Goal: Task Accomplishment & Management: Manage account settings

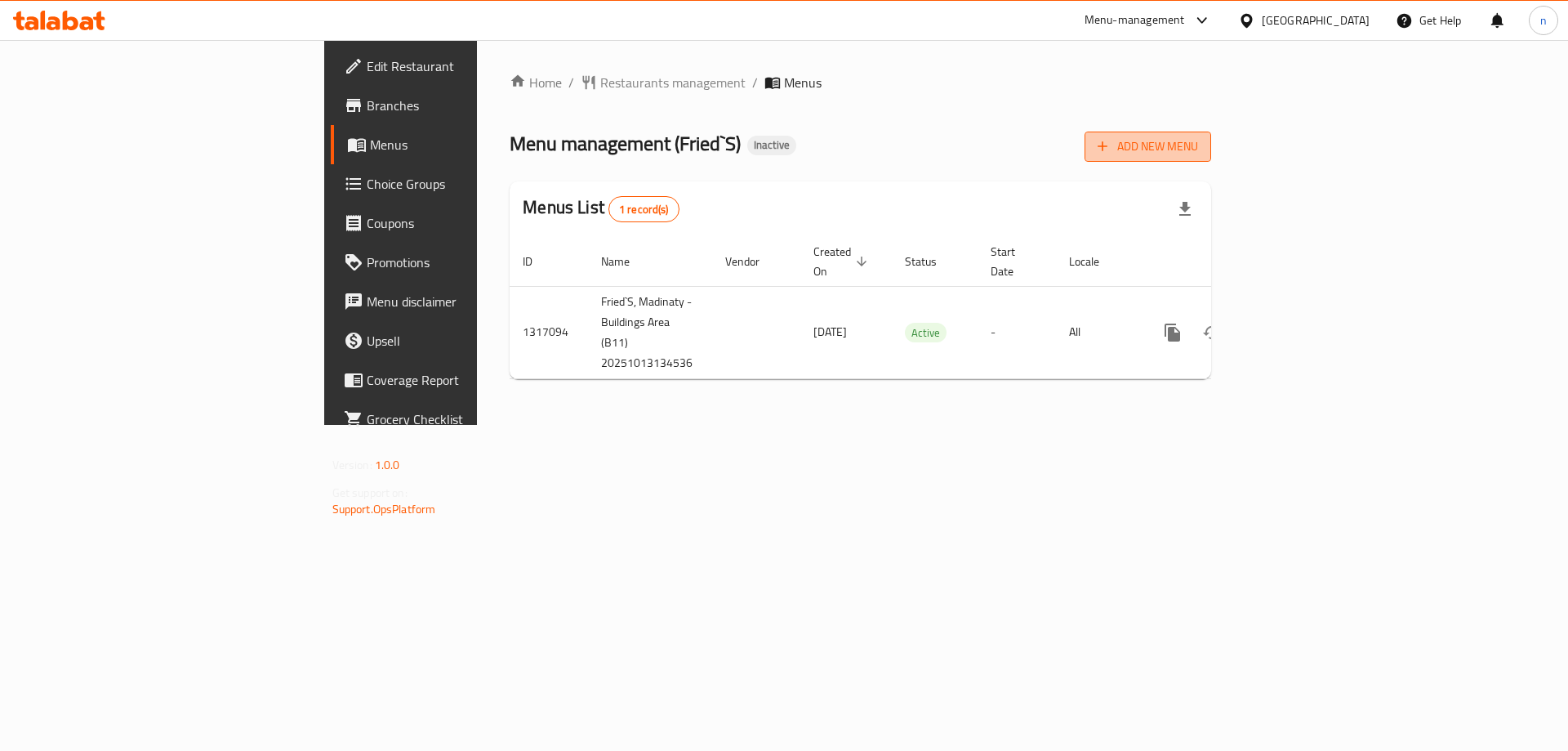
click at [1198, 140] on span "Add New Menu" at bounding box center [1147, 146] width 100 height 20
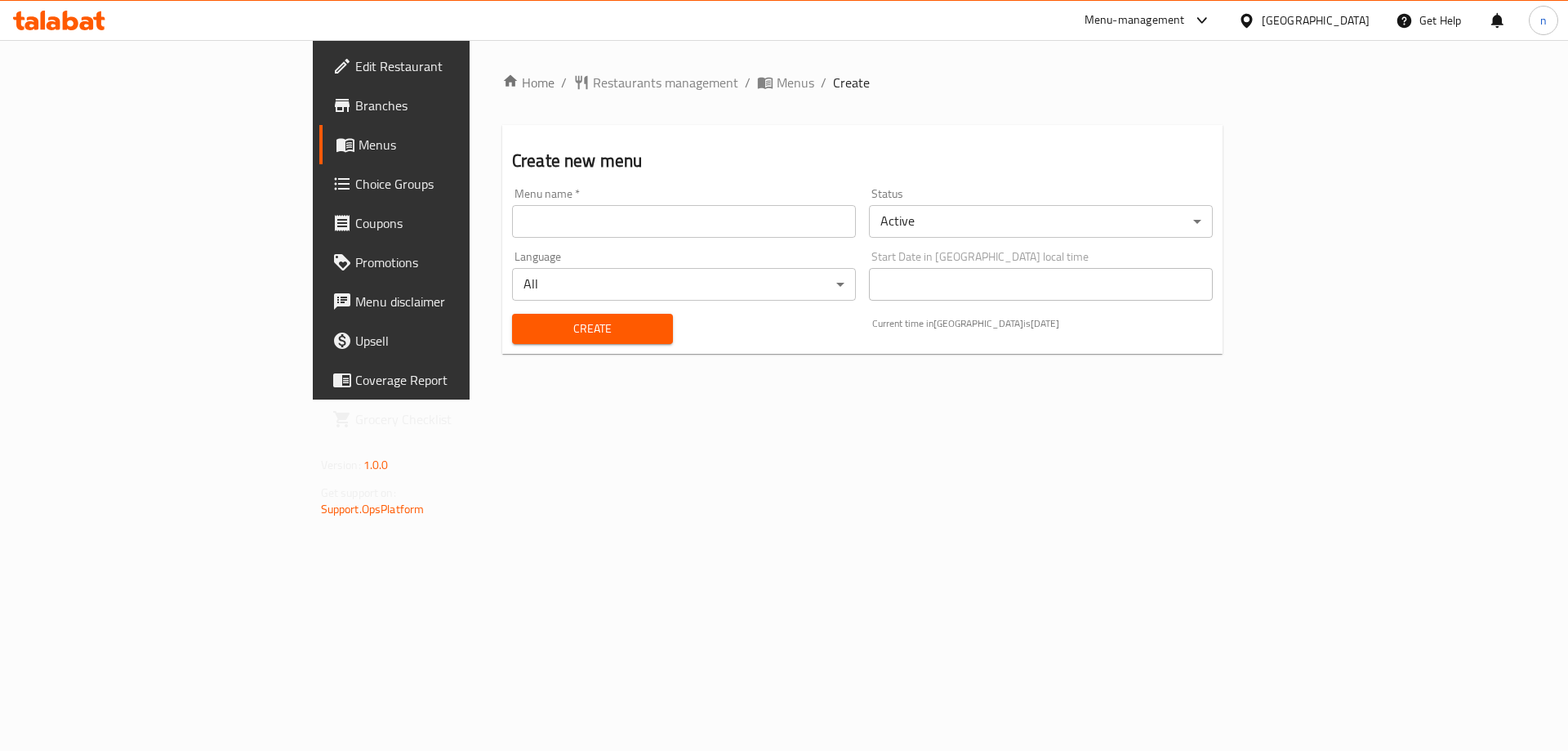
click at [592, 227] on input "text" at bounding box center [683, 222] width 343 height 33
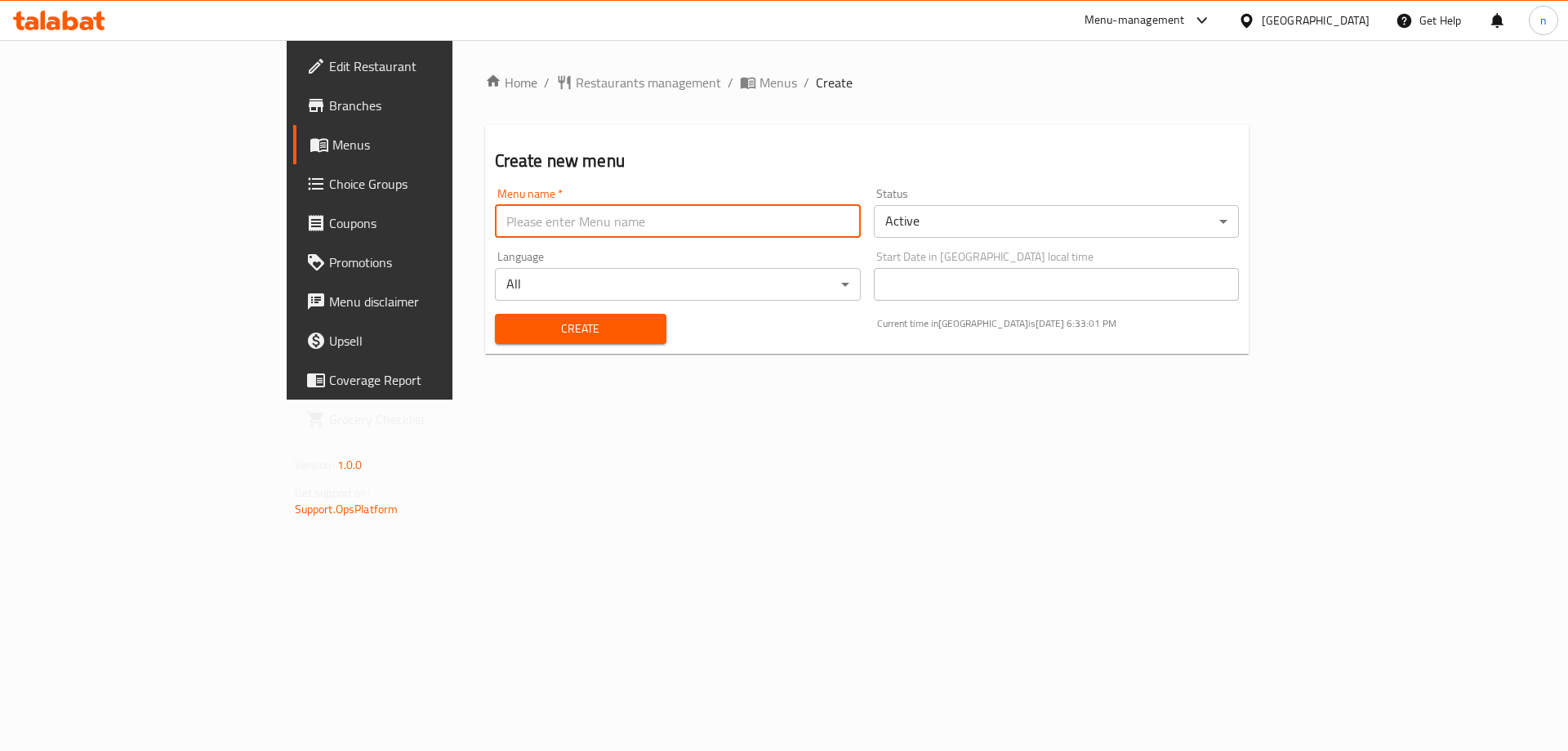
type input "ب"
type input "final 13/10"
click at [517, 331] on span "Create" at bounding box center [580, 328] width 145 height 20
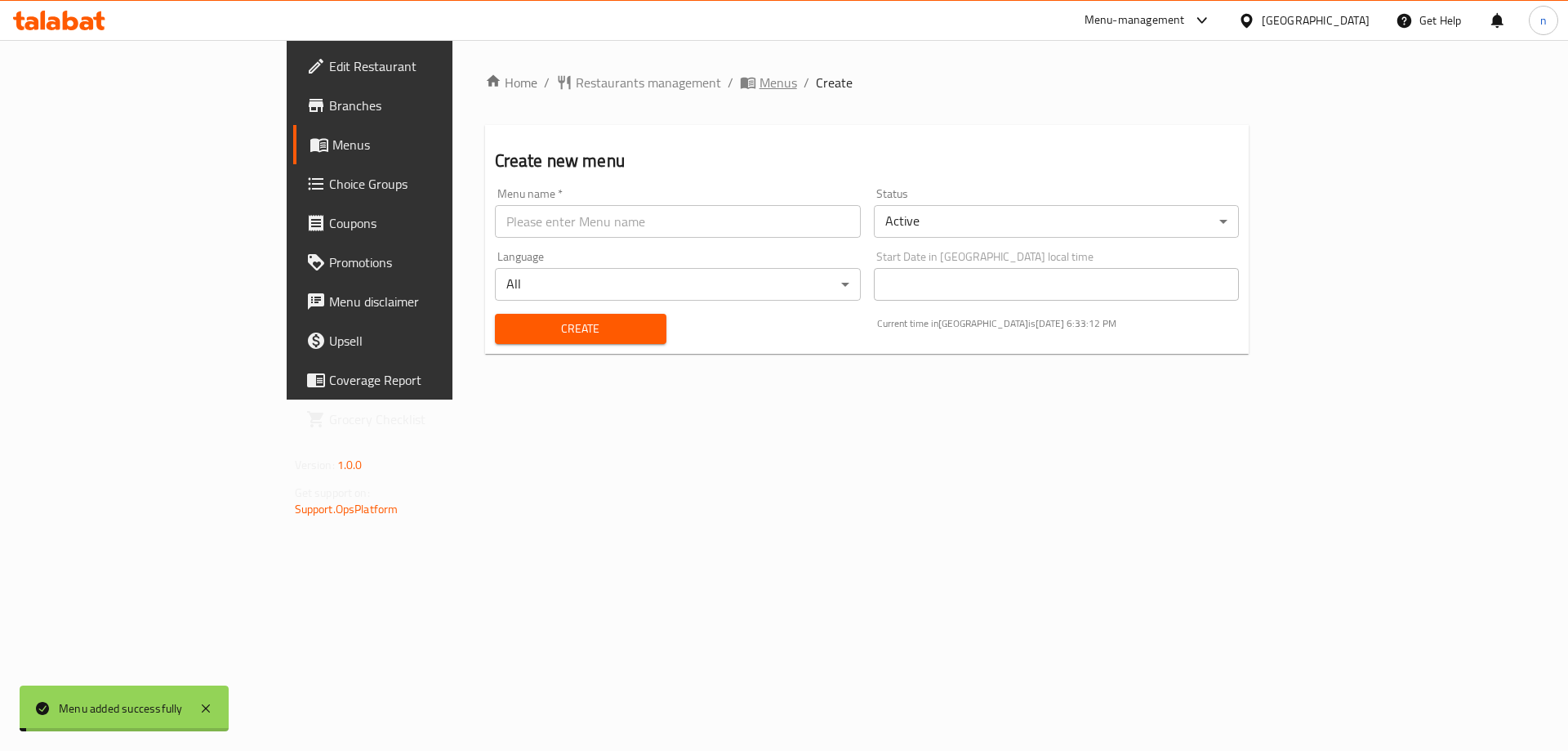
click at [760, 74] on span "Menus" at bounding box center [778, 83] width 38 height 19
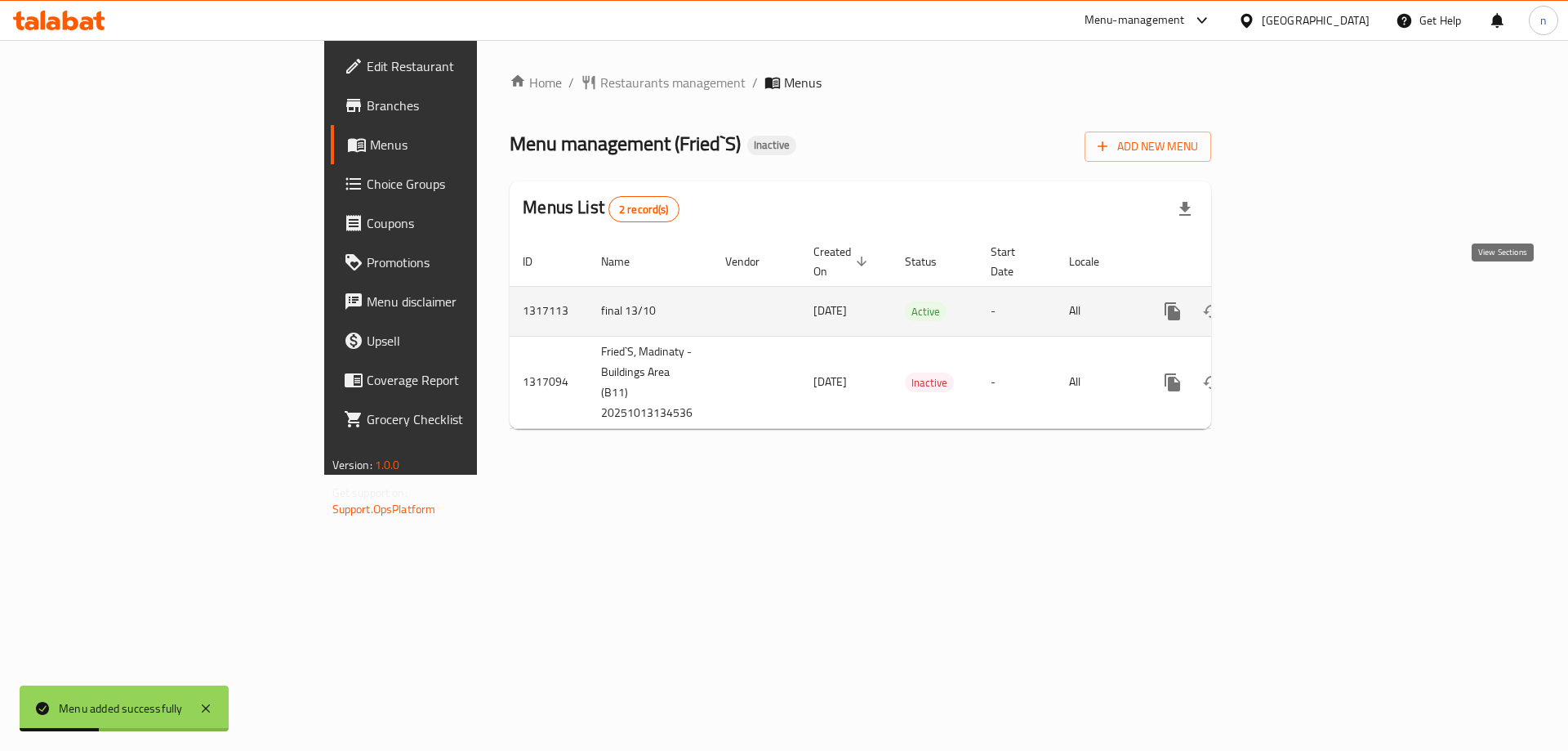
click at [1301, 302] on icon "enhanced table" at bounding box center [1290, 311] width 19 height 19
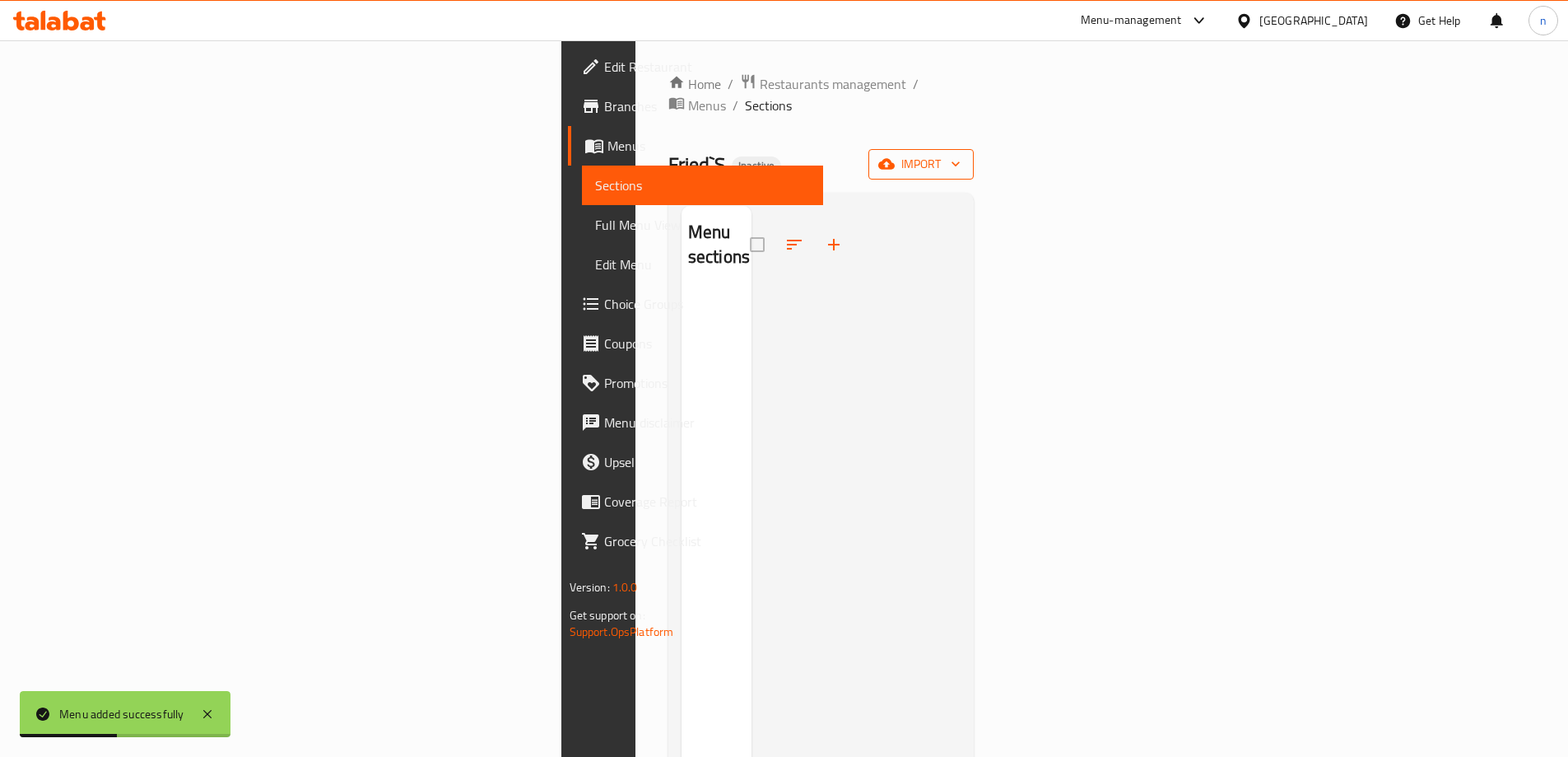
click at [895, 159] on icon "button" at bounding box center [886, 164] width 17 height 11
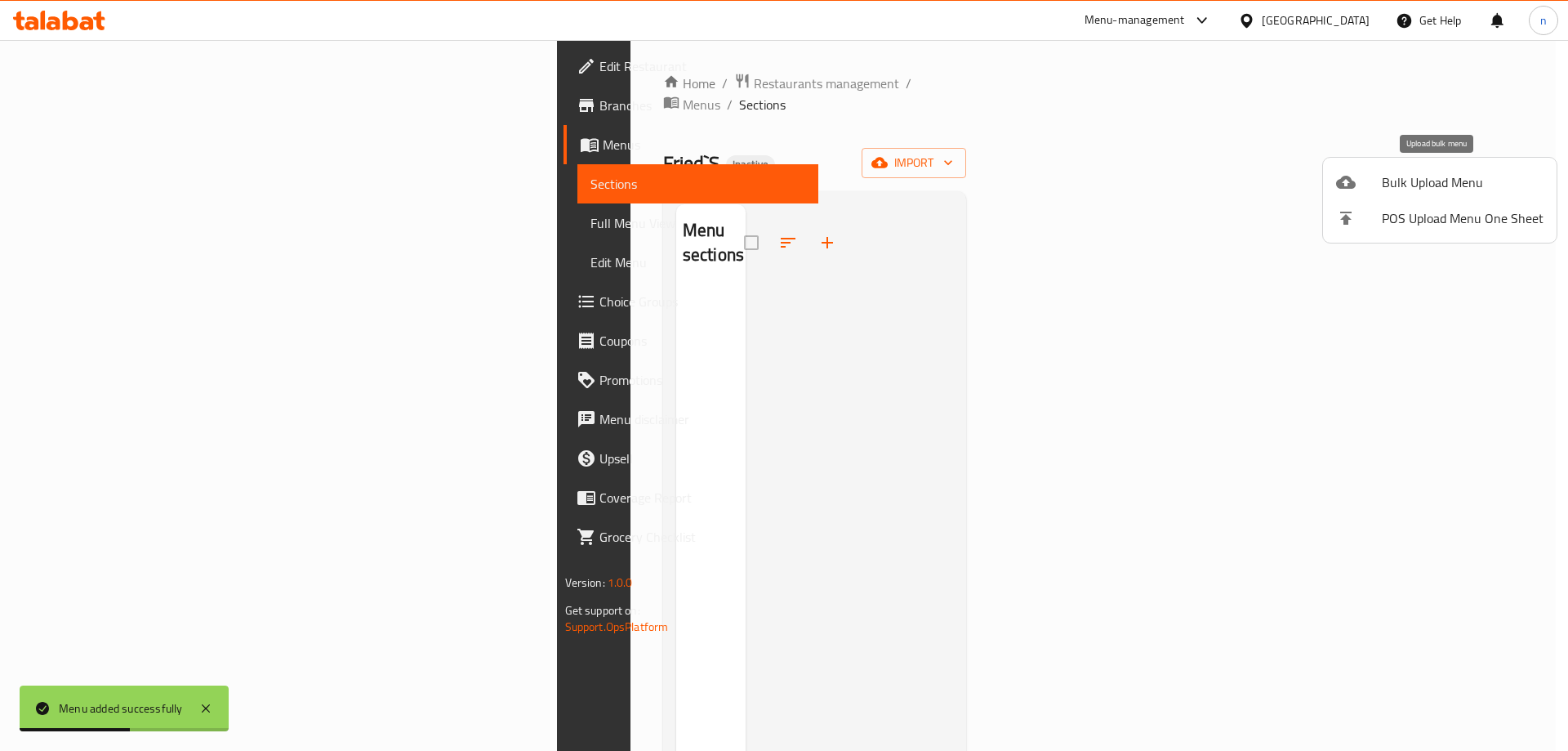
click at [1424, 173] on span "Bulk Upload Menu" at bounding box center [1463, 182] width 161 height 19
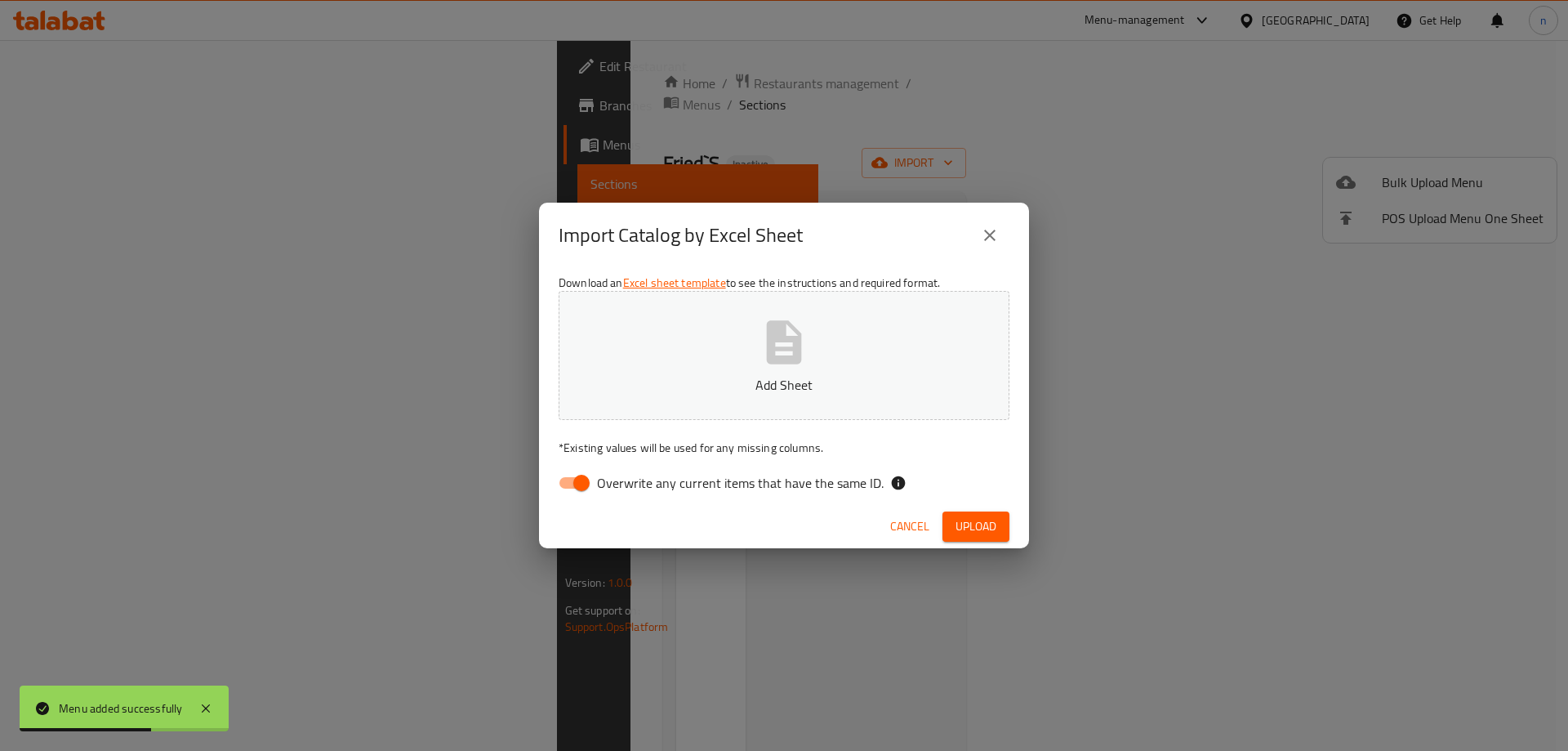
click at [568, 484] on input "Overwrite any current items that have the same ID." at bounding box center [582, 483] width 93 height 31
checkbox input "false"
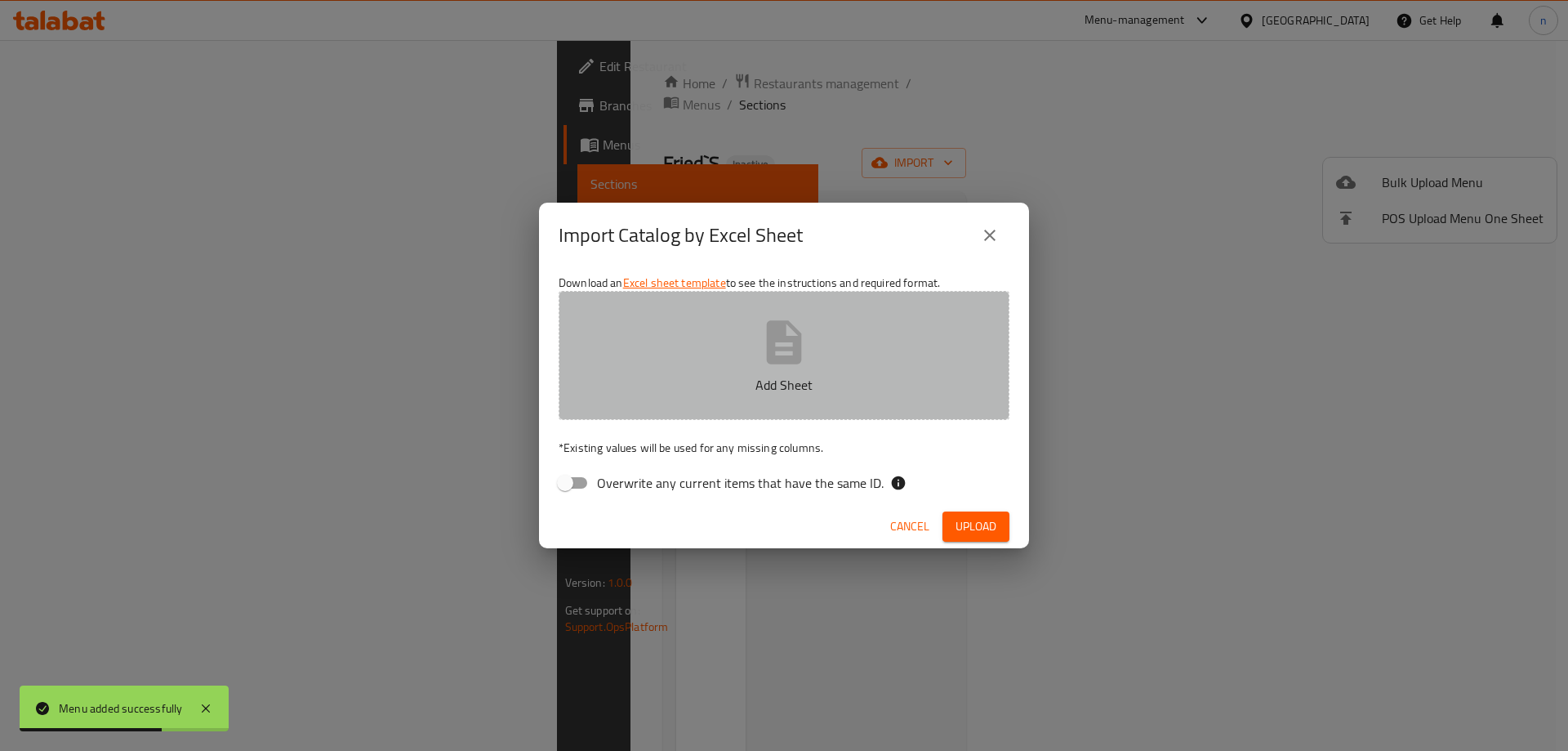
click at [654, 397] on button "Add Sheet" at bounding box center [783, 355] width 450 height 129
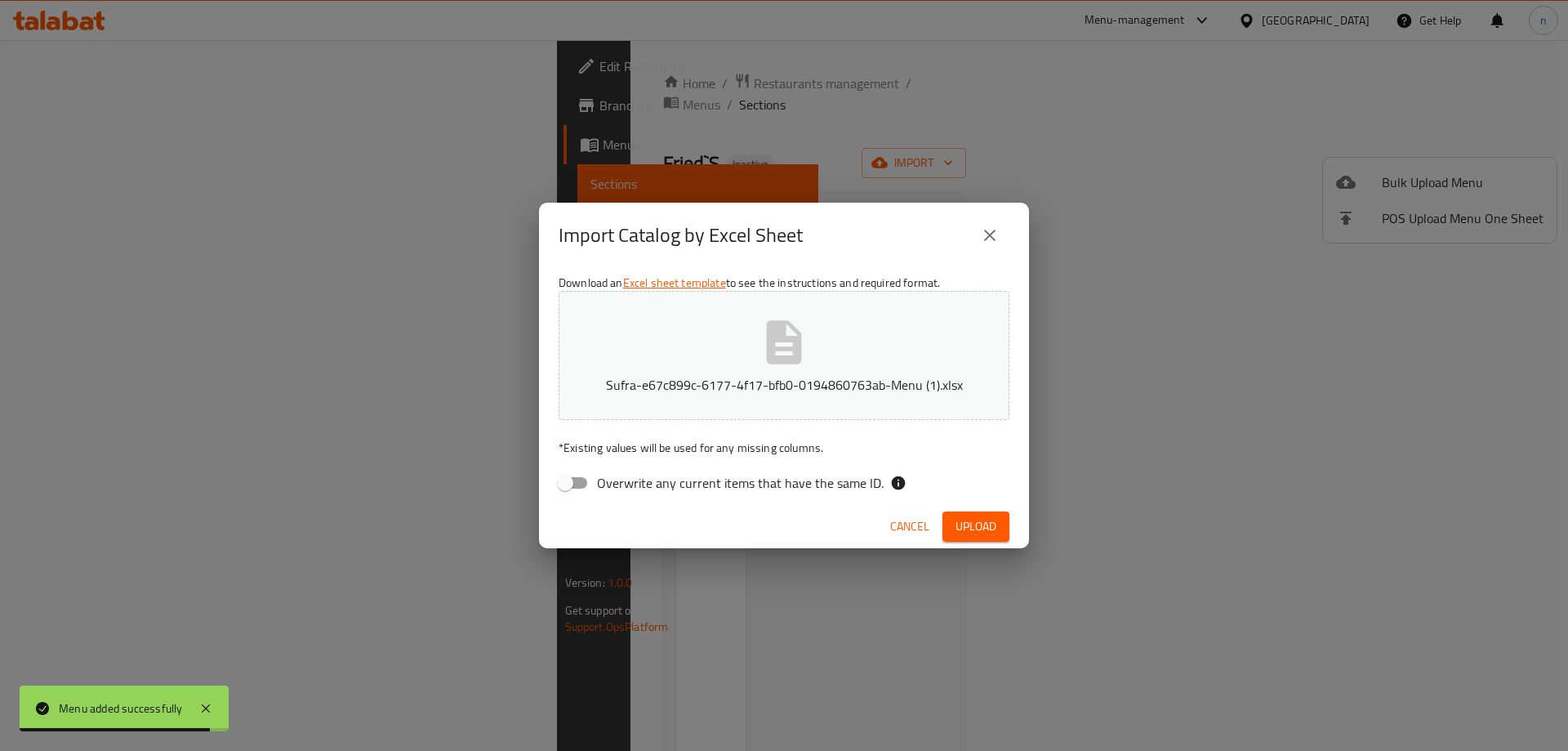
click at [960, 518] on span "Upload" at bounding box center [976, 526] width 41 height 20
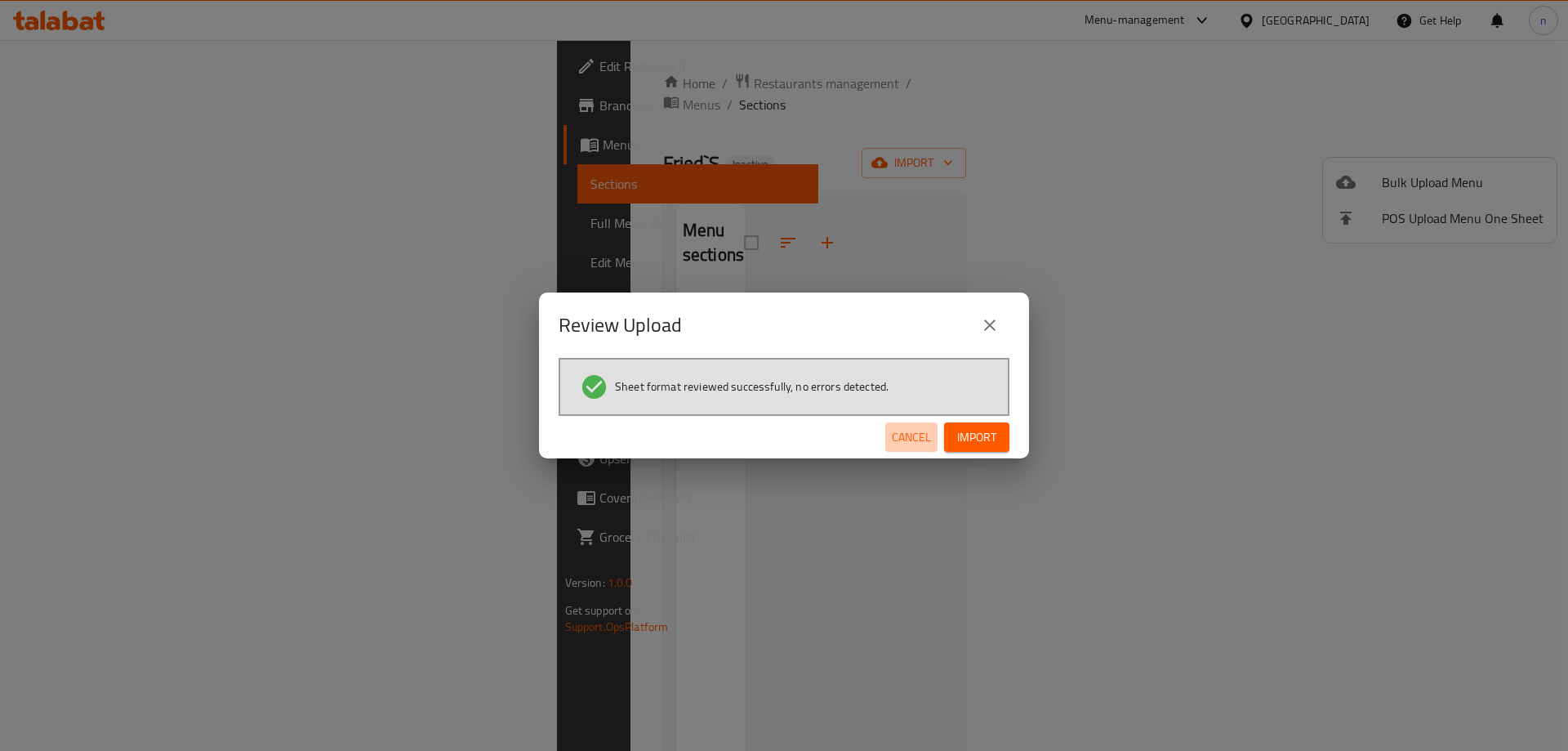
click at [936, 434] on button "Cancel" at bounding box center [911, 437] width 53 height 30
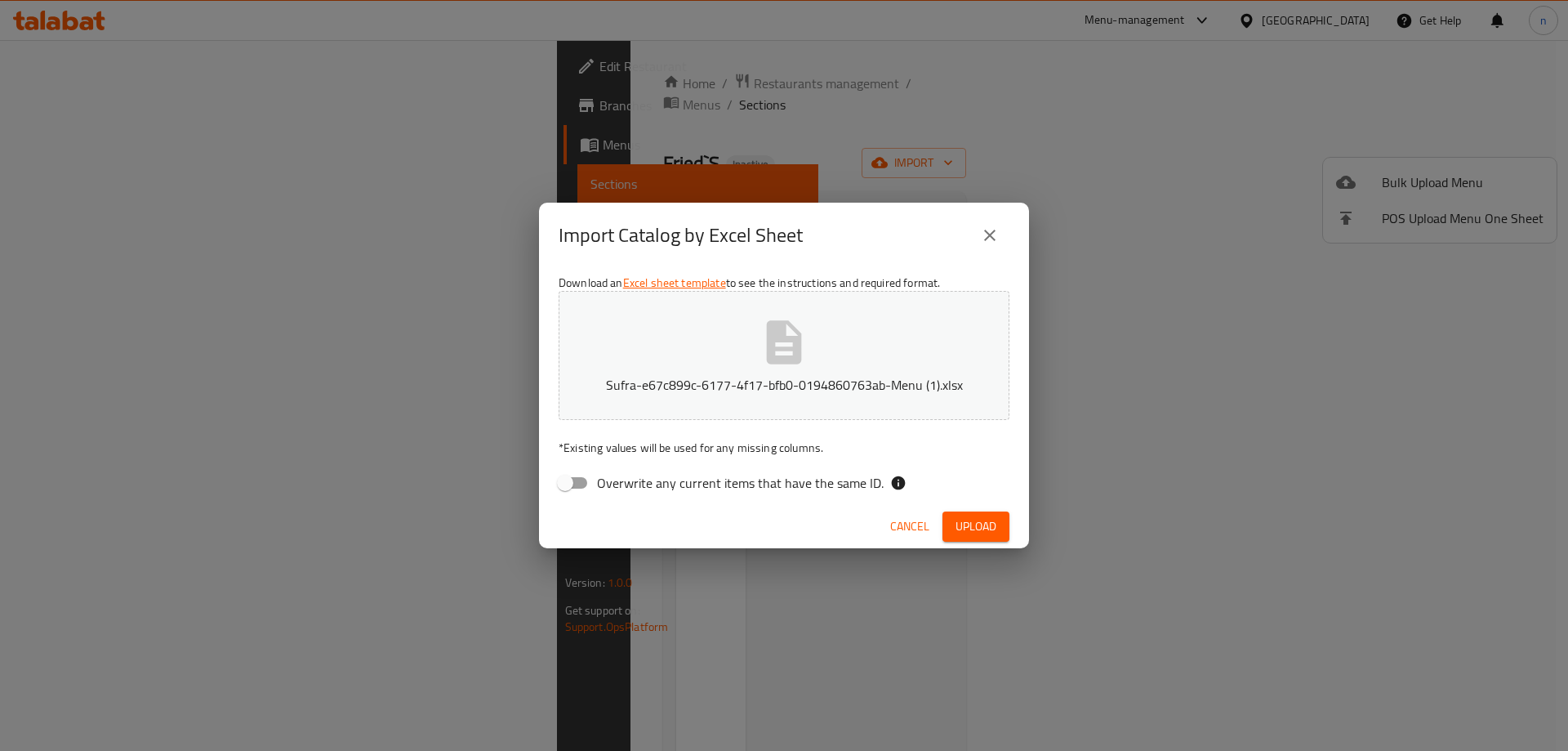
click at [980, 230] on button "close" at bounding box center [989, 235] width 39 height 39
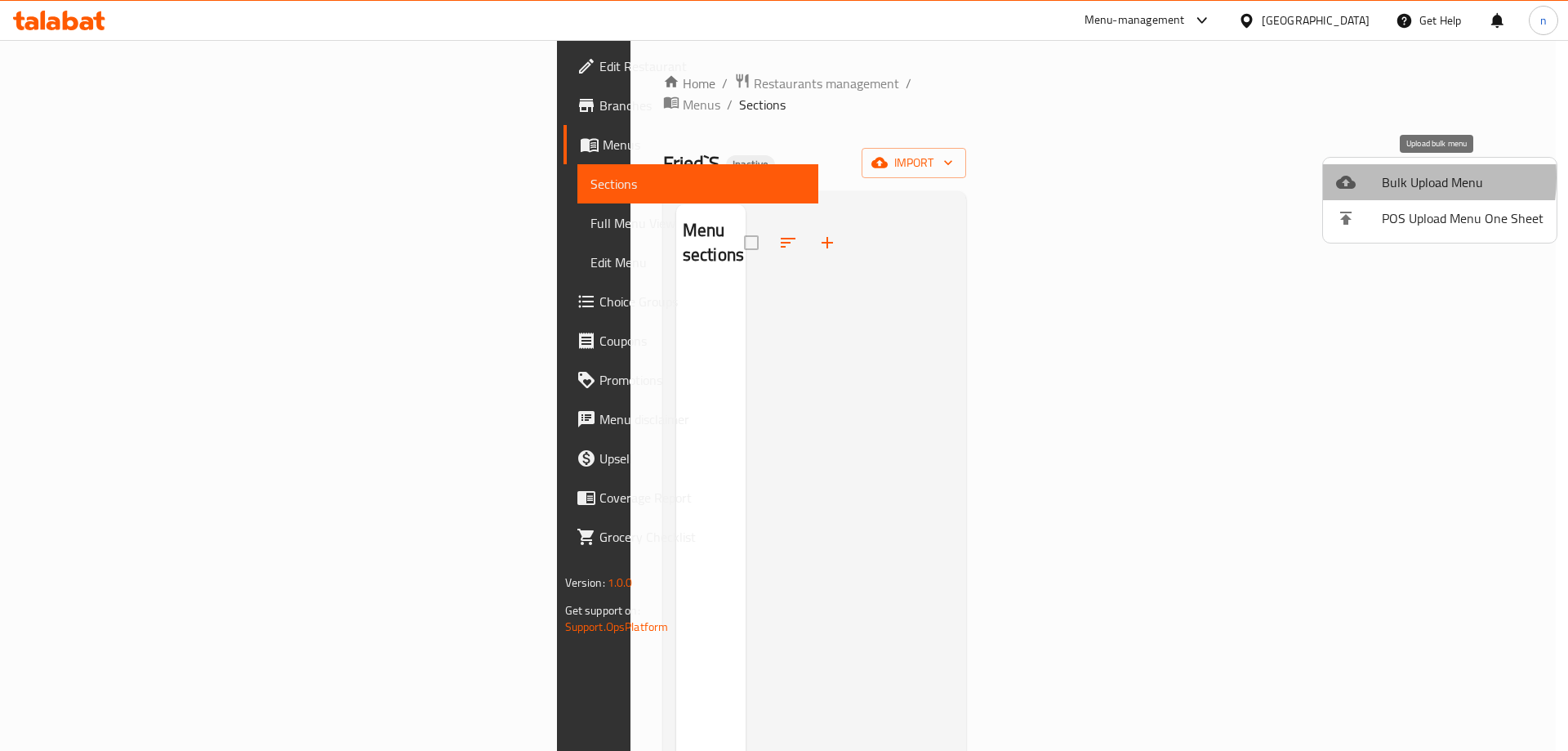
click at [1372, 177] on div at bounding box center [1359, 182] width 46 height 19
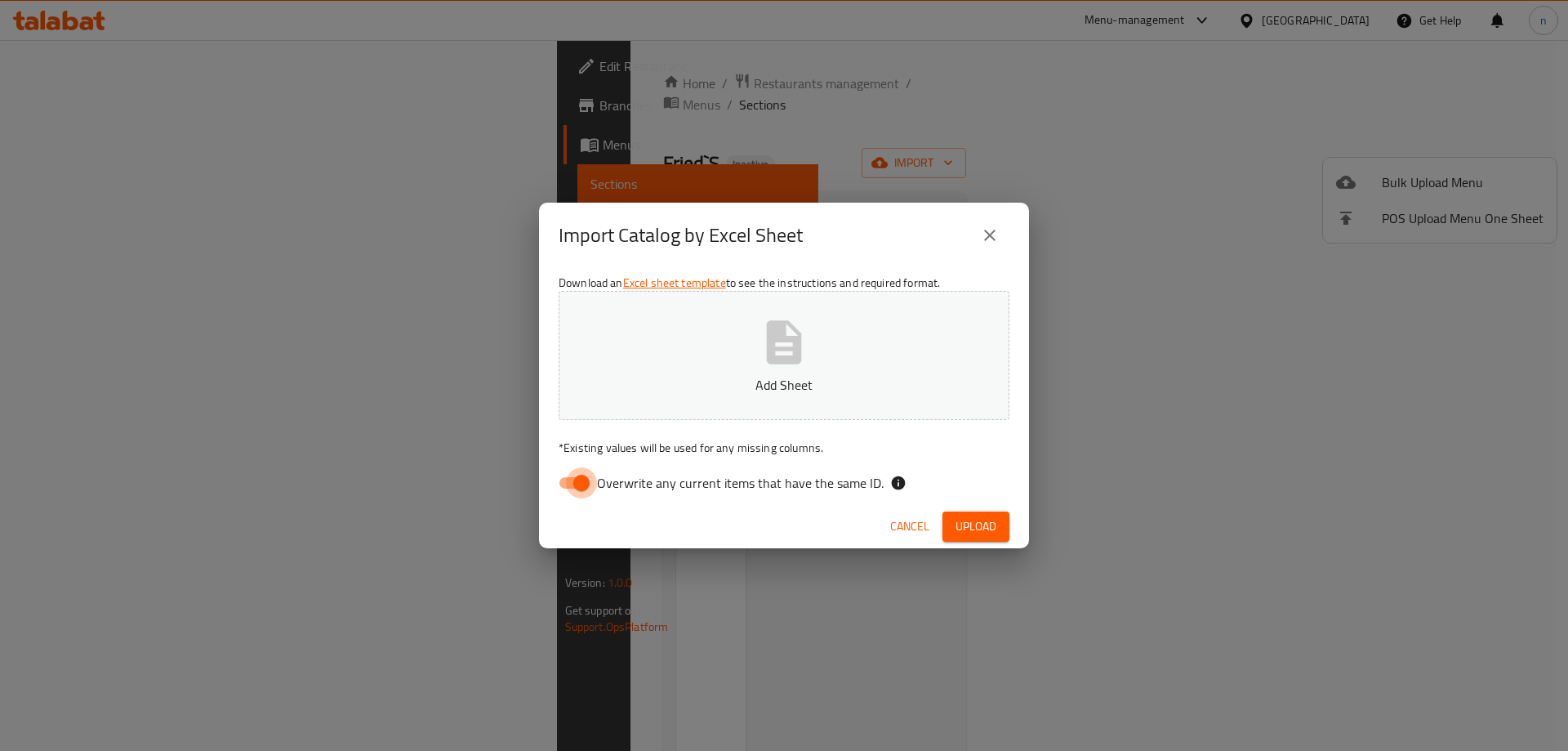
click at [578, 476] on input "Overwrite any current items that have the same ID." at bounding box center [582, 483] width 93 height 31
checkbox input "false"
click at [685, 365] on button "Add Sheet" at bounding box center [783, 355] width 450 height 129
click at [989, 519] on span "Upload" at bounding box center [976, 526] width 41 height 20
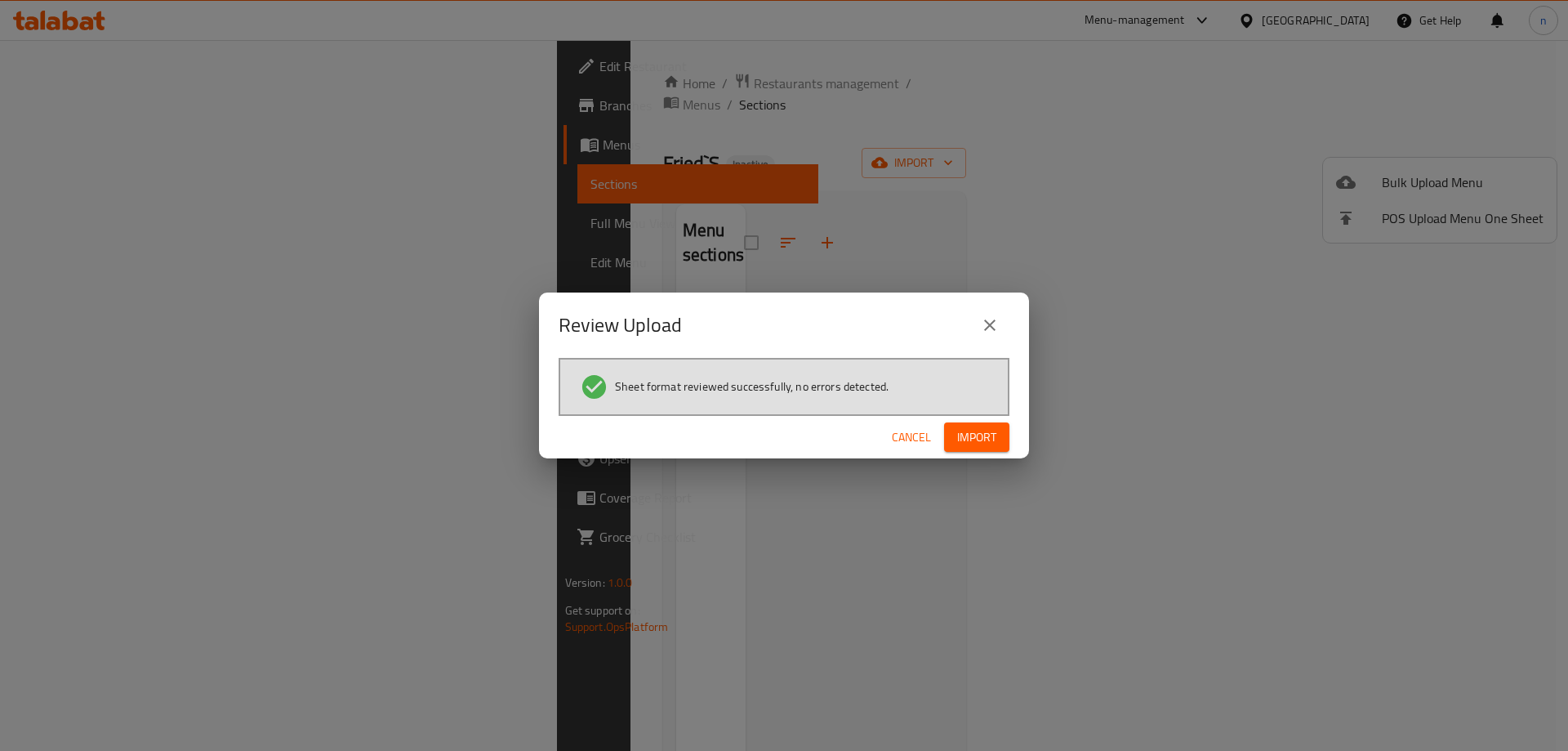
click at [988, 417] on div "Review Upload Sheet format reviewed successfully, no errors detected. Cancel Im…" at bounding box center [784, 376] width 490 height 166
click at [989, 425] on button "Import" at bounding box center [977, 437] width 65 height 30
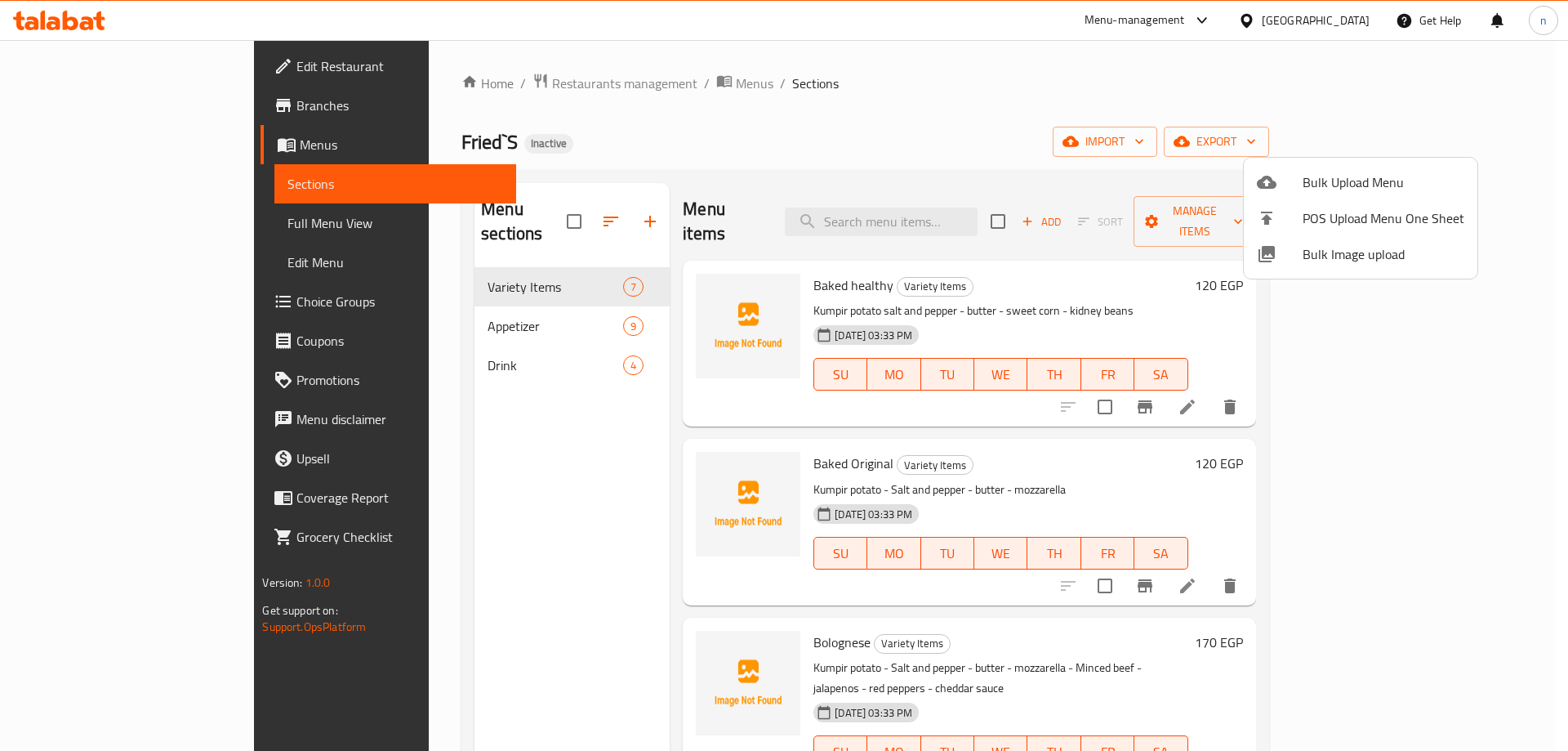
click at [84, 217] on div at bounding box center [784, 376] width 1568 height 751
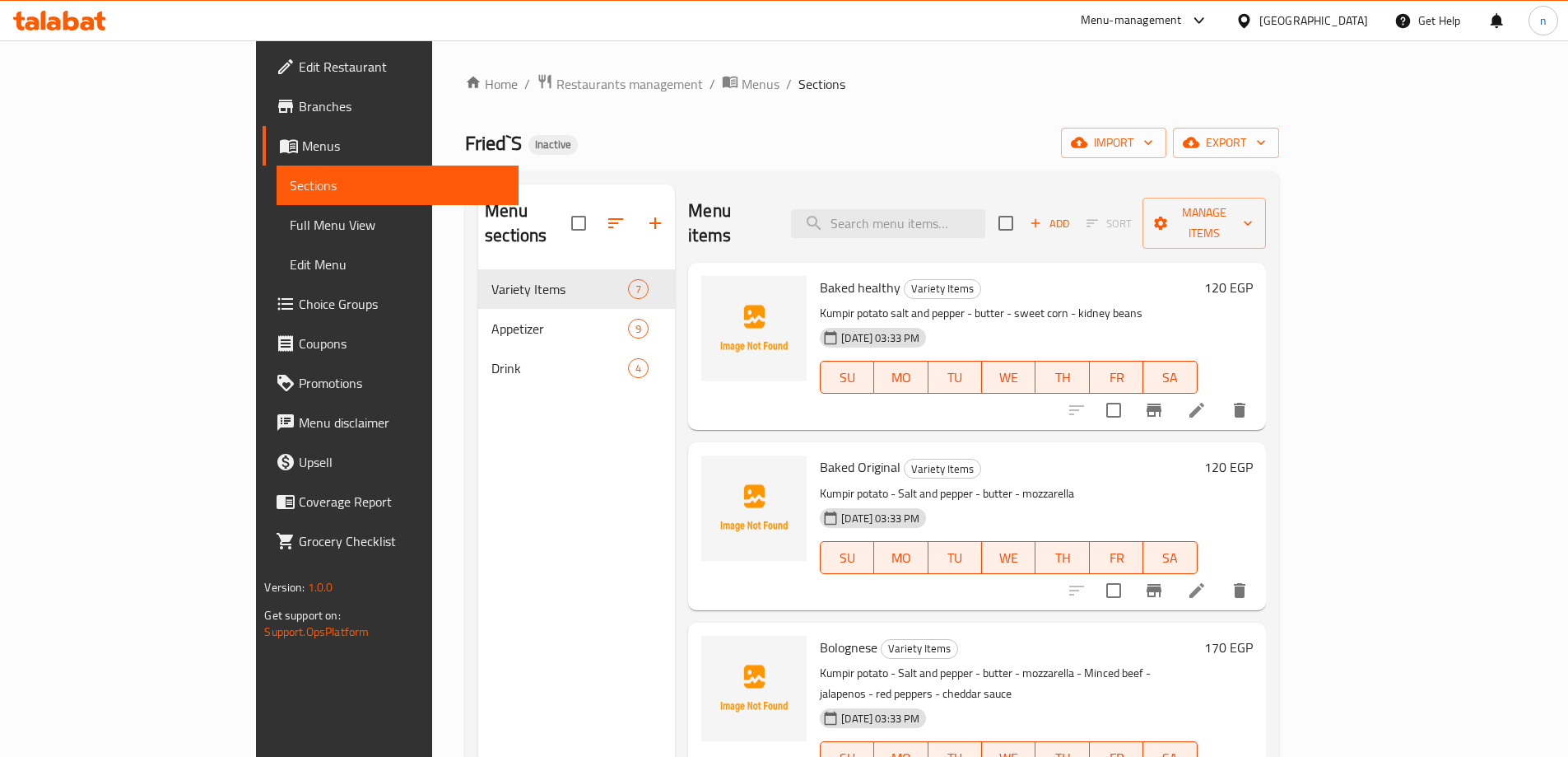
click at [290, 222] on span "Full Menu View" at bounding box center [397, 225] width 215 height 20
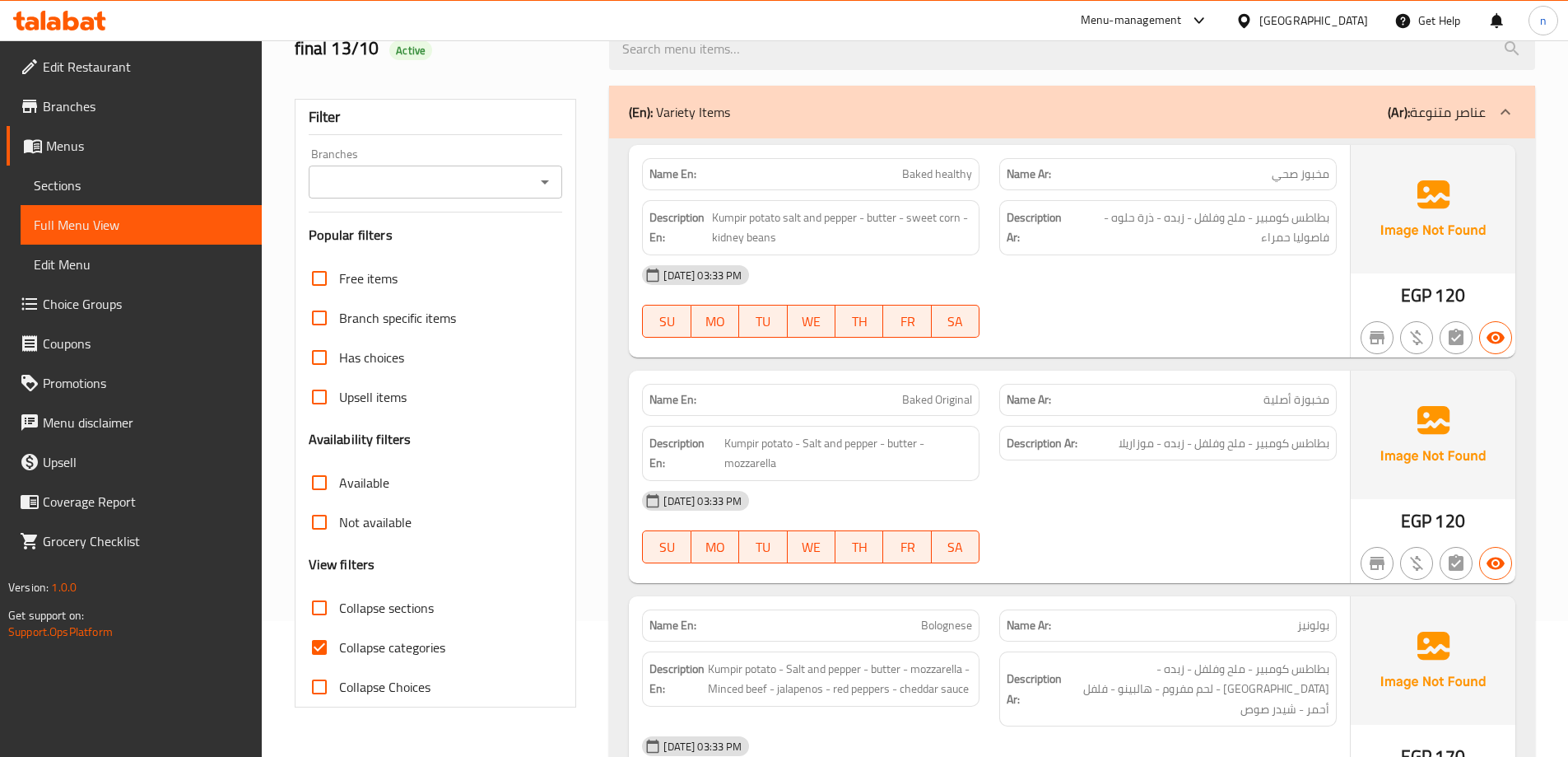
scroll to position [165, 0]
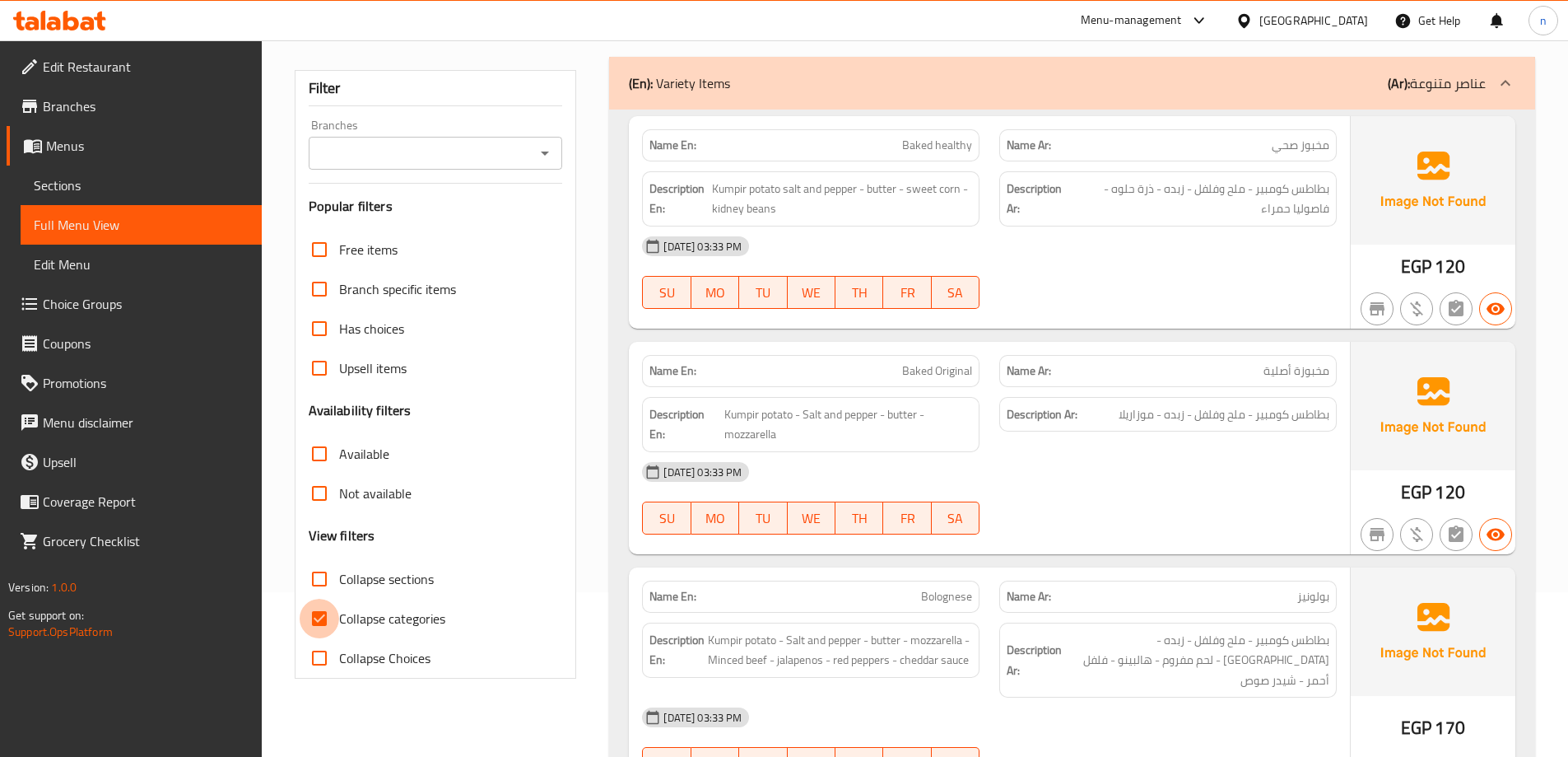
click at [331, 614] on input "Collapse categories" at bounding box center [320, 618] width 39 height 39
checkbox input "false"
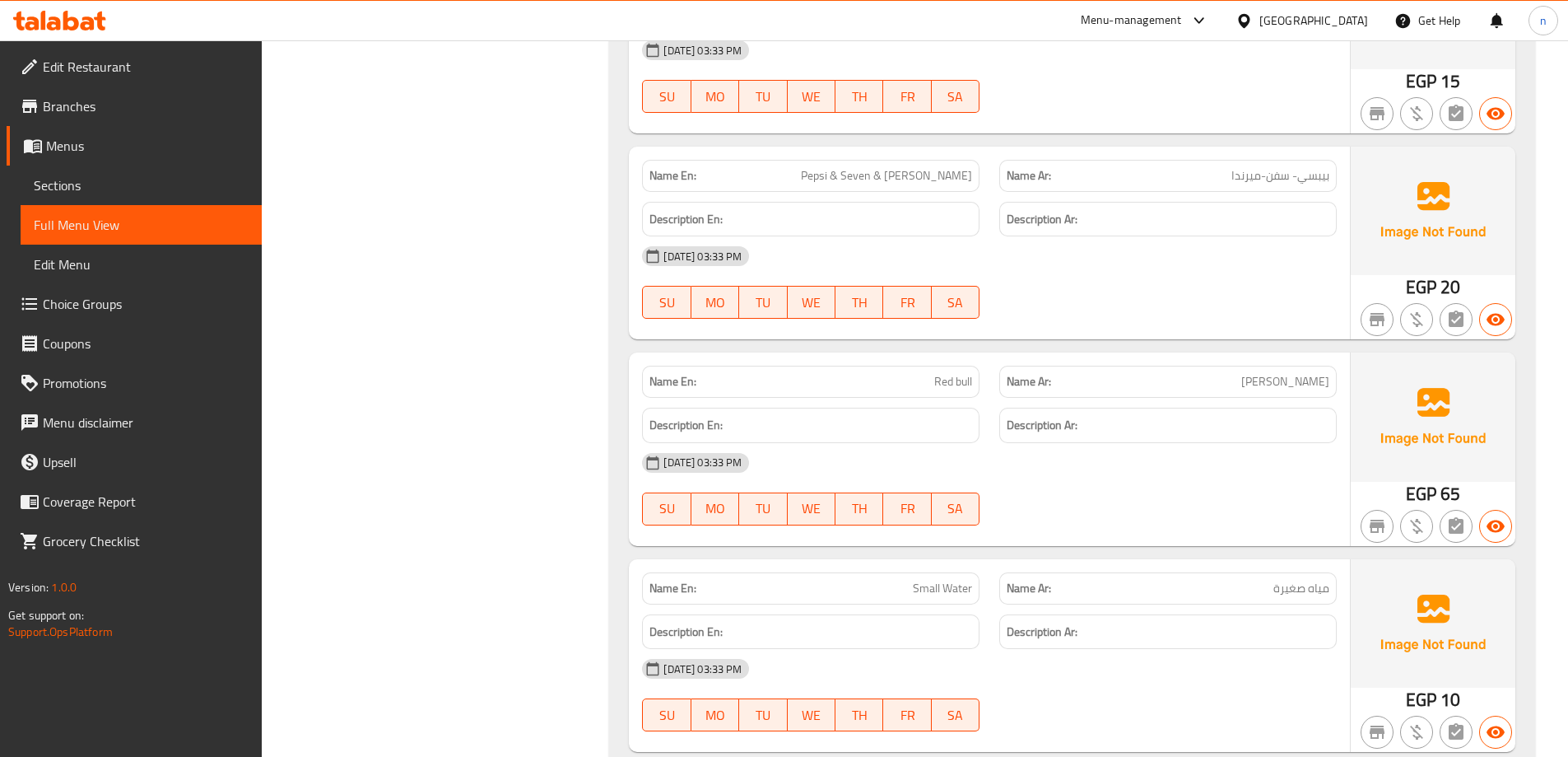
scroll to position [5964, 0]
drag, startPoint x: 179, startPoint y: 1, endPoint x: 379, endPoint y: 64, distance: 209.7
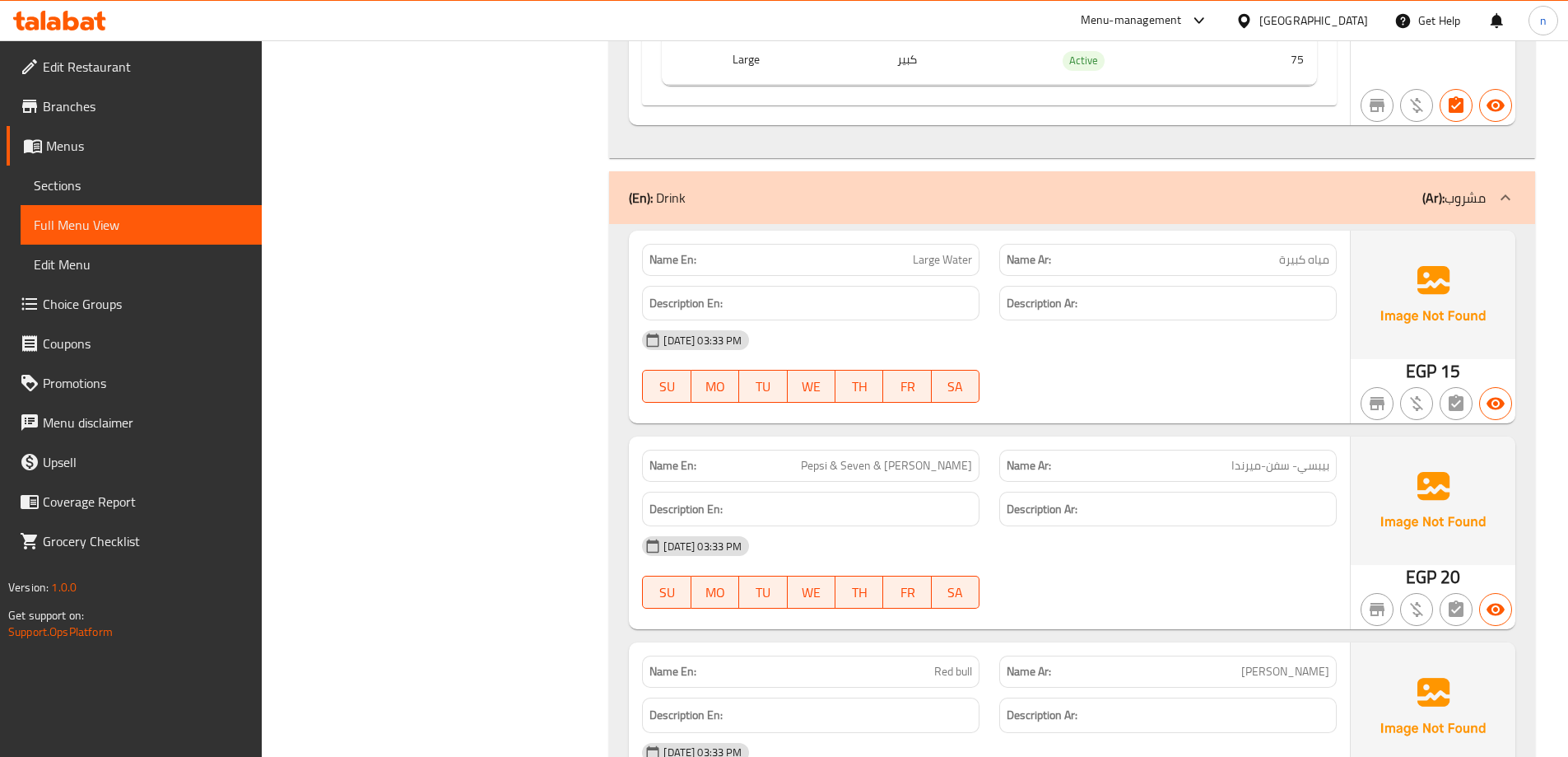
scroll to position [5634, 0]
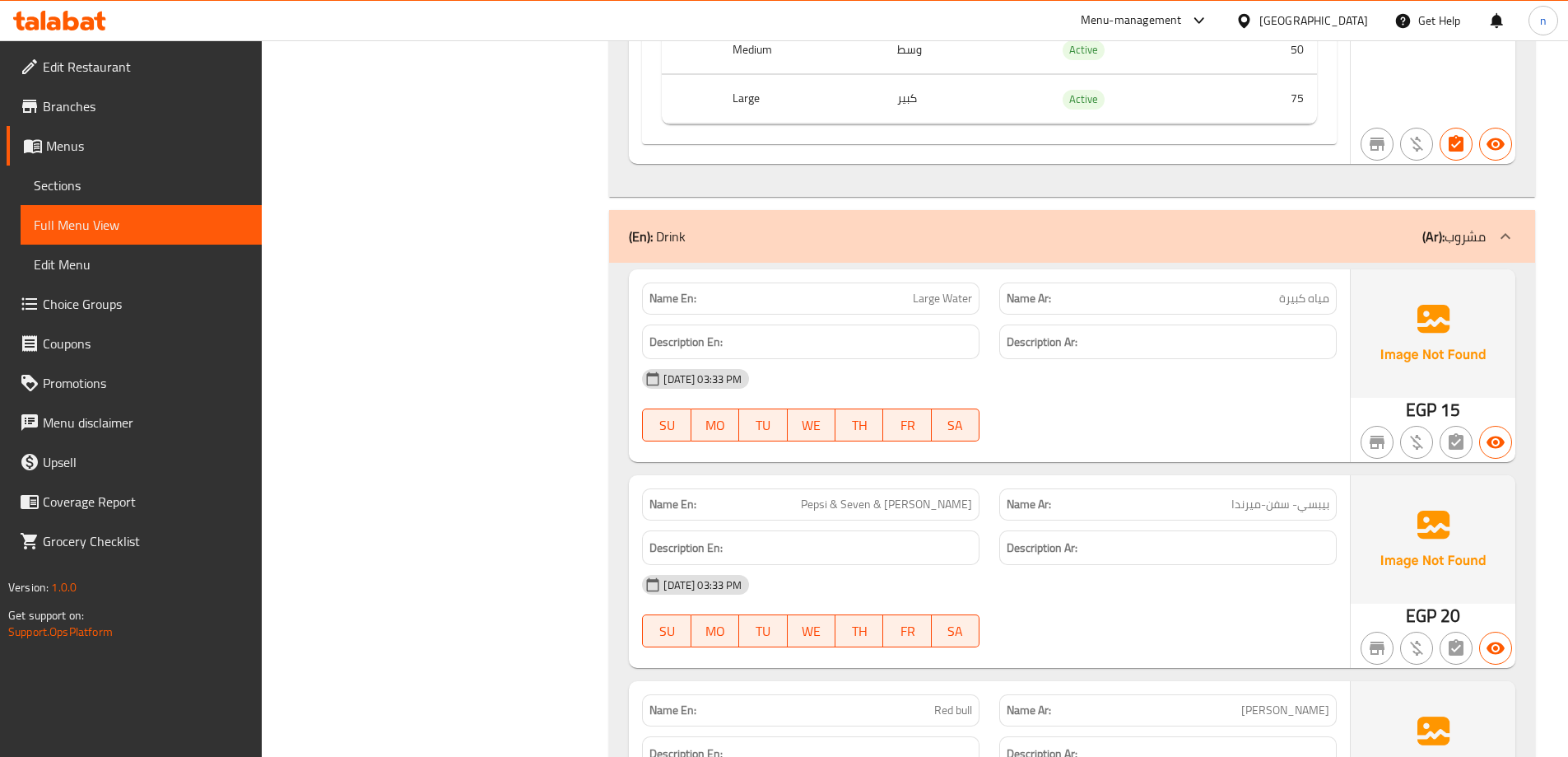
click at [120, 191] on span "Sections" at bounding box center [140, 185] width 215 height 20
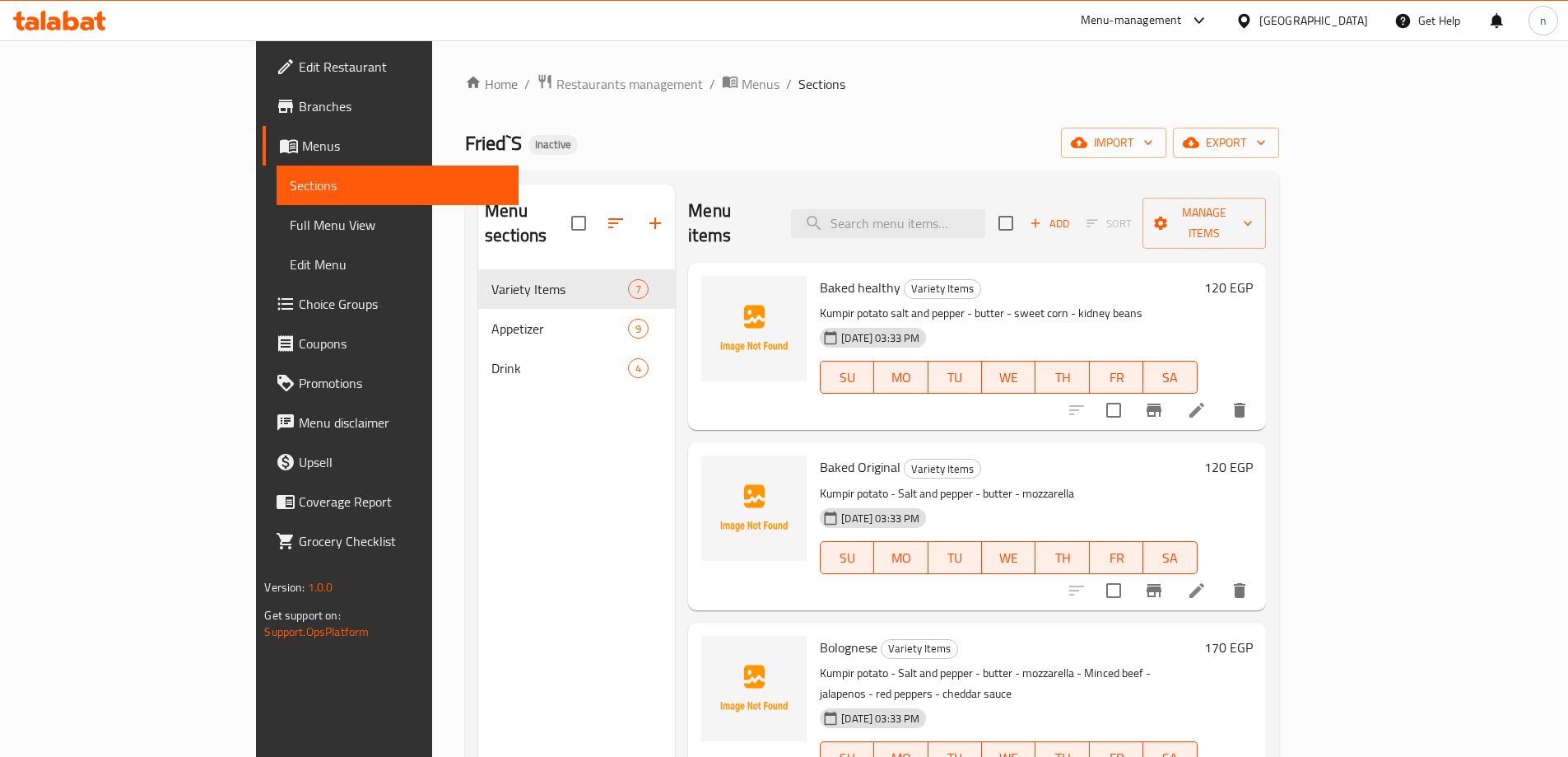
click at [290, 220] on span "Full Menu View" at bounding box center [397, 225] width 215 height 20
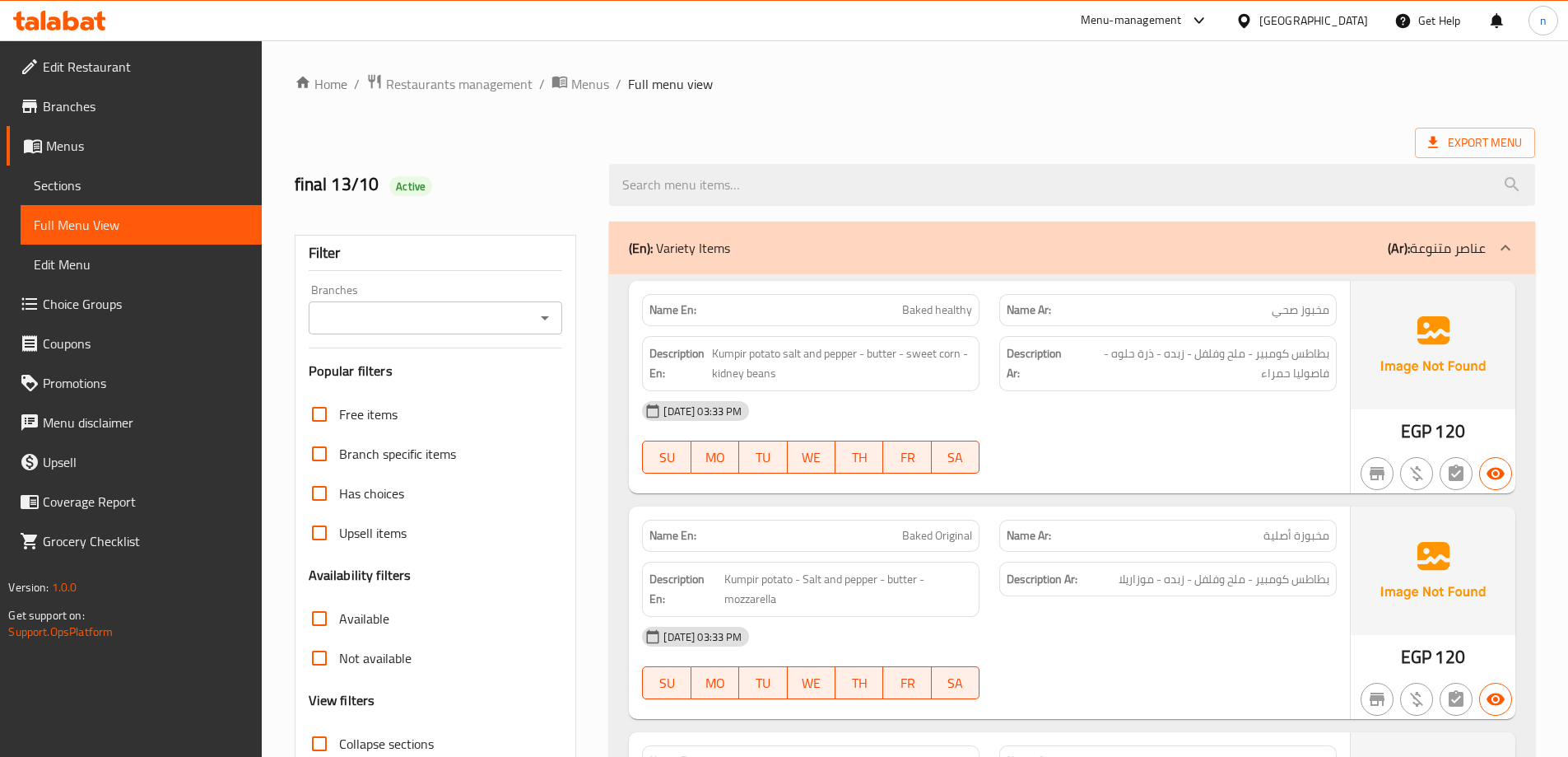
scroll to position [247, 0]
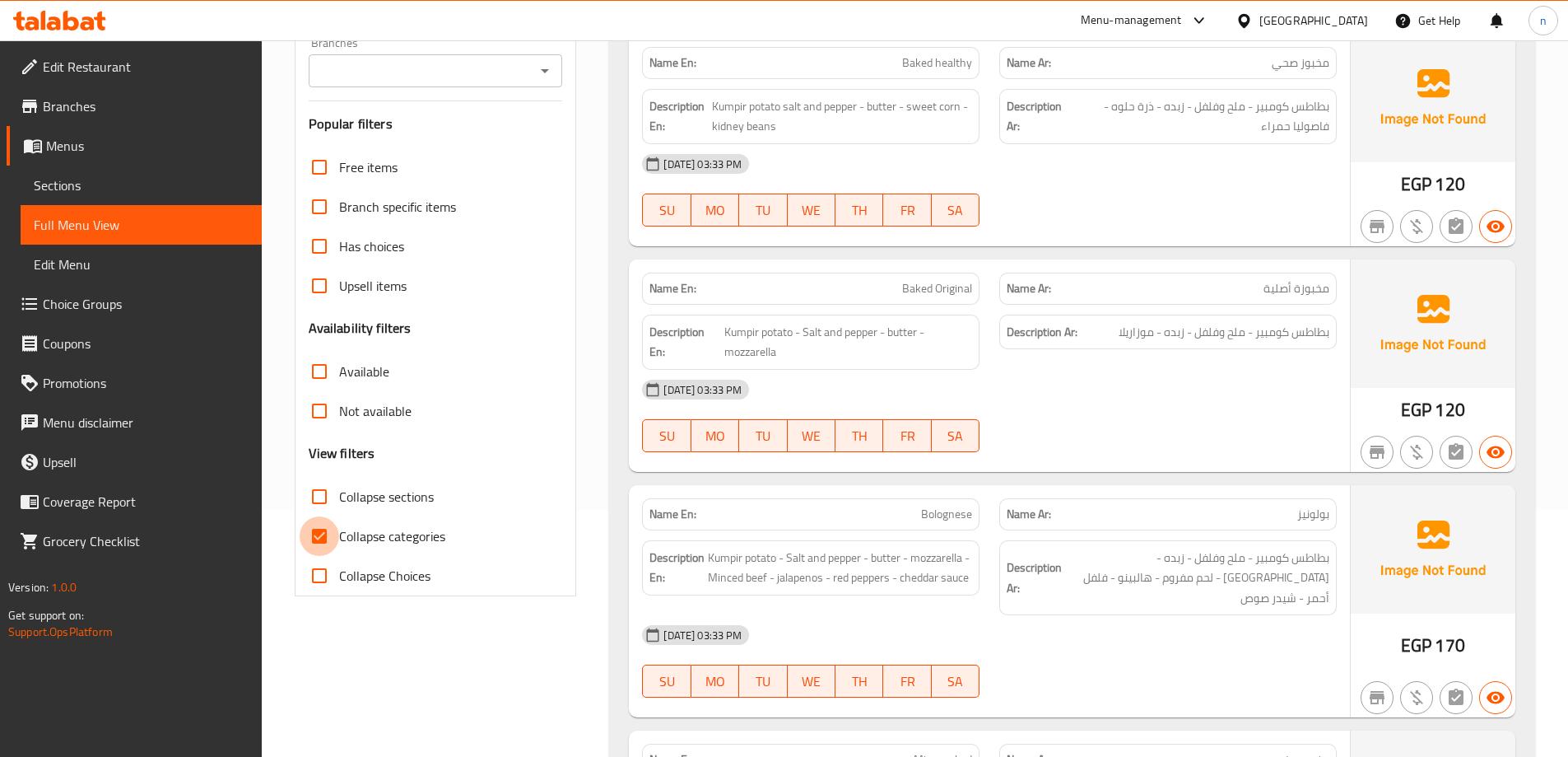
drag, startPoint x: 327, startPoint y: 531, endPoint x: 378, endPoint y: 531, distance: 51.0
click at [326, 533] on input "Collapse categories" at bounding box center [320, 535] width 39 height 39
checkbox input "false"
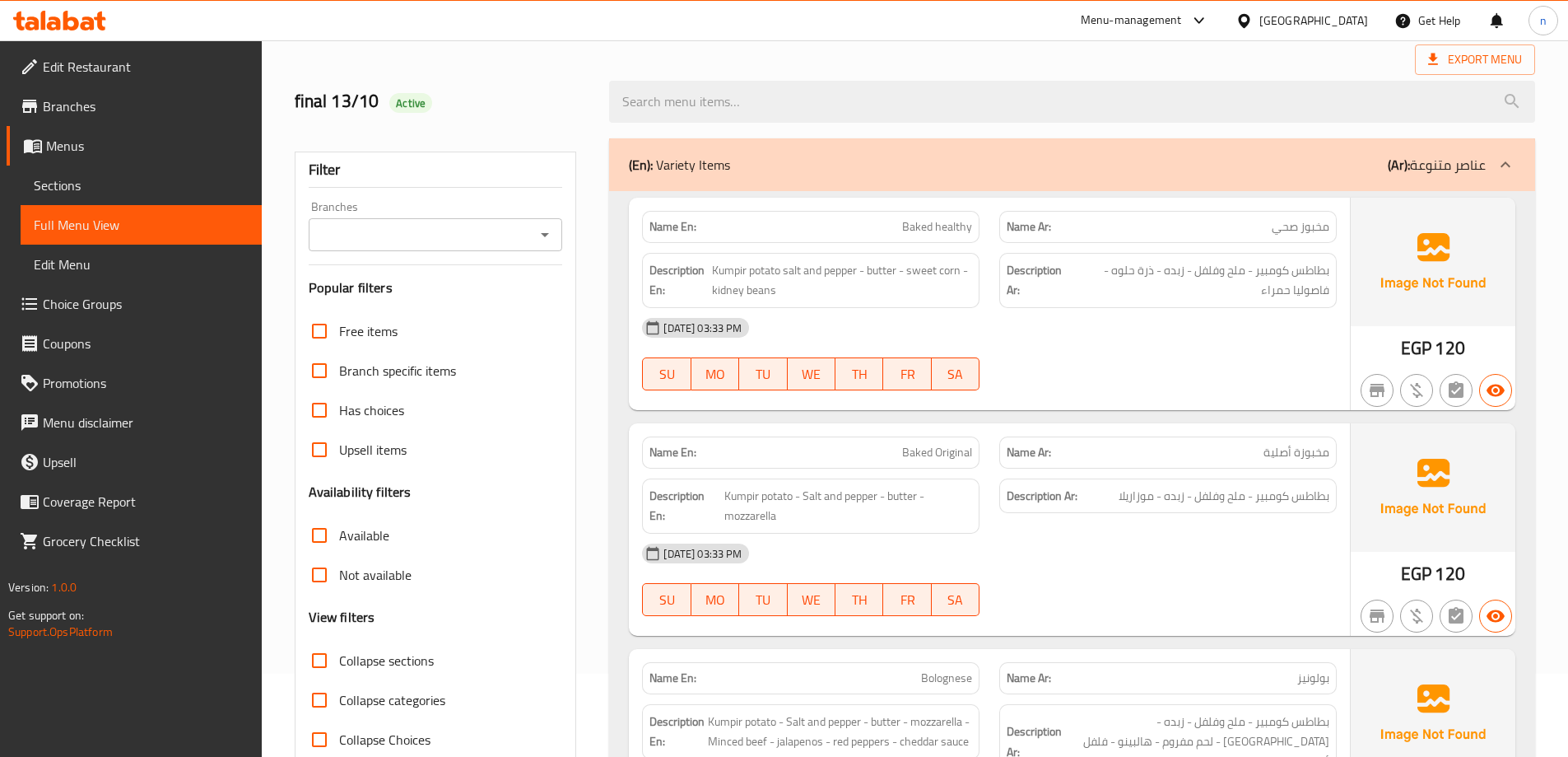
scroll to position [82, 0]
click at [924, 223] on span "Baked healthy" at bounding box center [936, 227] width 70 height 18
click at [1325, 231] on span "مخبوز صحي" at bounding box center [1300, 227] width 58 height 18
copy span "مخبوز"
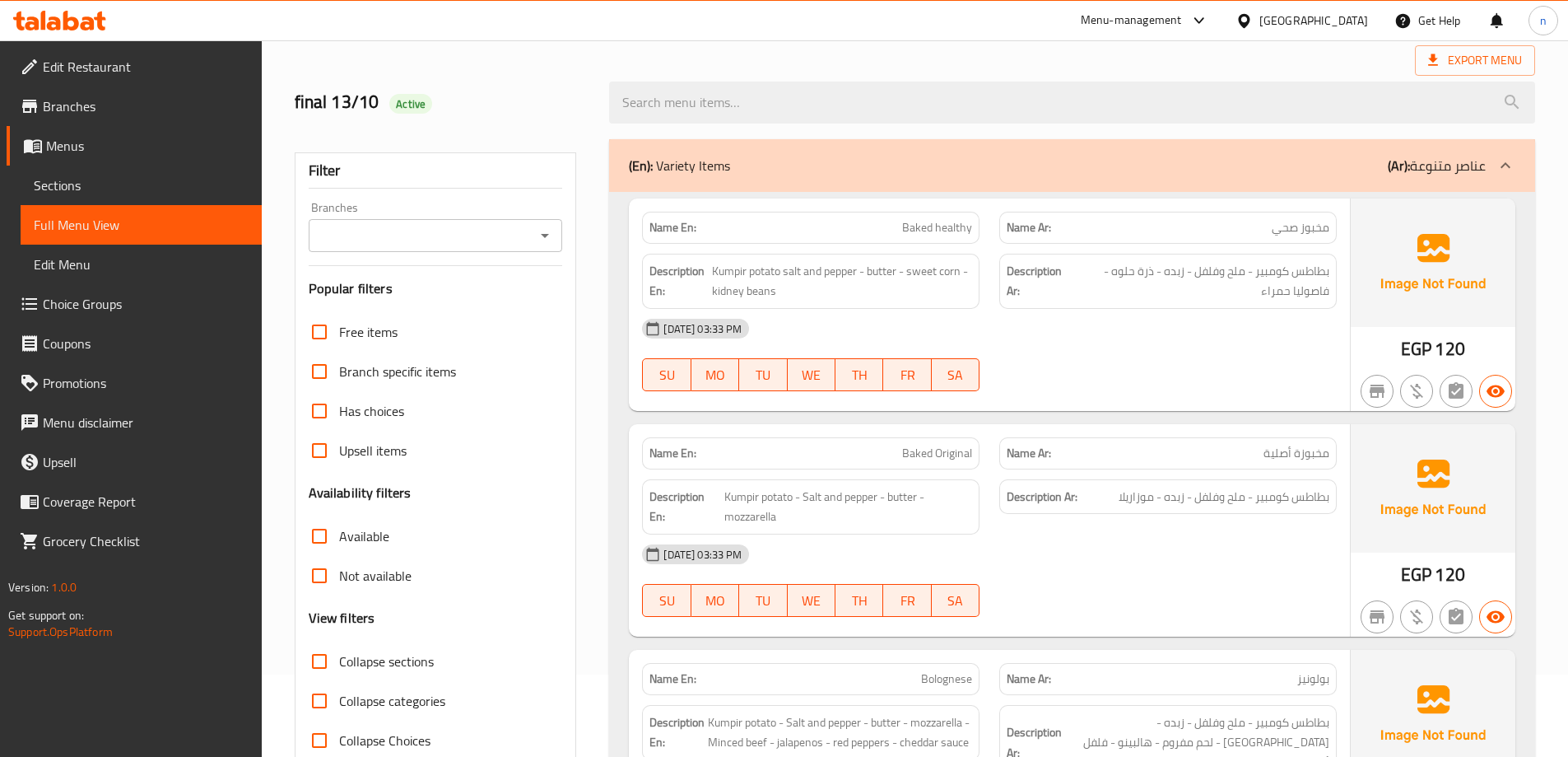
click at [956, 233] on span "Baked healthy" at bounding box center [936, 227] width 70 height 18
copy span "Baked healthy"
click at [1110, 231] on p "Name Ar: مخبوز صحي" at bounding box center [1168, 227] width 323 height 18
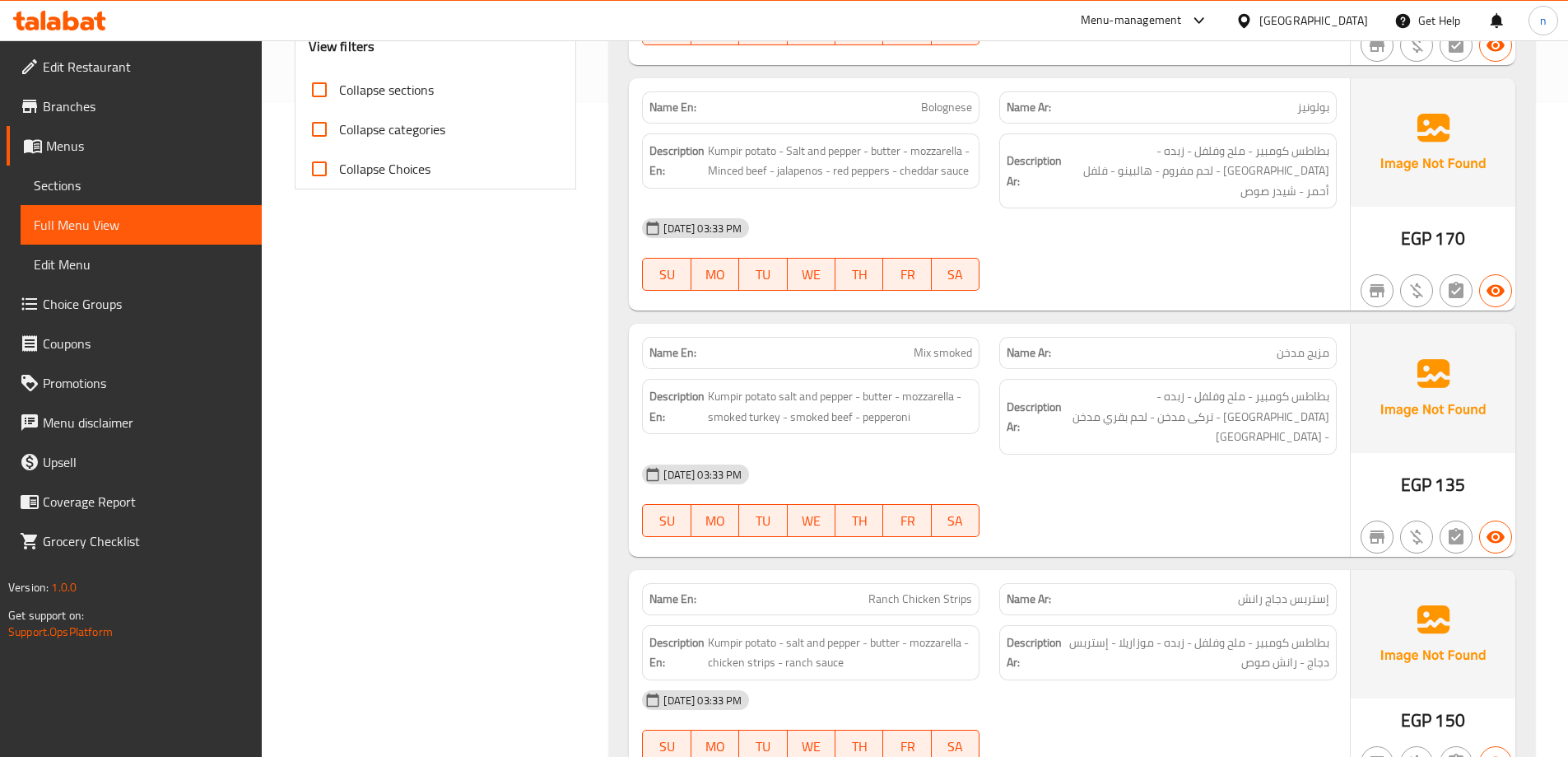
scroll to position [659, 0]
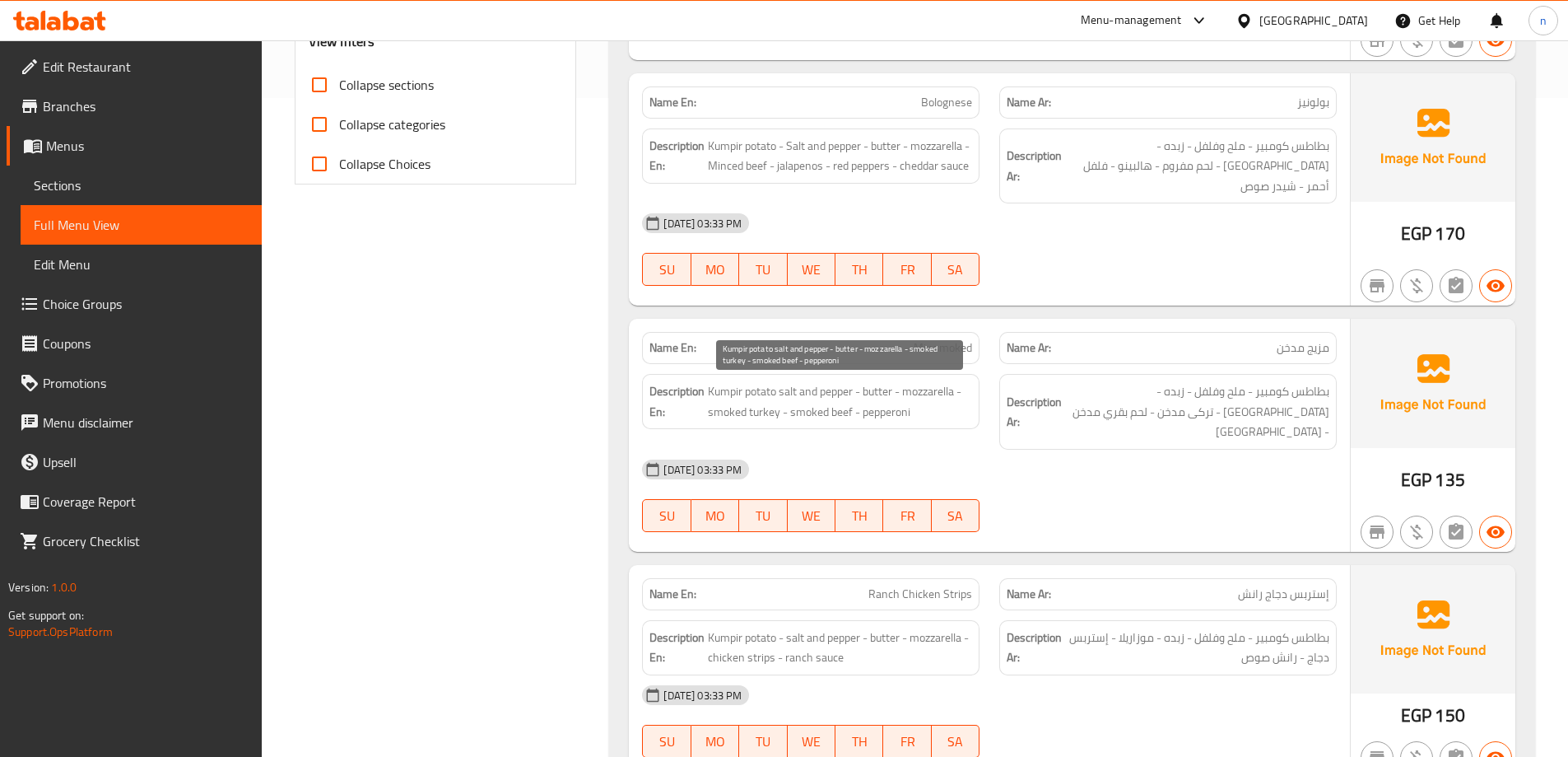
click at [741, 415] on span "Kumpir potato salt and pepper - butter - mozzarella - smoked turkey - smoked be…" at bounding box center [840, 401] width 265 height 40
click at [741, 419] on span "Kumpir potato salt and pepper - butter - mozzarella - smoked turkey - smoked be…" at bounding box center [840, 401] width 265 height 40
drag, startPoint x: 710, startPoint y: 412, endPoint x: 779, endPoint y: 418, distance: 69.3
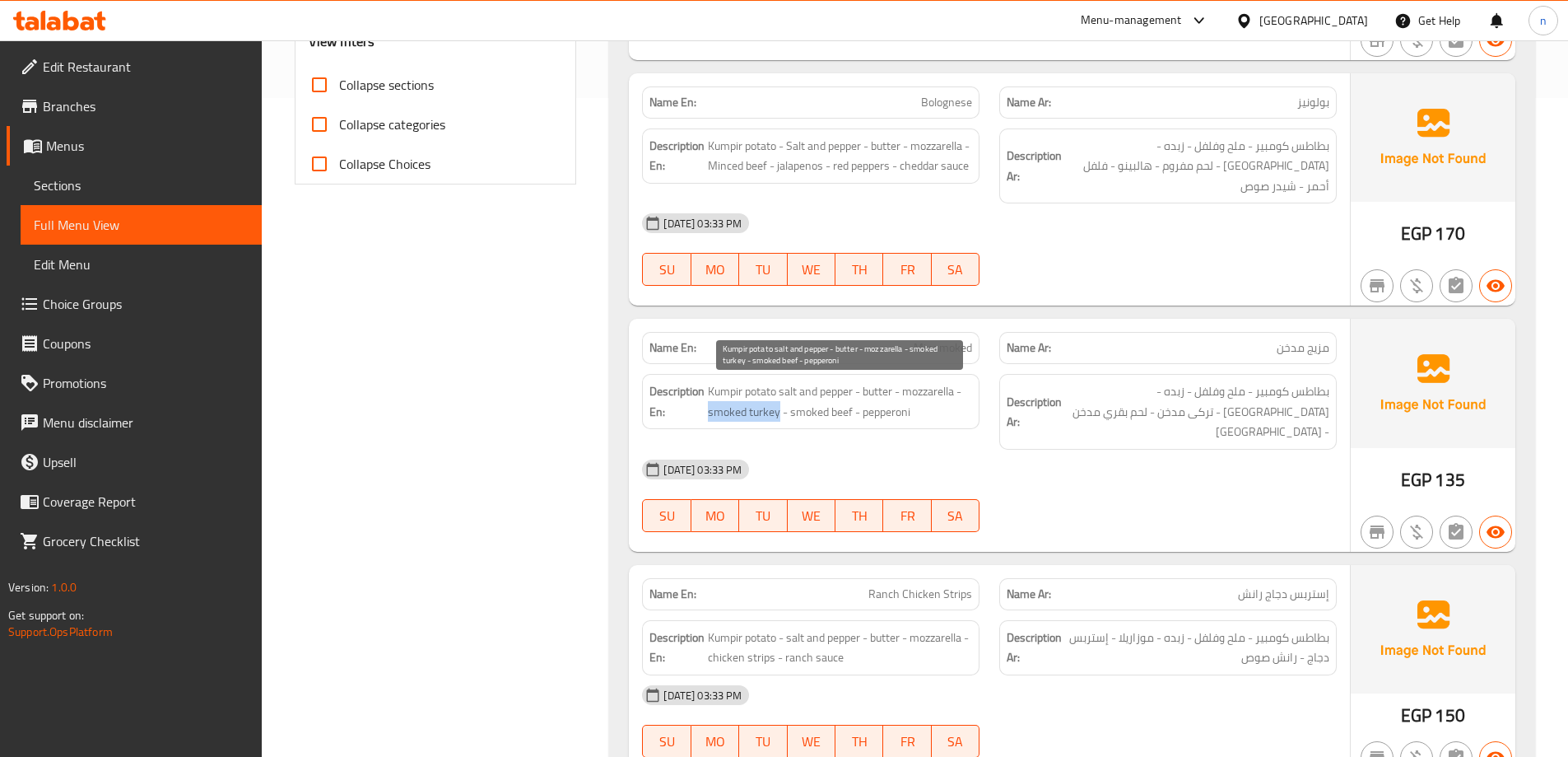
click at [779, 418] on span "Kumpir potato salt and pepper - butter - mozzarella - smoked turkey - smoked be…" at bounding box center [840, 401] width 265 height 40
copy span "smoked turkey"
click at [1095, 481] on div "13-10-2025 03:33 PM SU MO TU WE TH FR SA" at bounding box center [989, 495] width 715 height 92
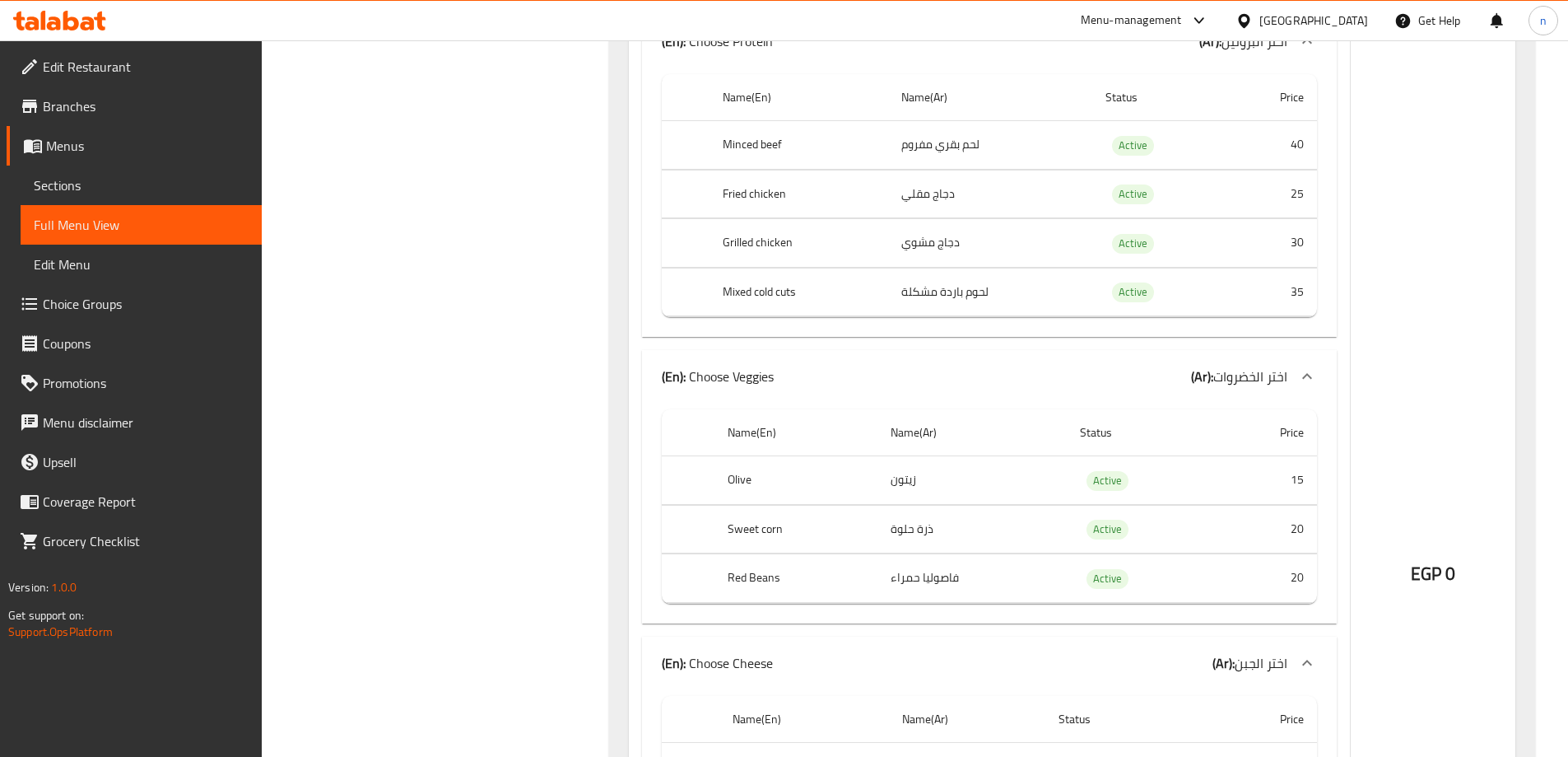
scroll to position [1893, 0]
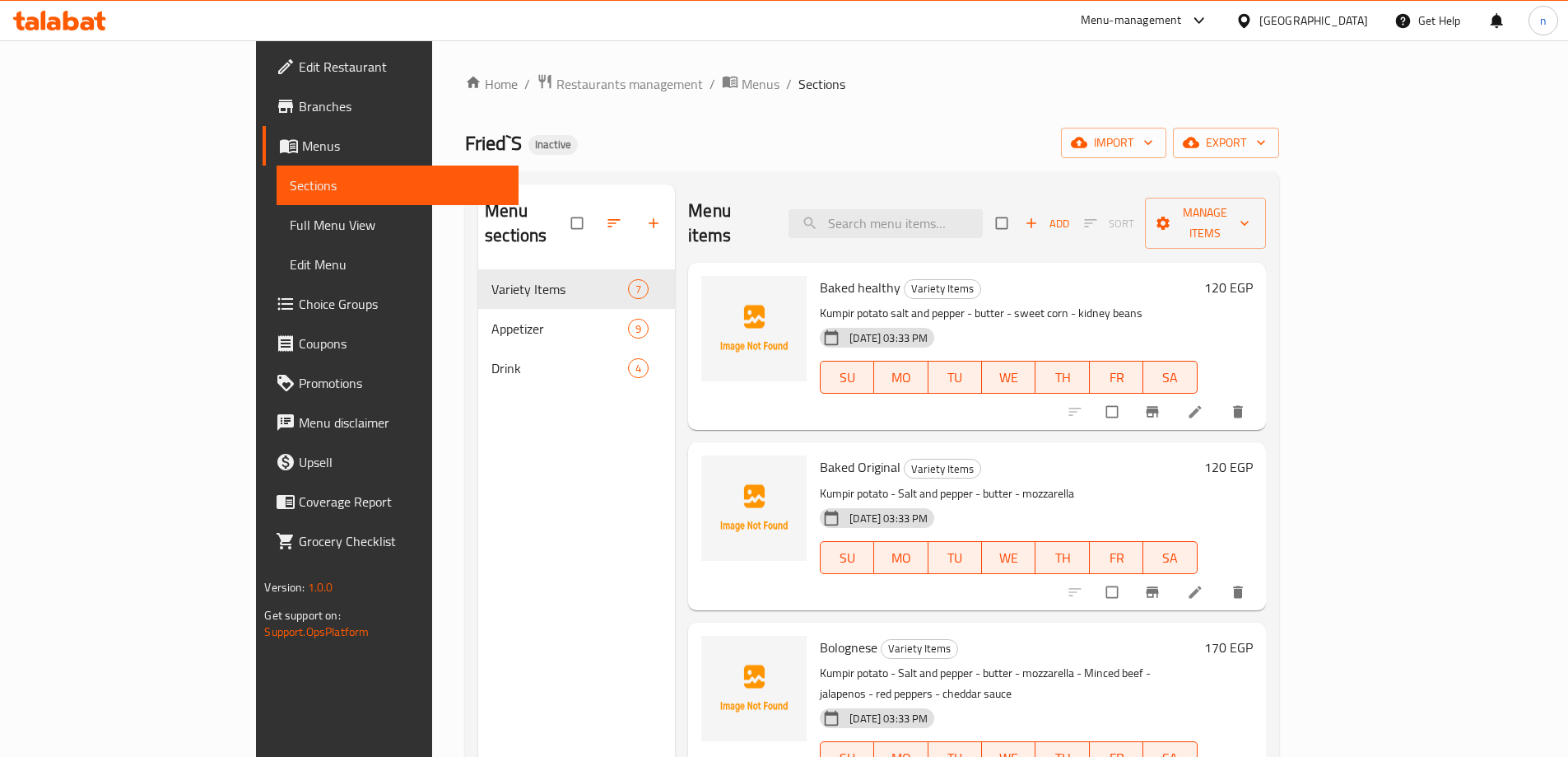
click at [299, 64] on span "Edit Restaurant" at bounding box center [402, 67] width 206 height 20
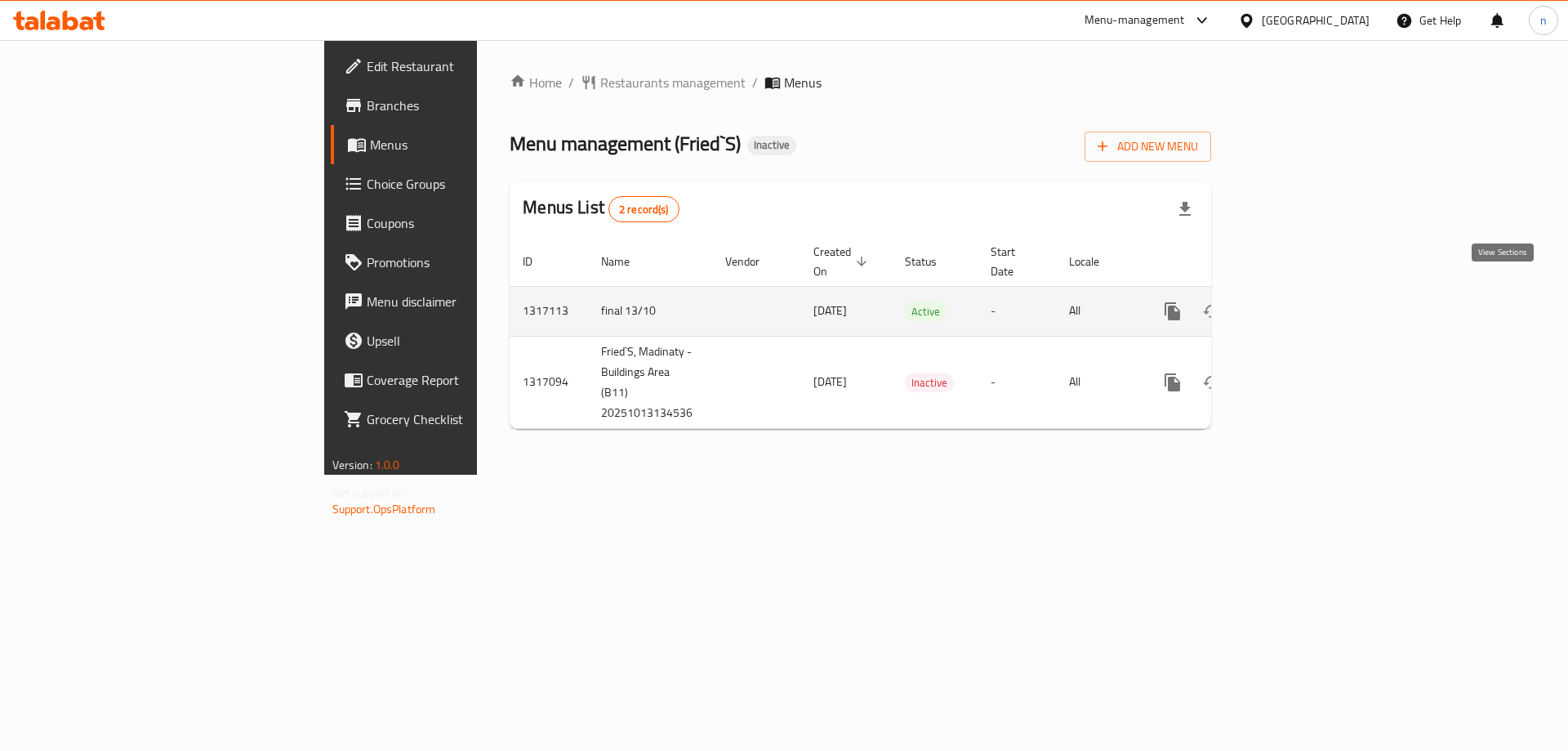
click at [1298, 304] on icon "enhanced table" at bounding box center [1290, 310] width 15 height 15
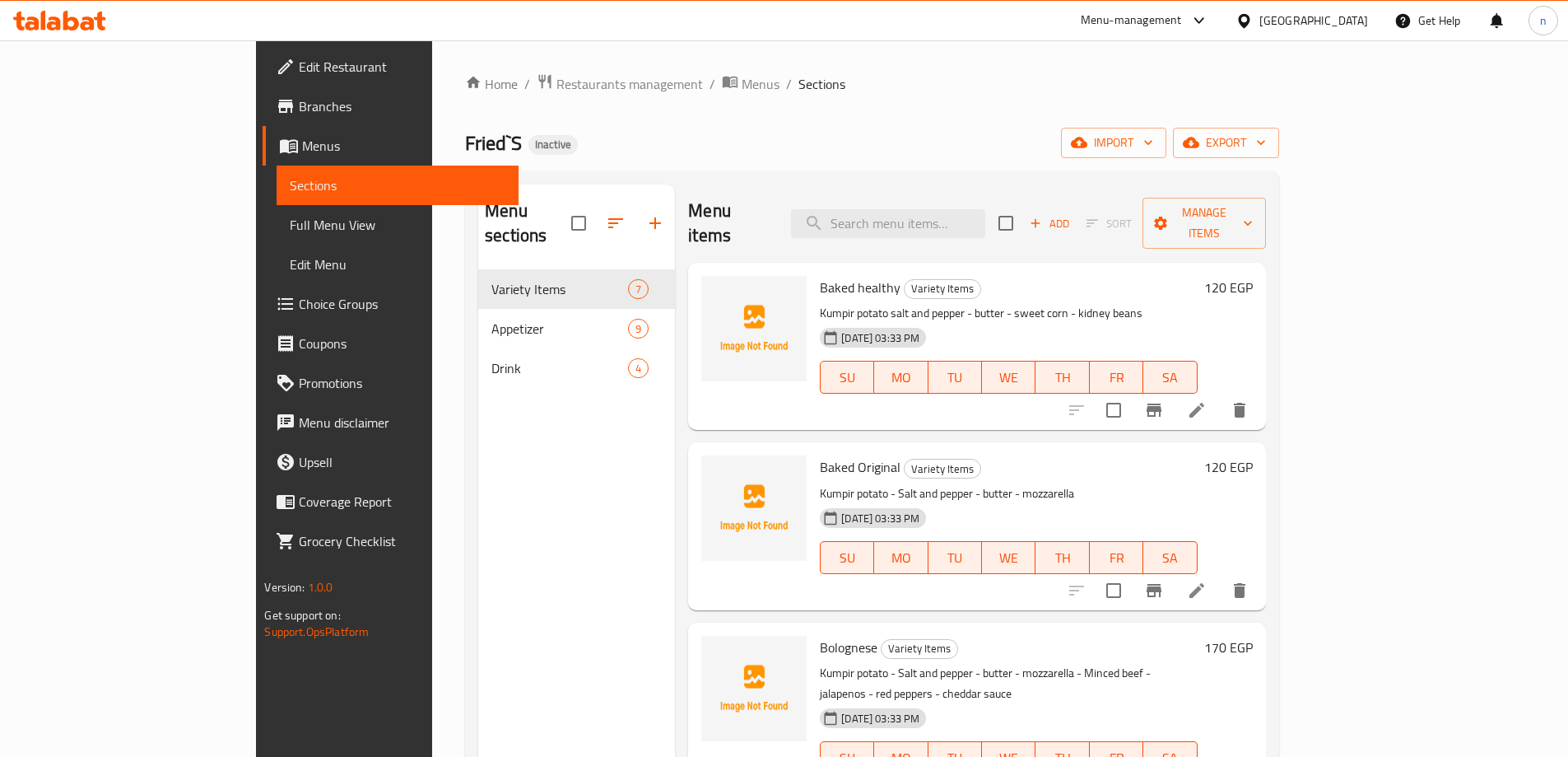
click at [1207, 400] on icon at bounding box center [1197, 410] width 20 height 20
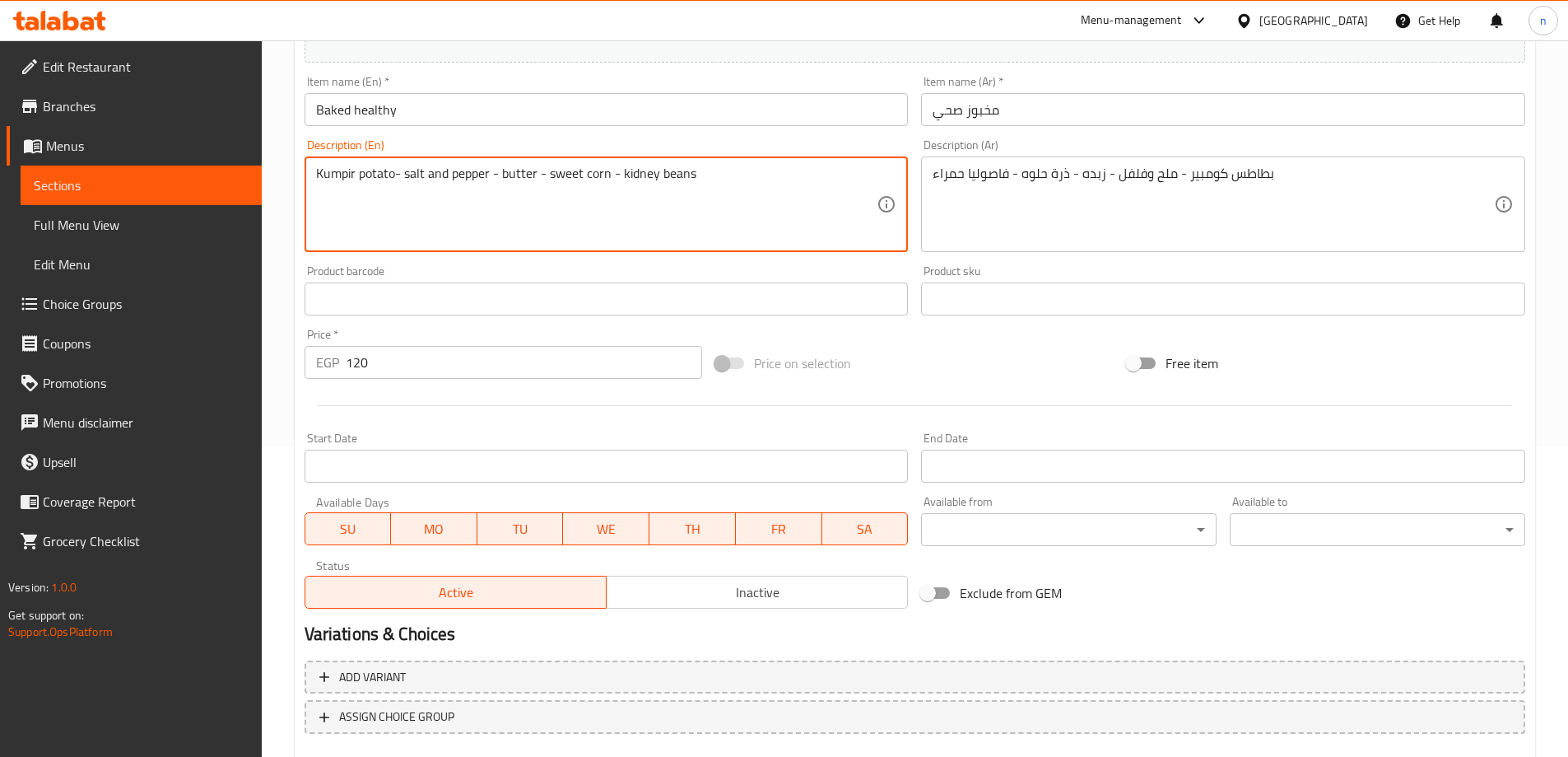
scroll to position [407, 0]
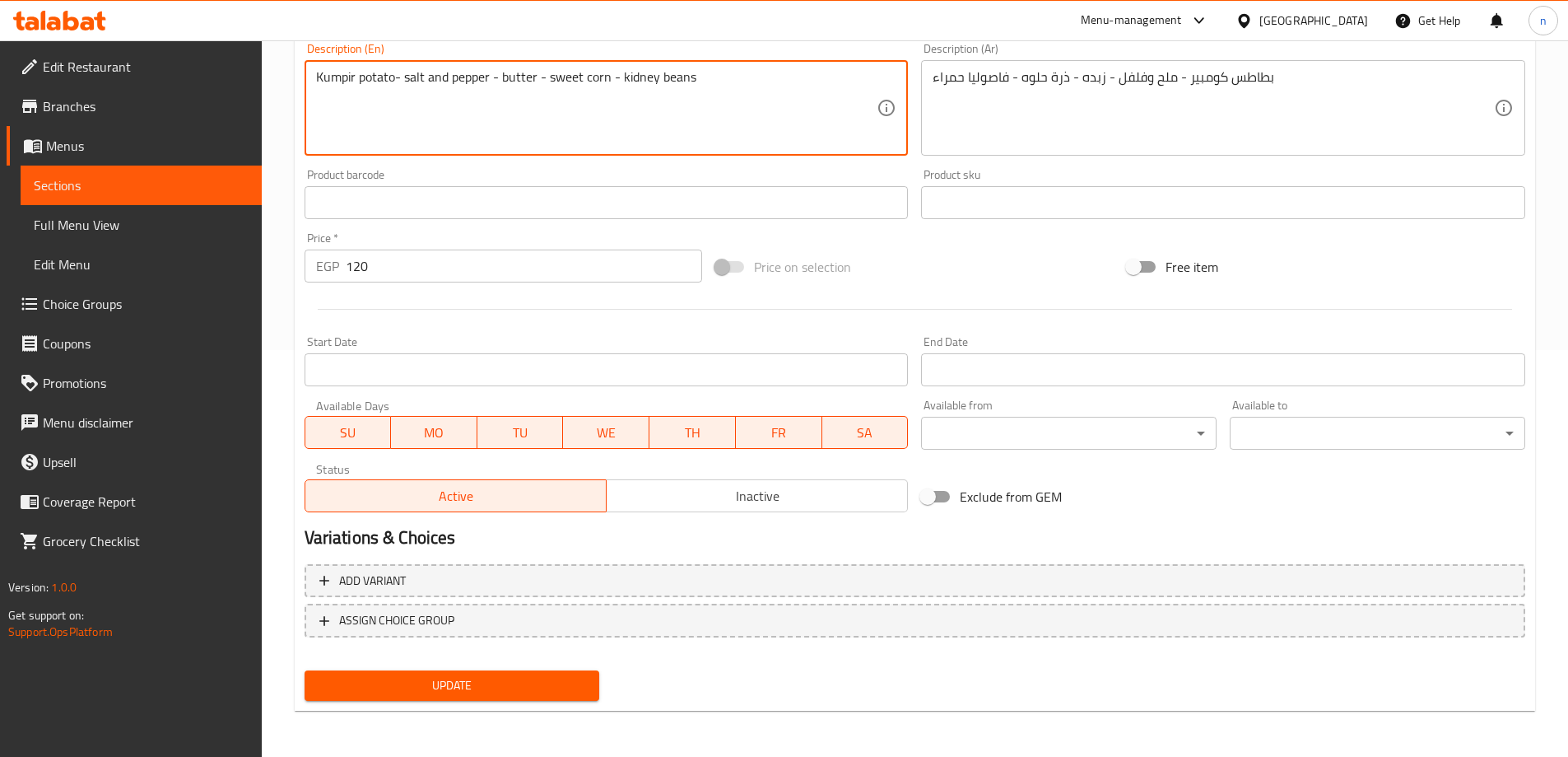
type textarea "Kumpir potato- salt and pepper - butter - sweet corn - kidney beans"
click at [459, 686] on span "Update" at bounding box center [452, 684] width 270 height 21
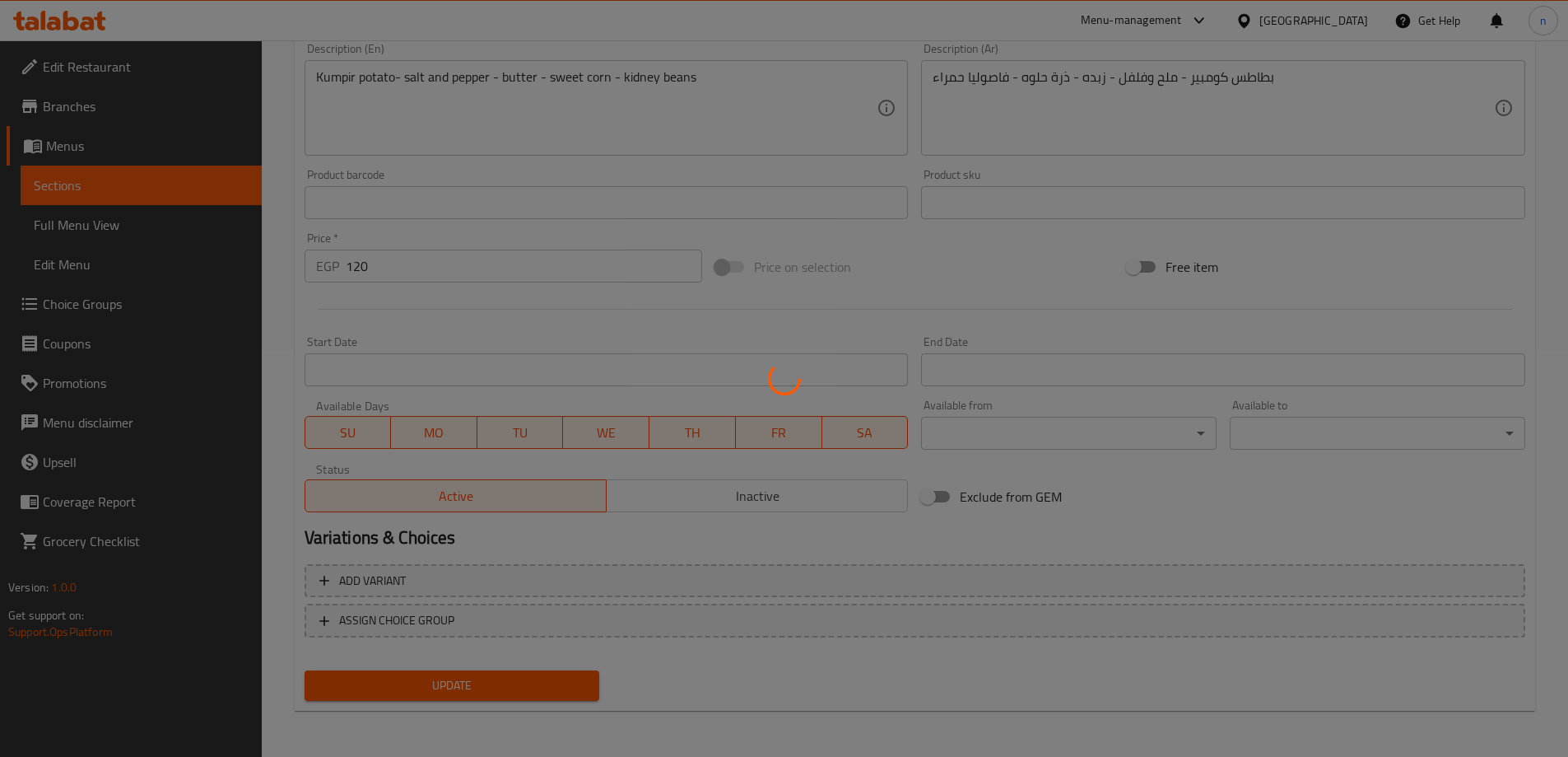
scroll to position [0, 0]
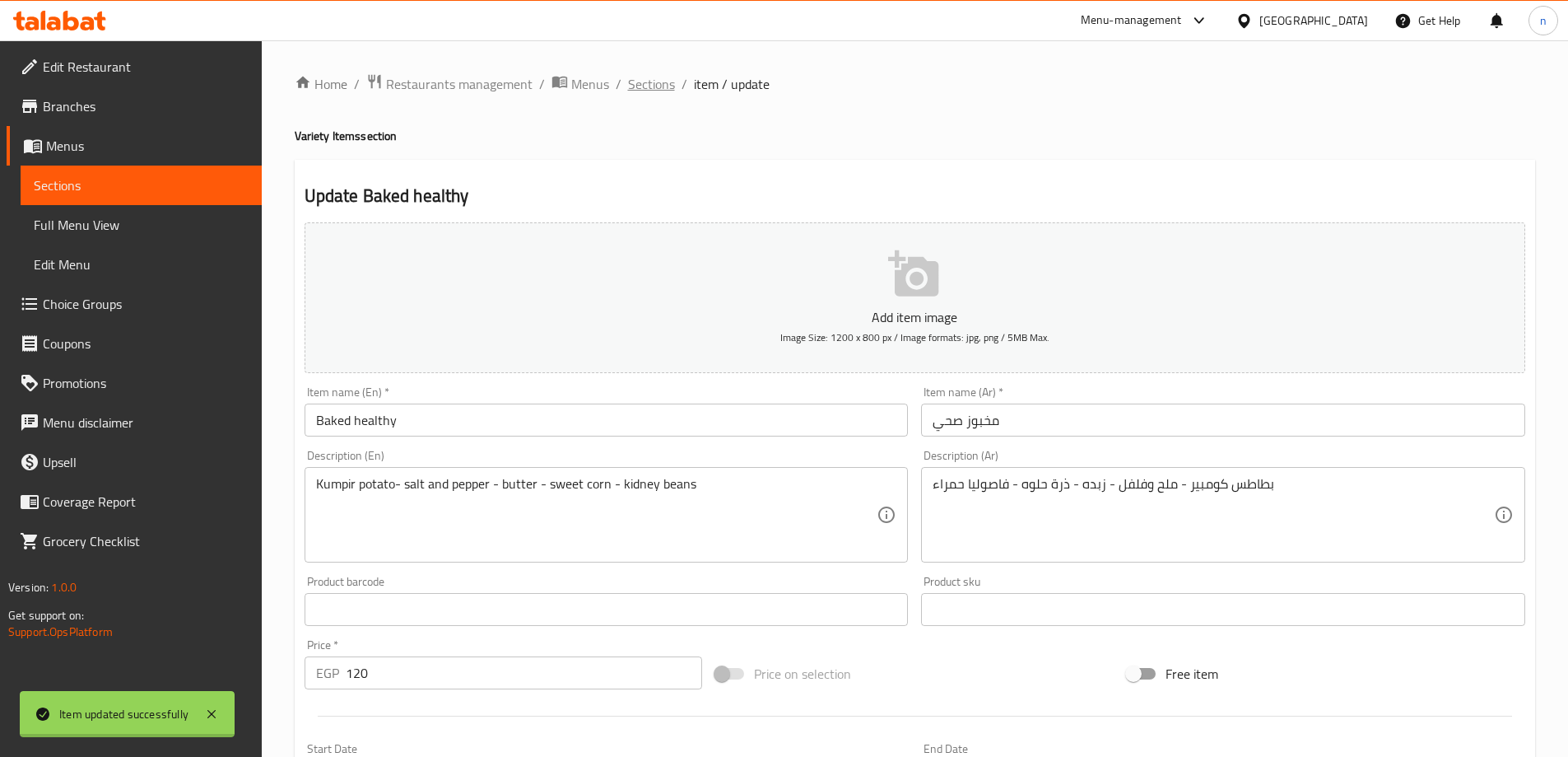
click at [636, 81] on div "Home / Restaurants management / Menus / Sections / item / update Variety Items …" at bounding box center [915, 602] width 1240 height 1057
click at [656, 93] on span "Sections" at bounding box center [652, 84] width 47 height 20
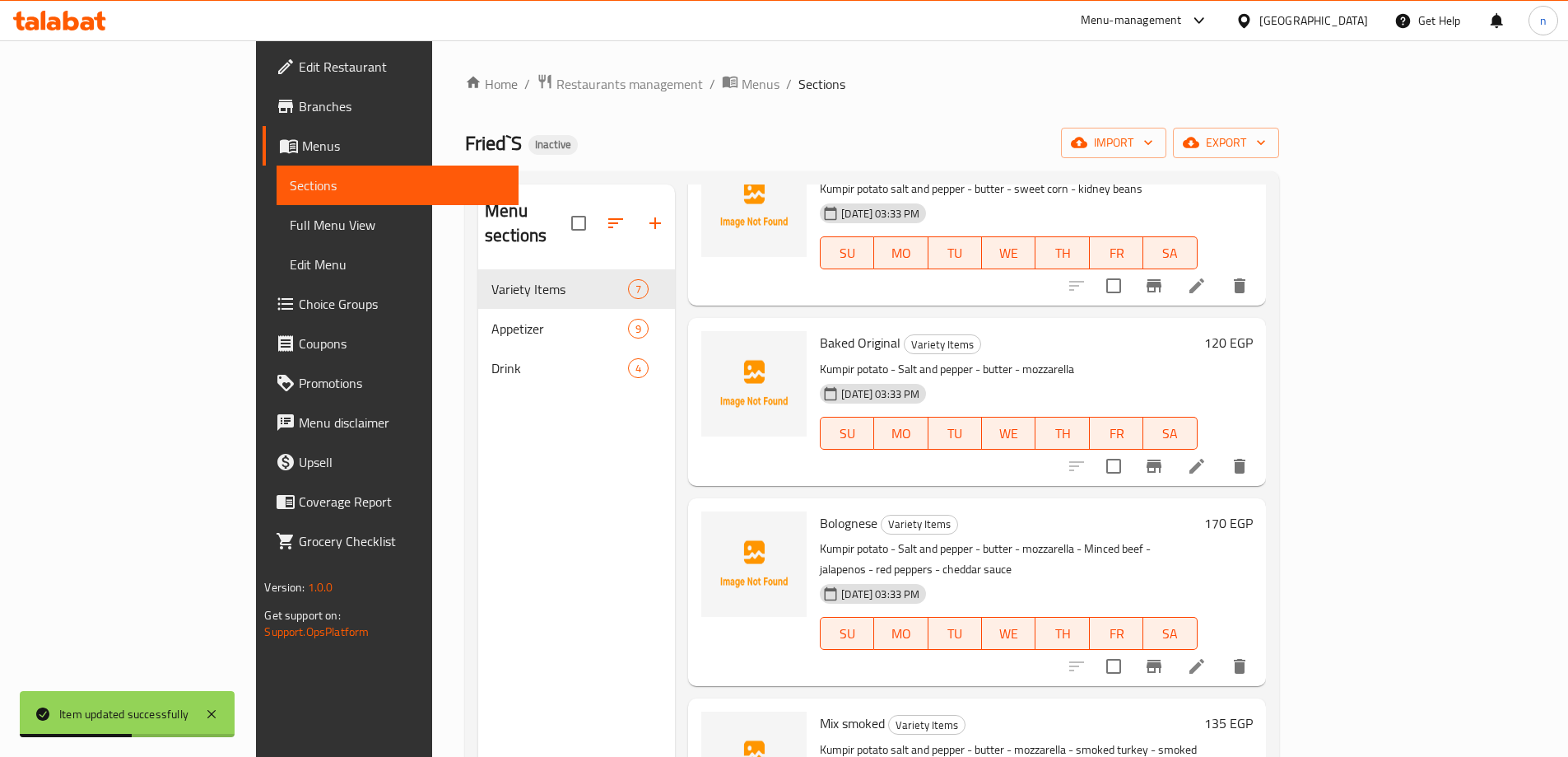
scroll to position [247, 0]
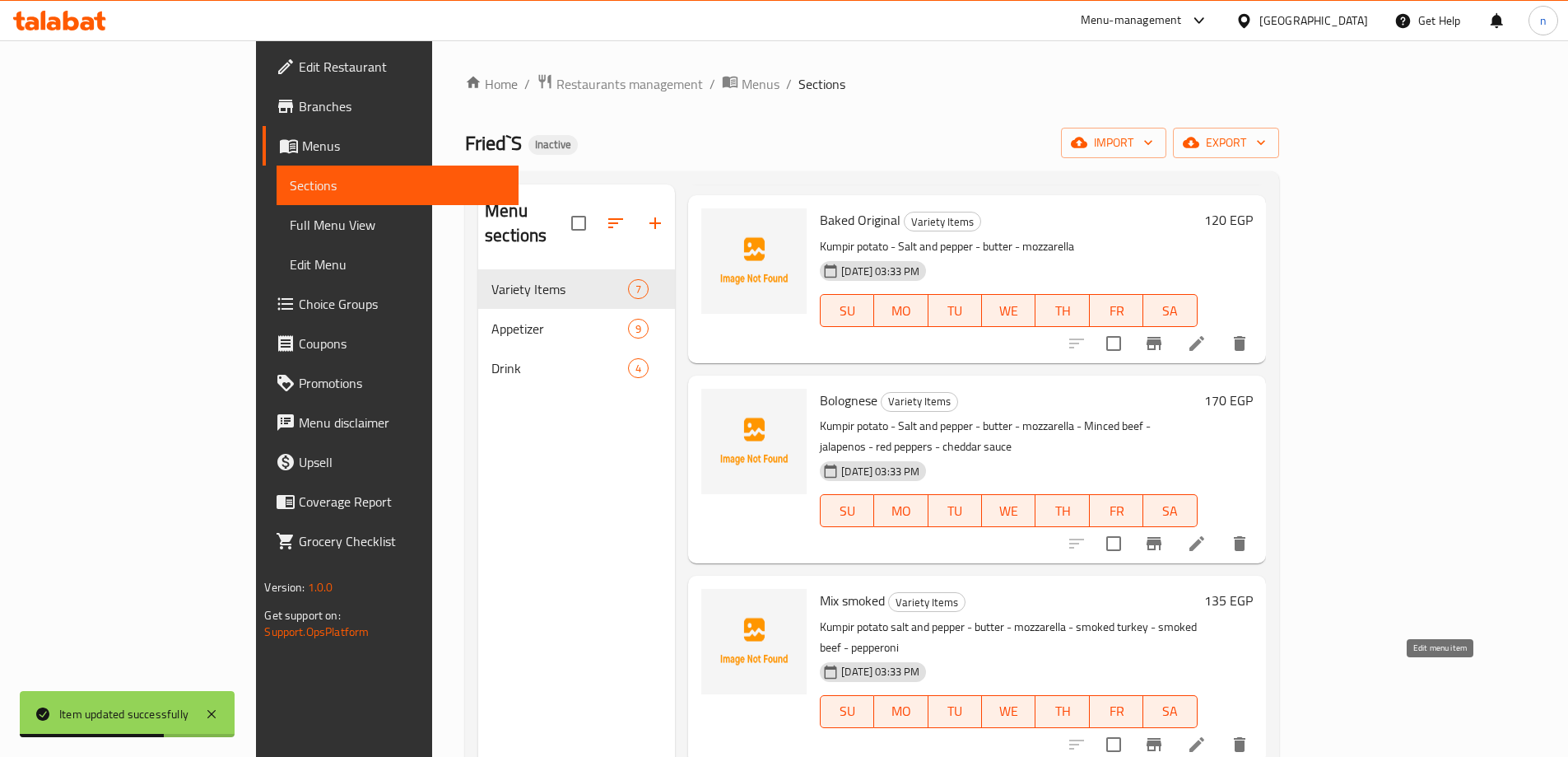
click at [1207, 734] on icon at bounding box center [1197, 744] width 20 height 20
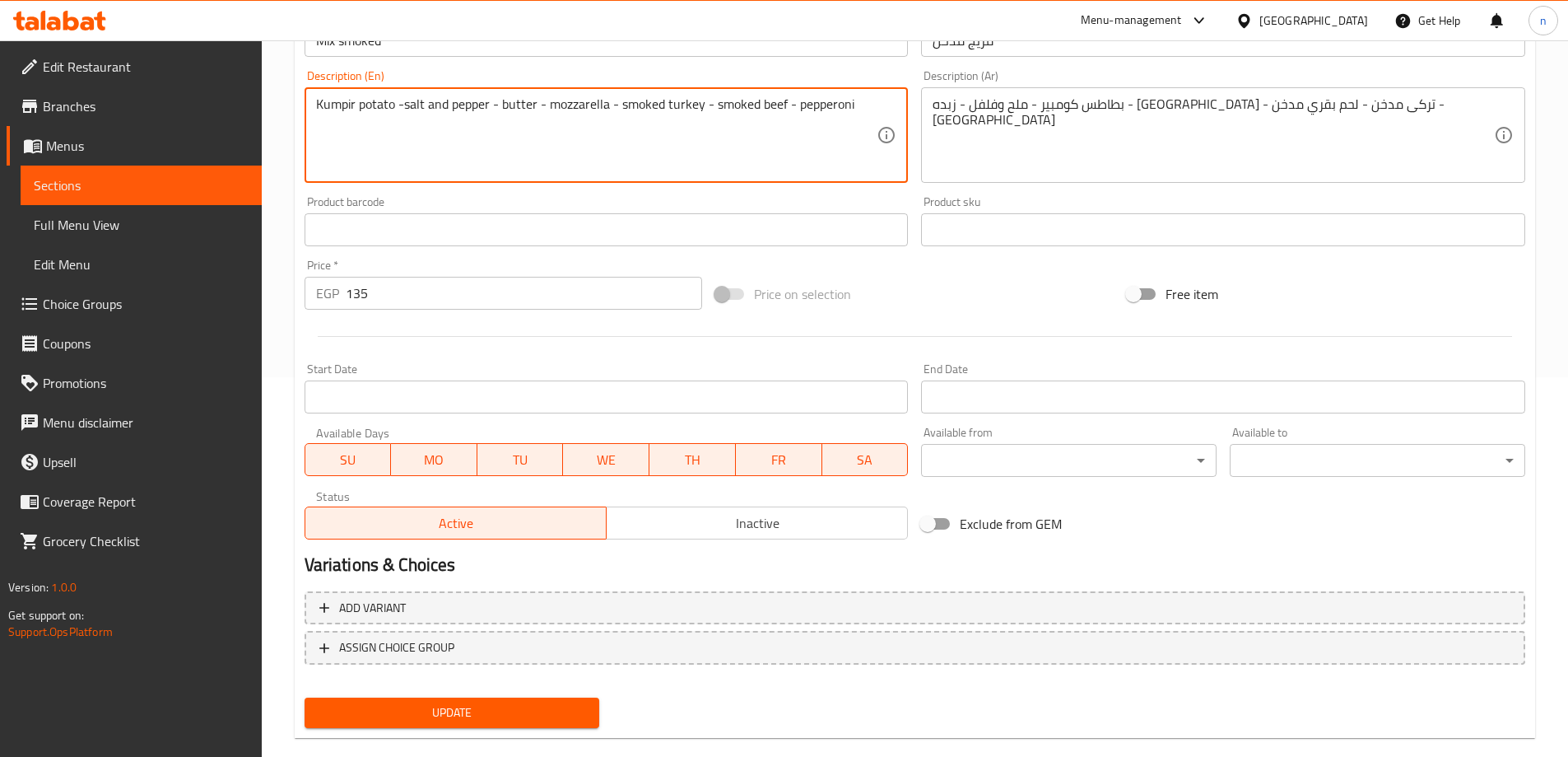
scroll to position [407, 0]
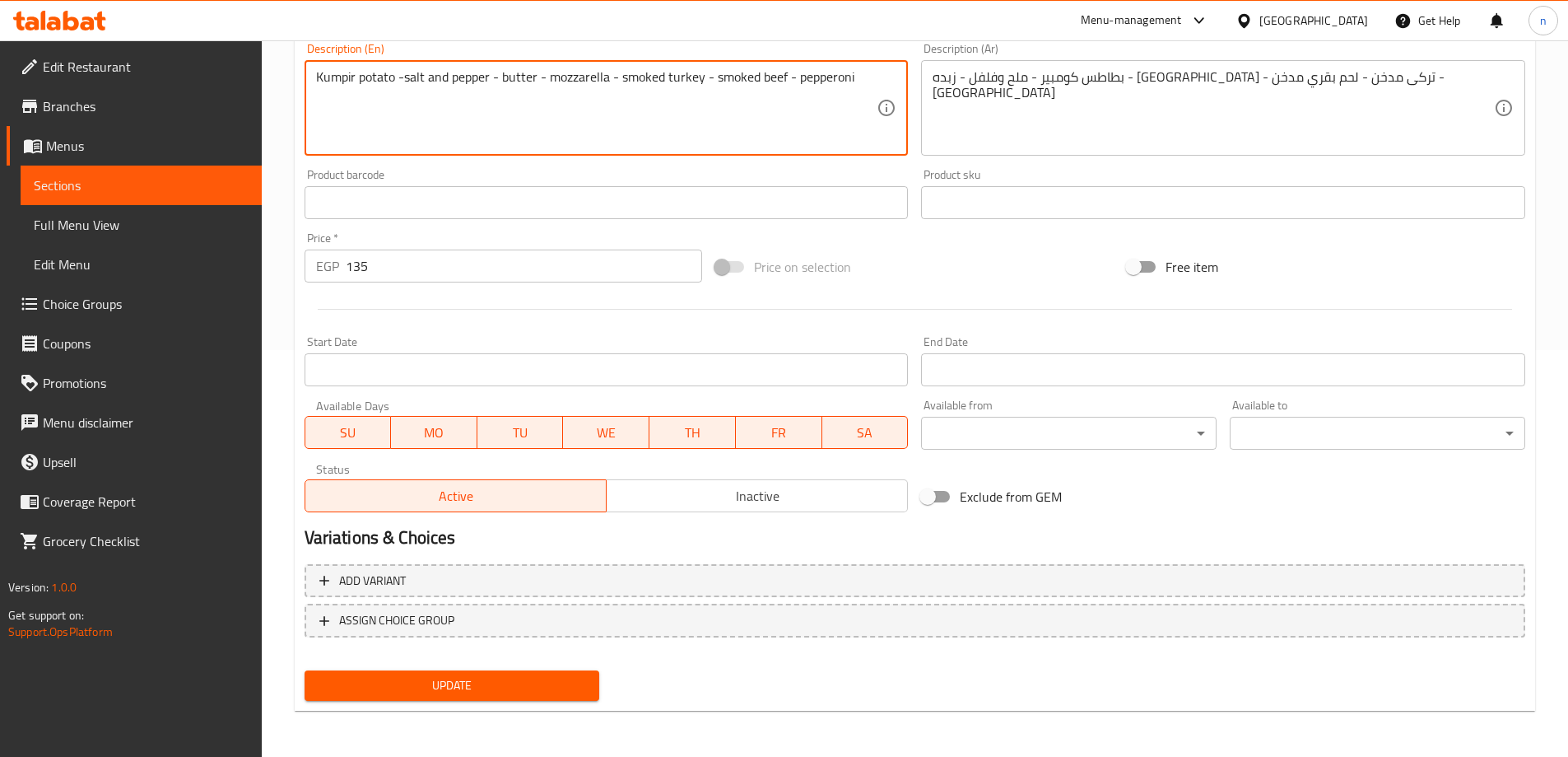
type textarea "Kumpir potato -salt and pepper - butter - mozzarella - smoked turkey - smoked b…"
click at [387, 679] on span "Update" at bounding box center [452, 684] width 270 height 21
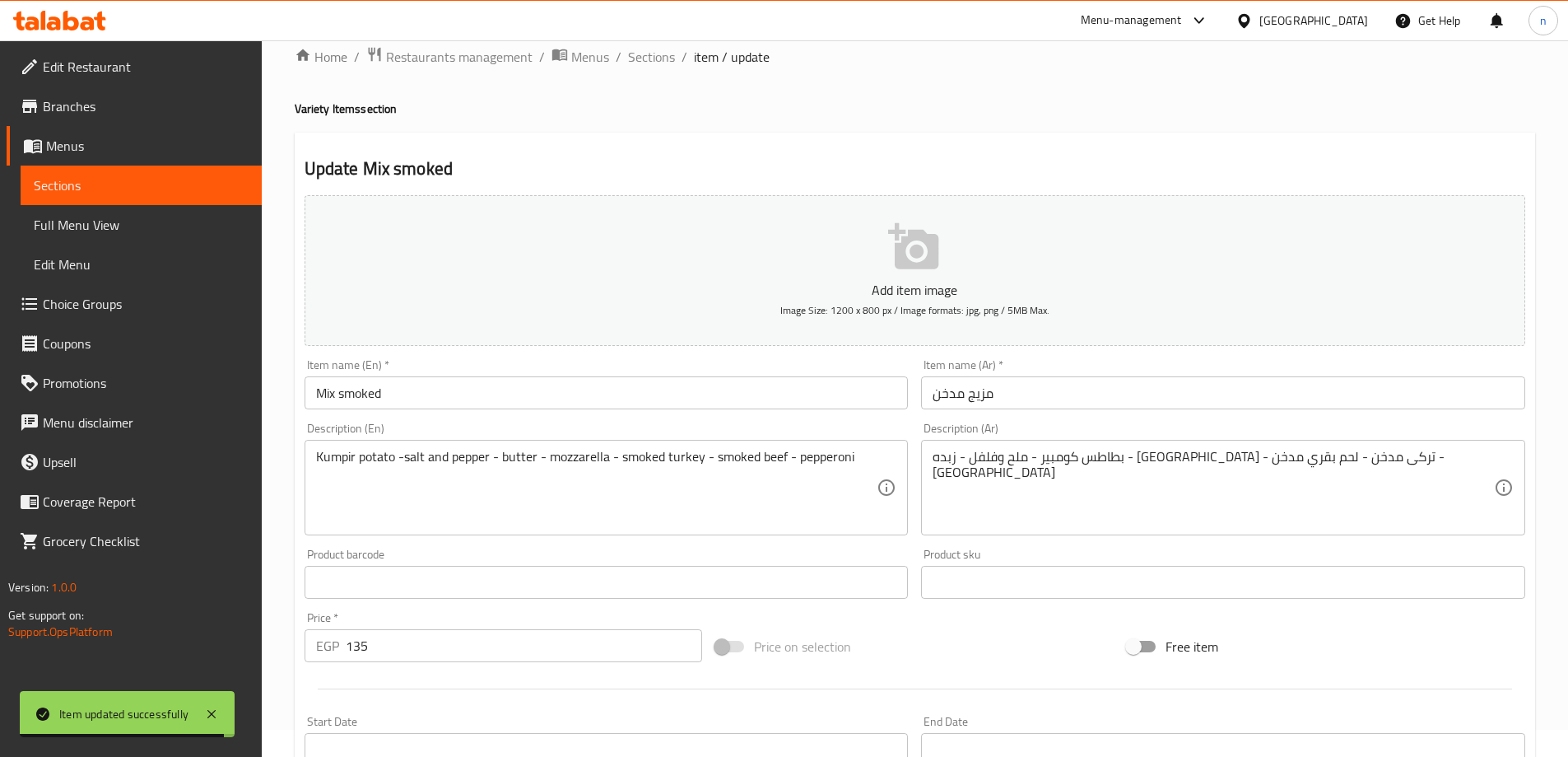
scroll to position [0, 0]
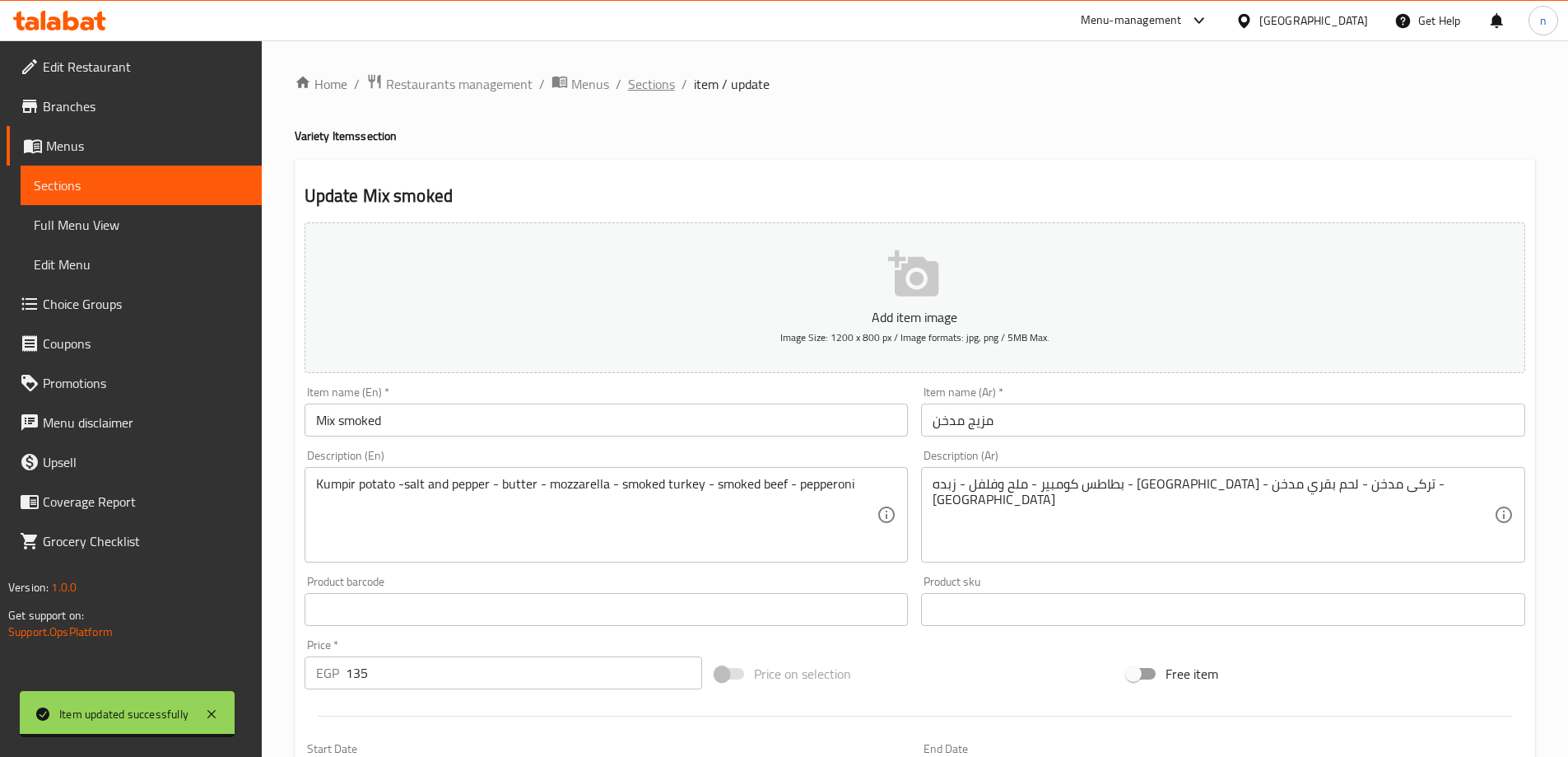
click at [646, 88] on span "Sections" at bounding box center [652, 84] width 47 height 20
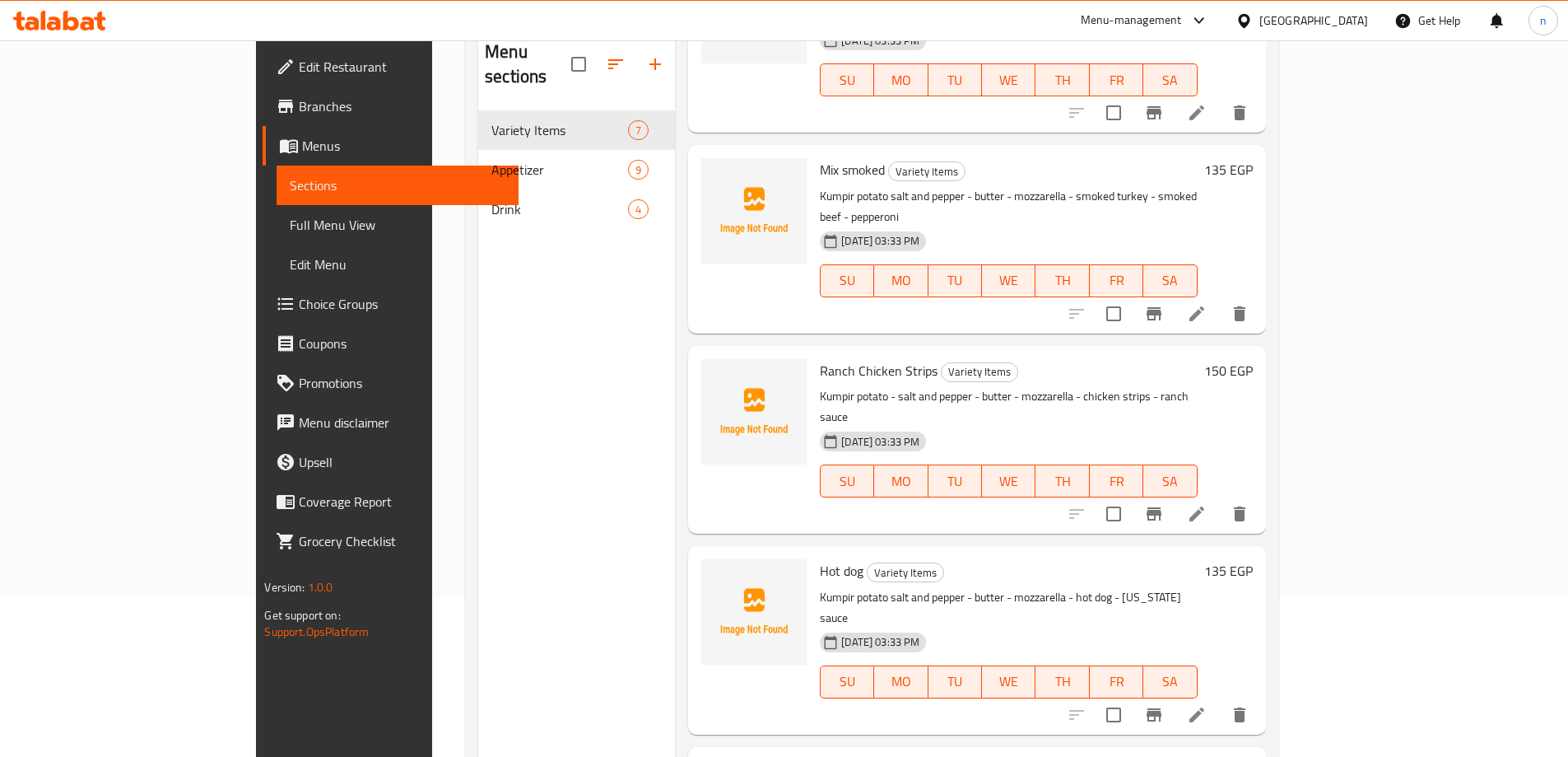
scroll to position [230, 0]
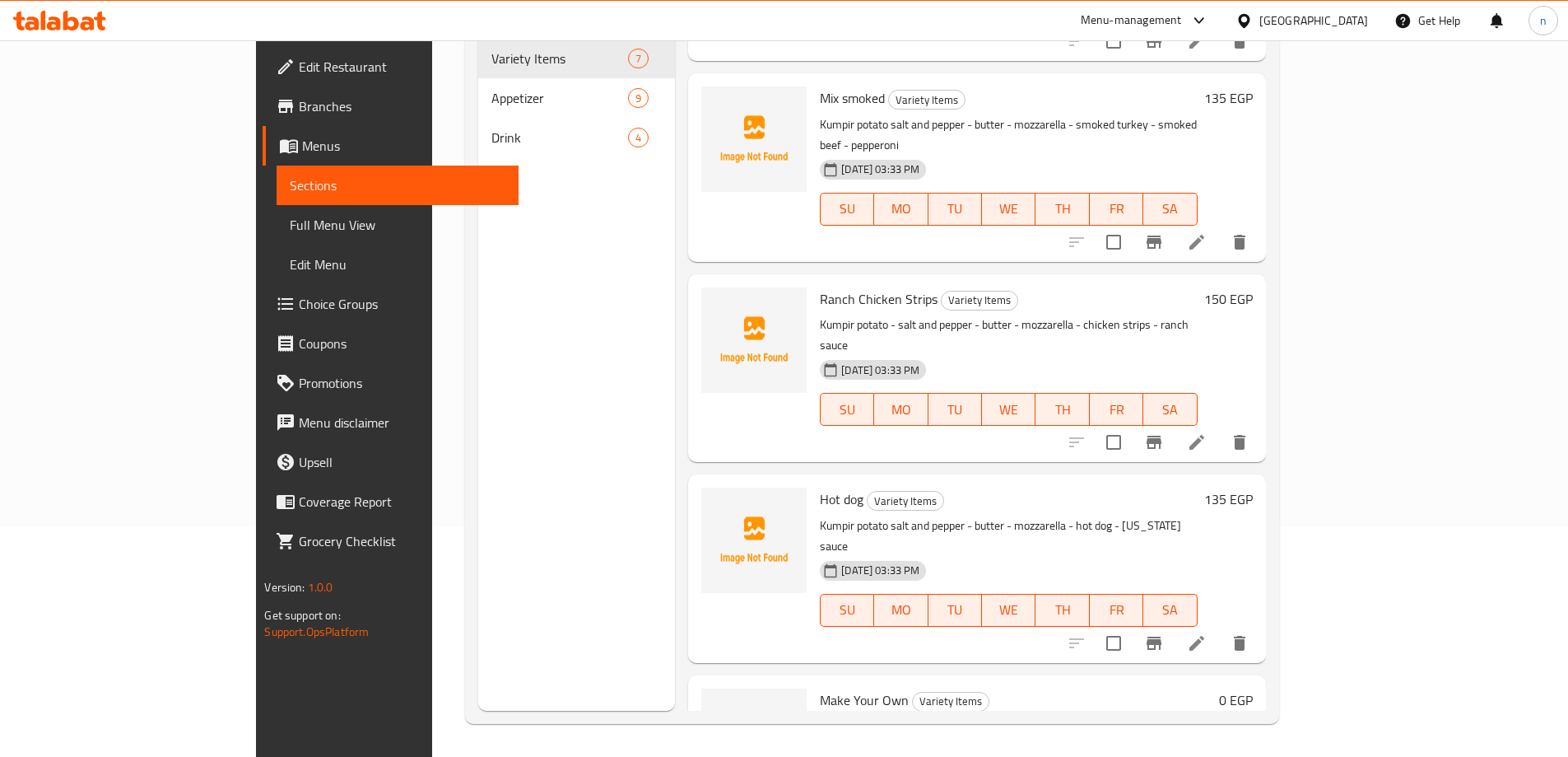
click at [1260, 624] on div at bounding box center [1158, 643] width 203 height 39
click at [1207, 633] on icon at bounding box center [1197, 643] width 20 height 20
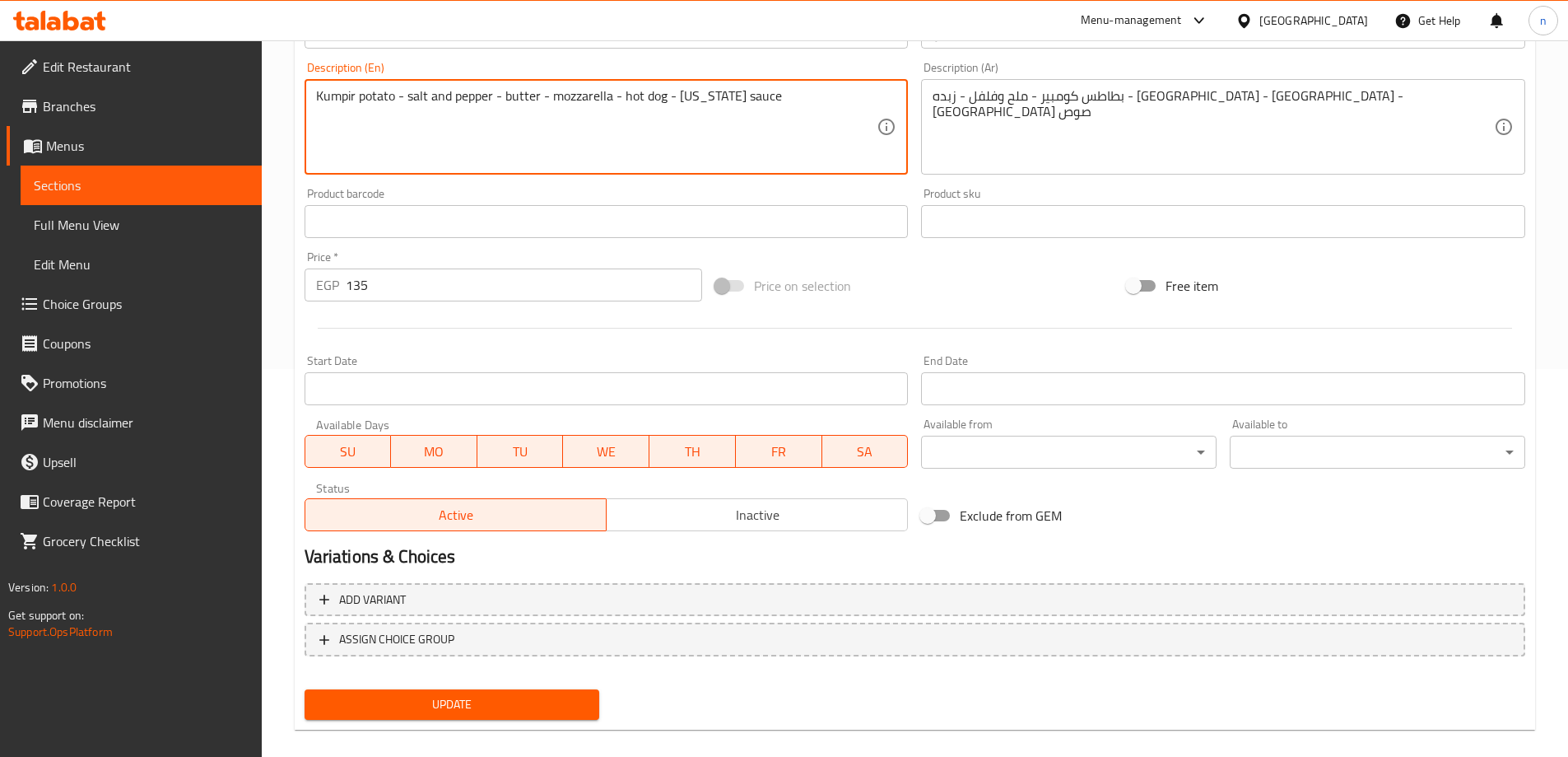
scroll to position [407, 0]
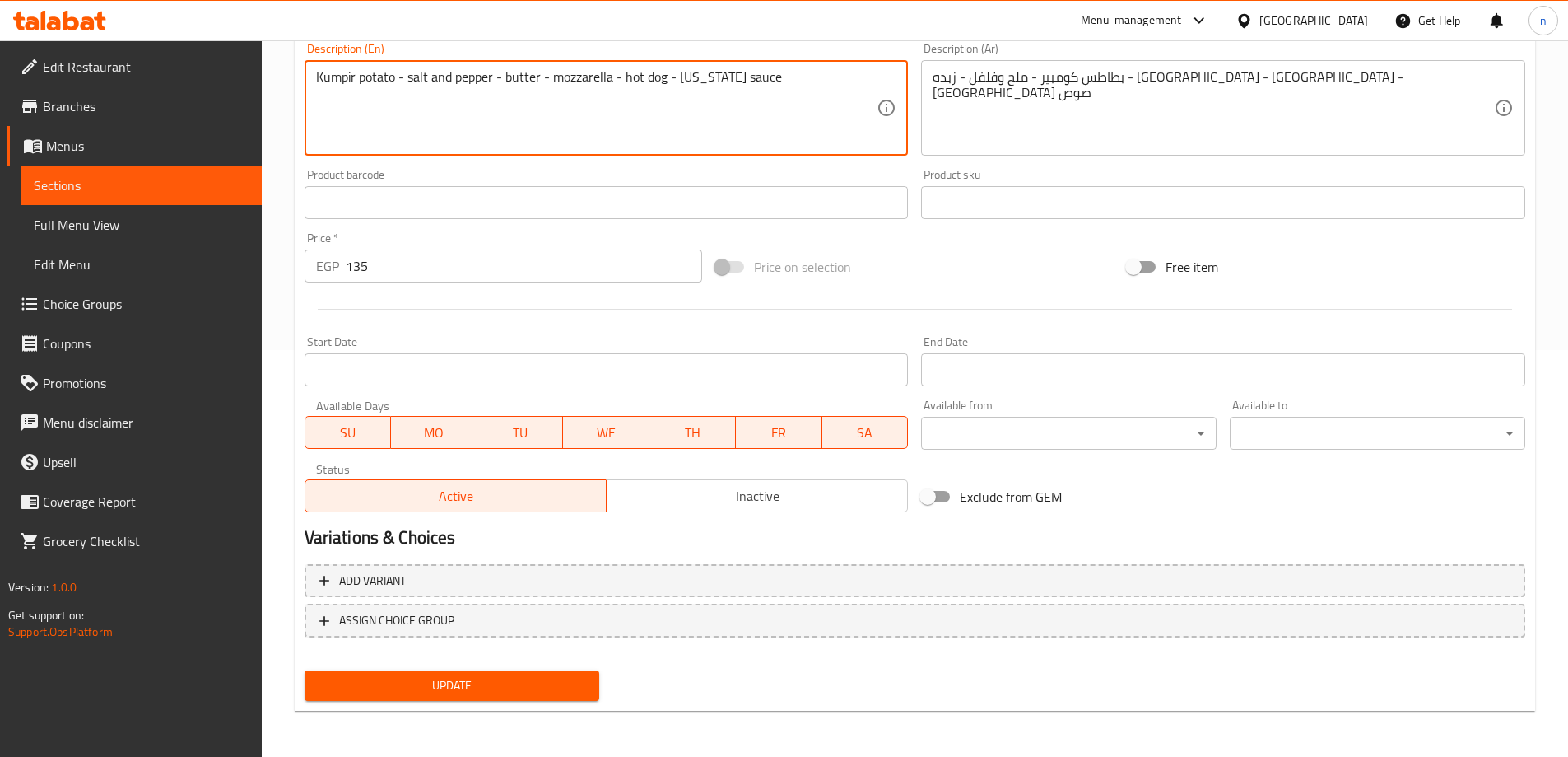
type textarea "Kumpir potato - salt and pepper - butter - mozzarella - hot dog - [US_STATE] sa…"
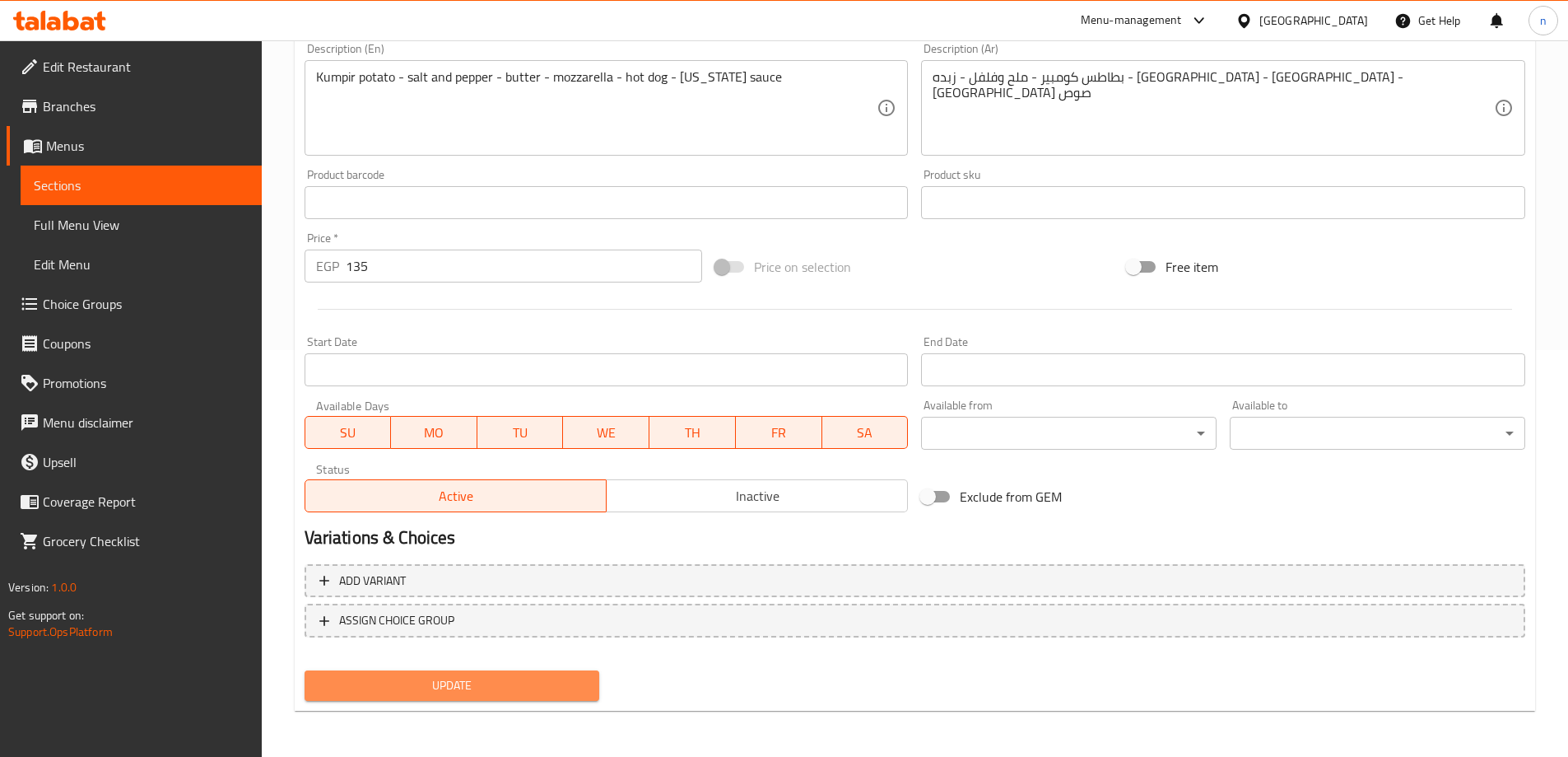
click at [537, 683] on span "Update" at bounding box center [452, 684] width 270 height 21
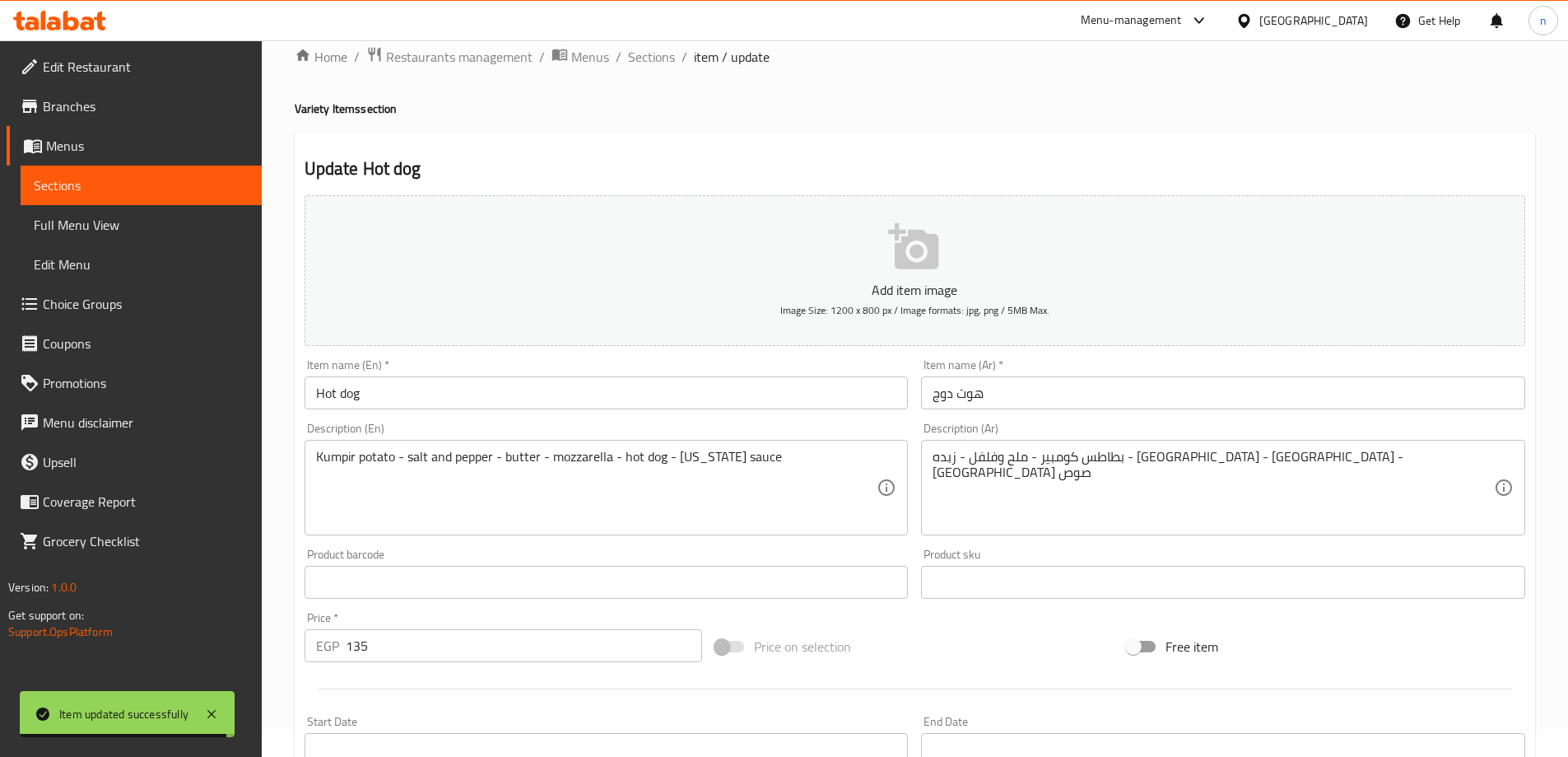
scroll to position [0, 0]
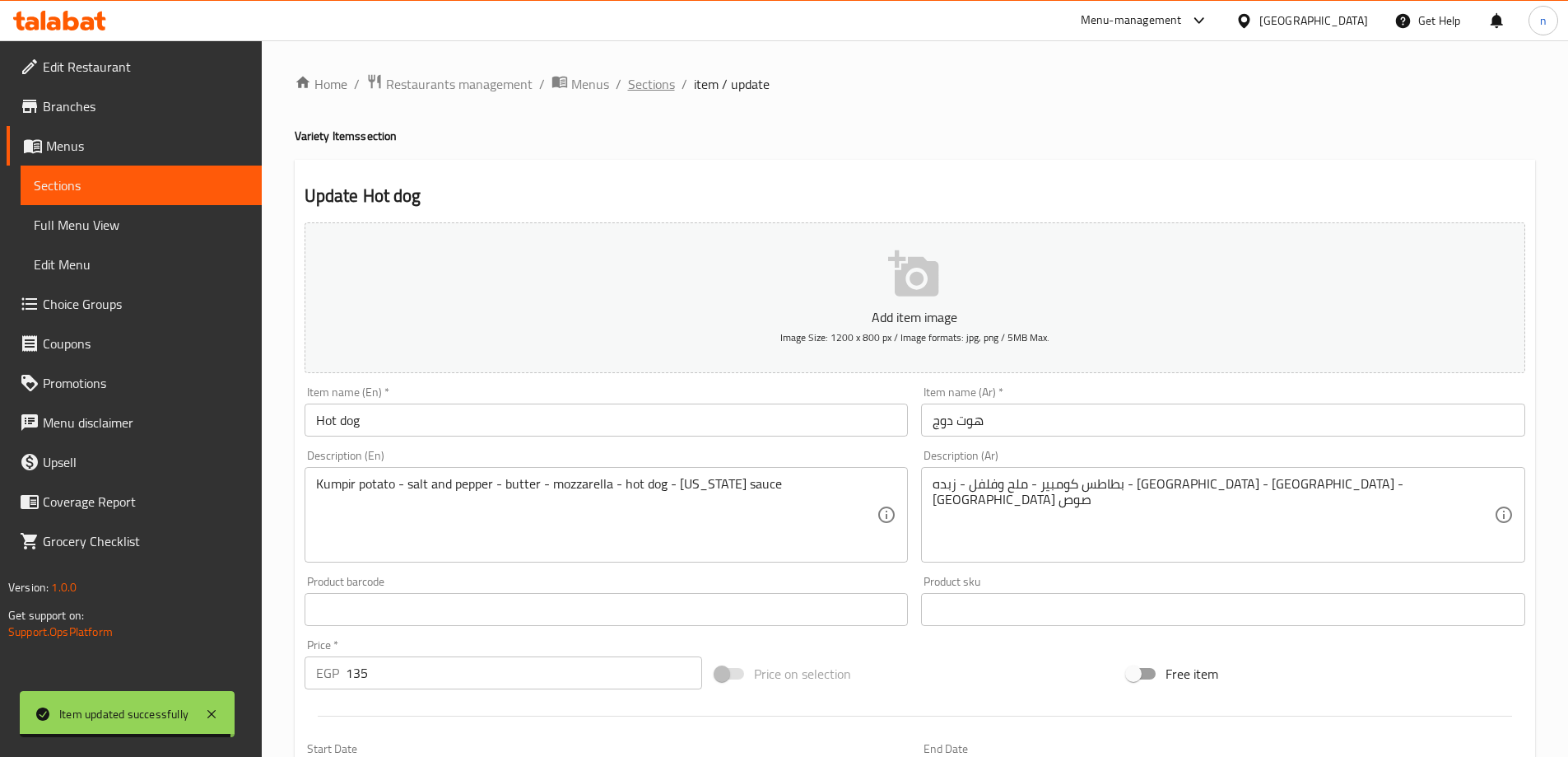
click at [666, 78] on span "Sections" at bounding box center [652, 84] width 47 height 20
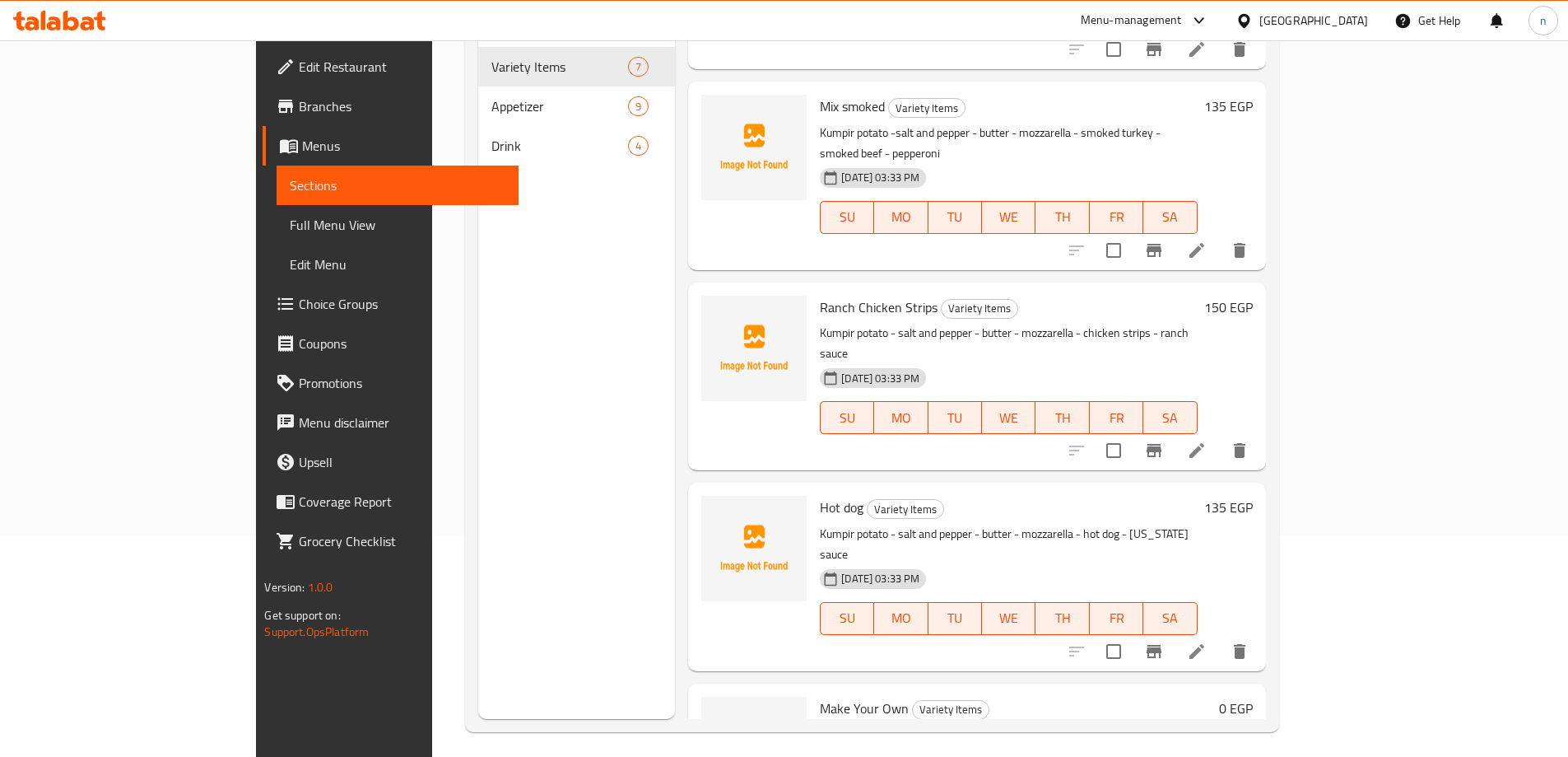
scroll to position [230, 0]
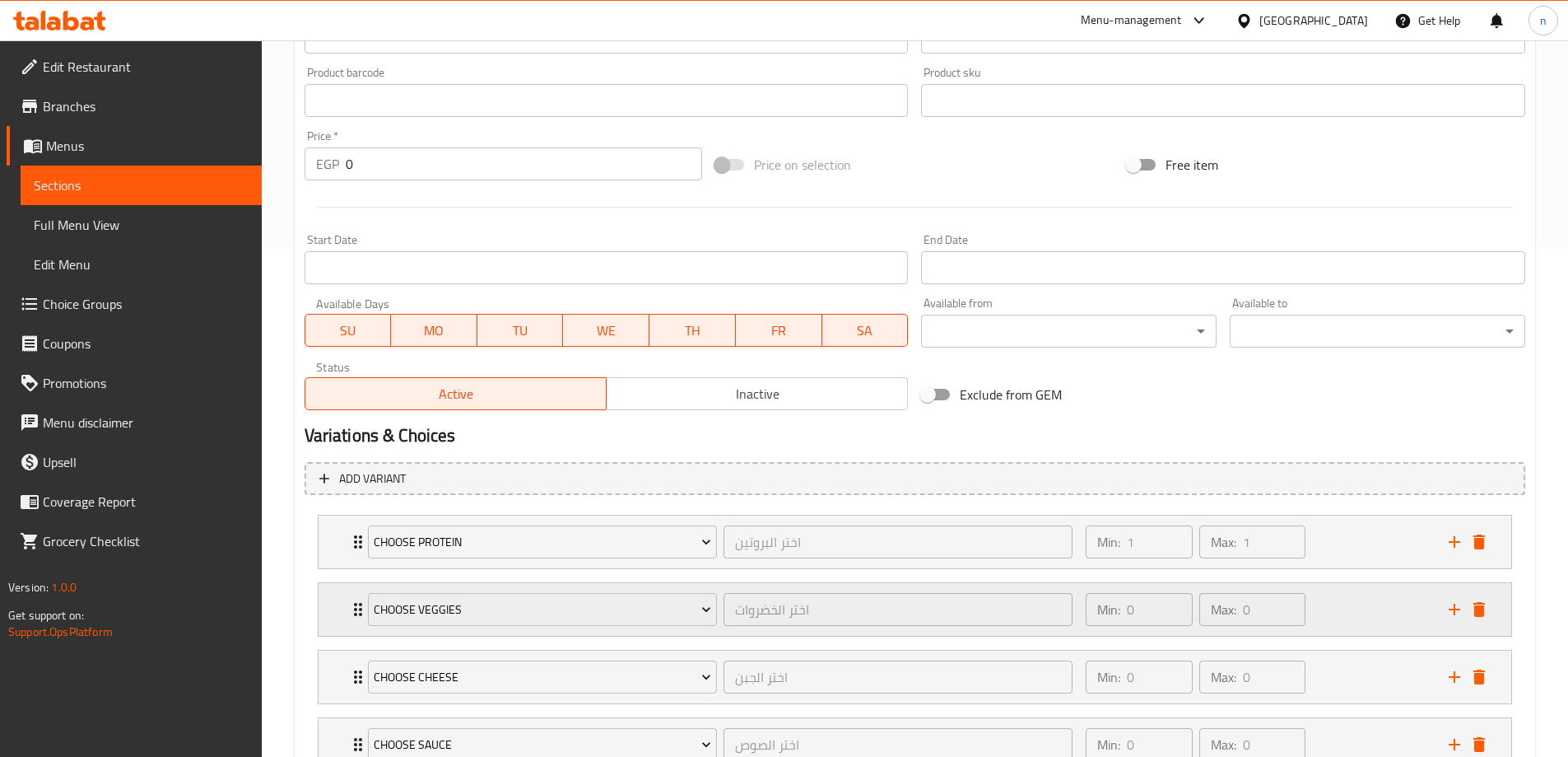
scroll to position [636, 0]
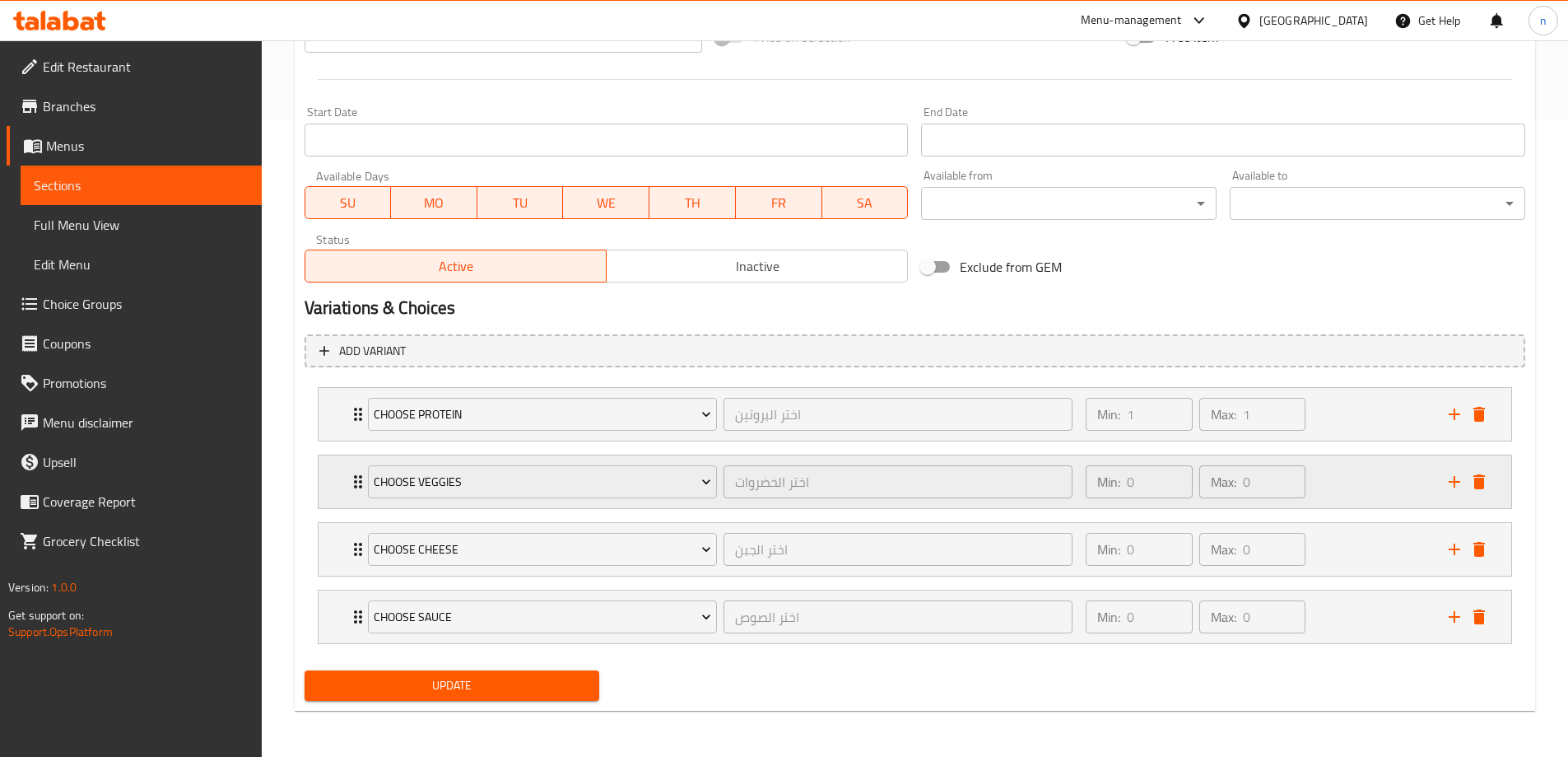
click at [1391, 470] on div "Min: 0 ​ Max: 0 ​" at bounding box center [1256, 481] width 362 height 53
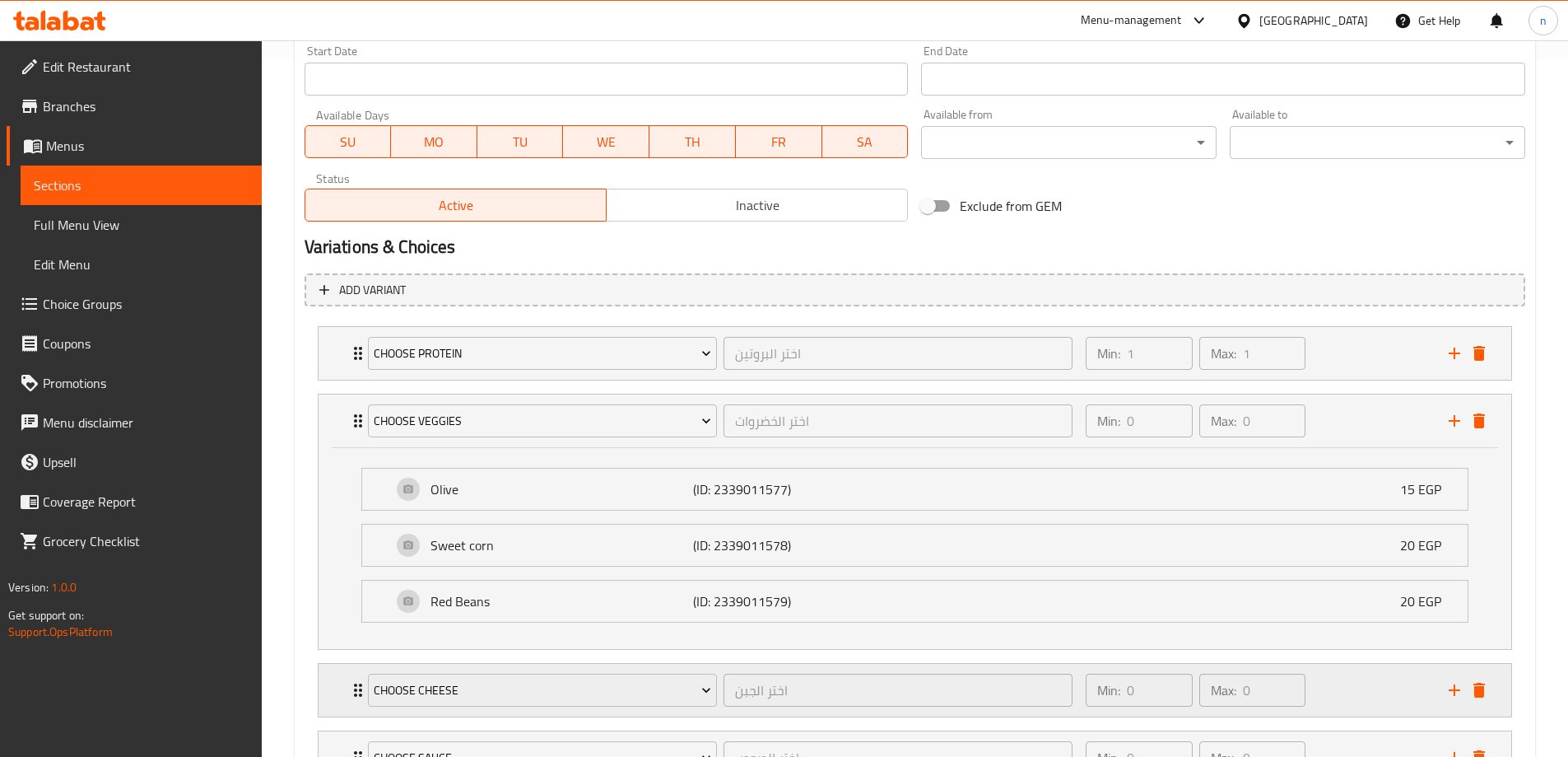
scroll to position [838, 0]
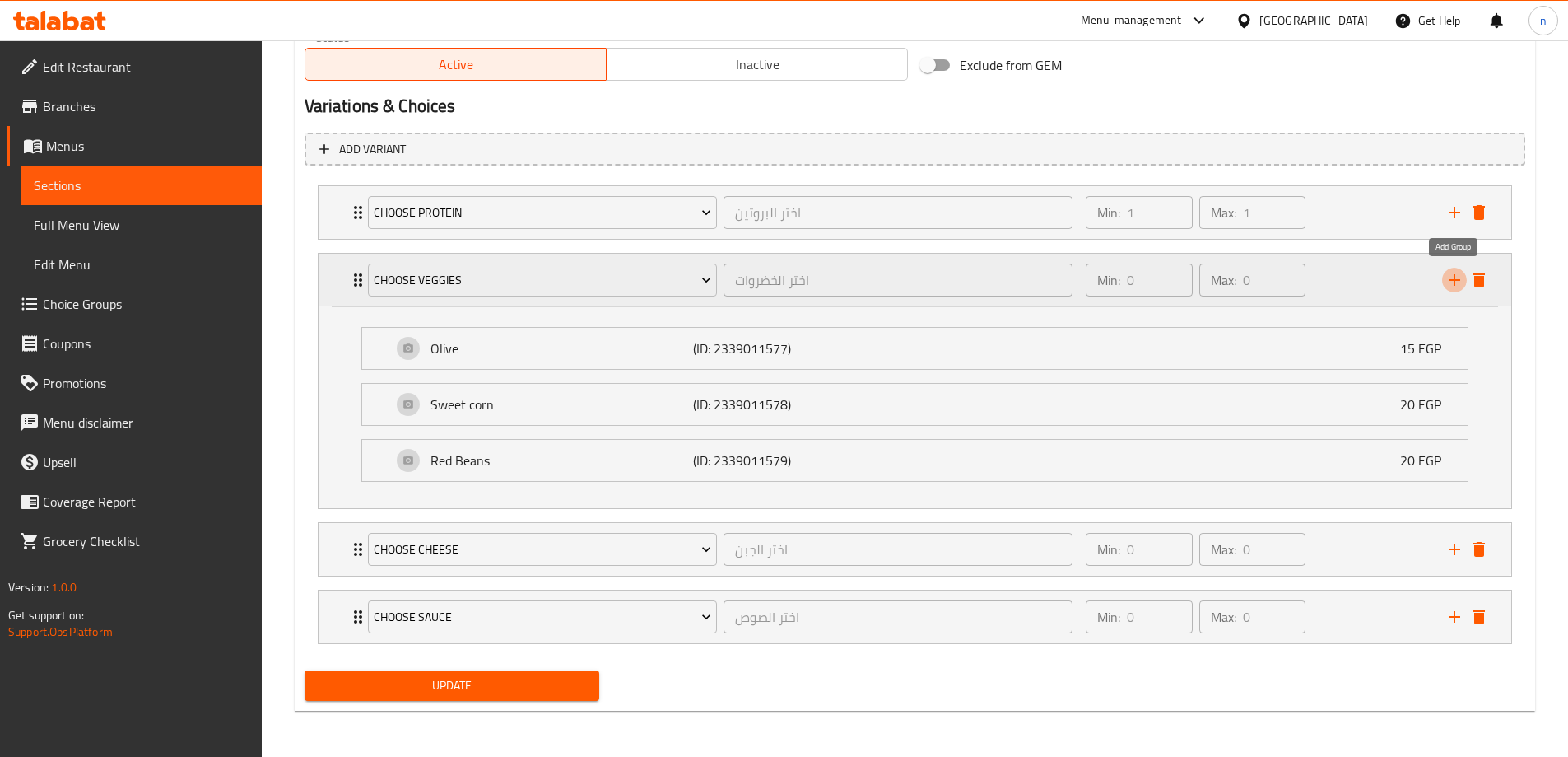
click at [1459, 279] on icon "add" at bounding box center [1455, 279] width 20 height 20
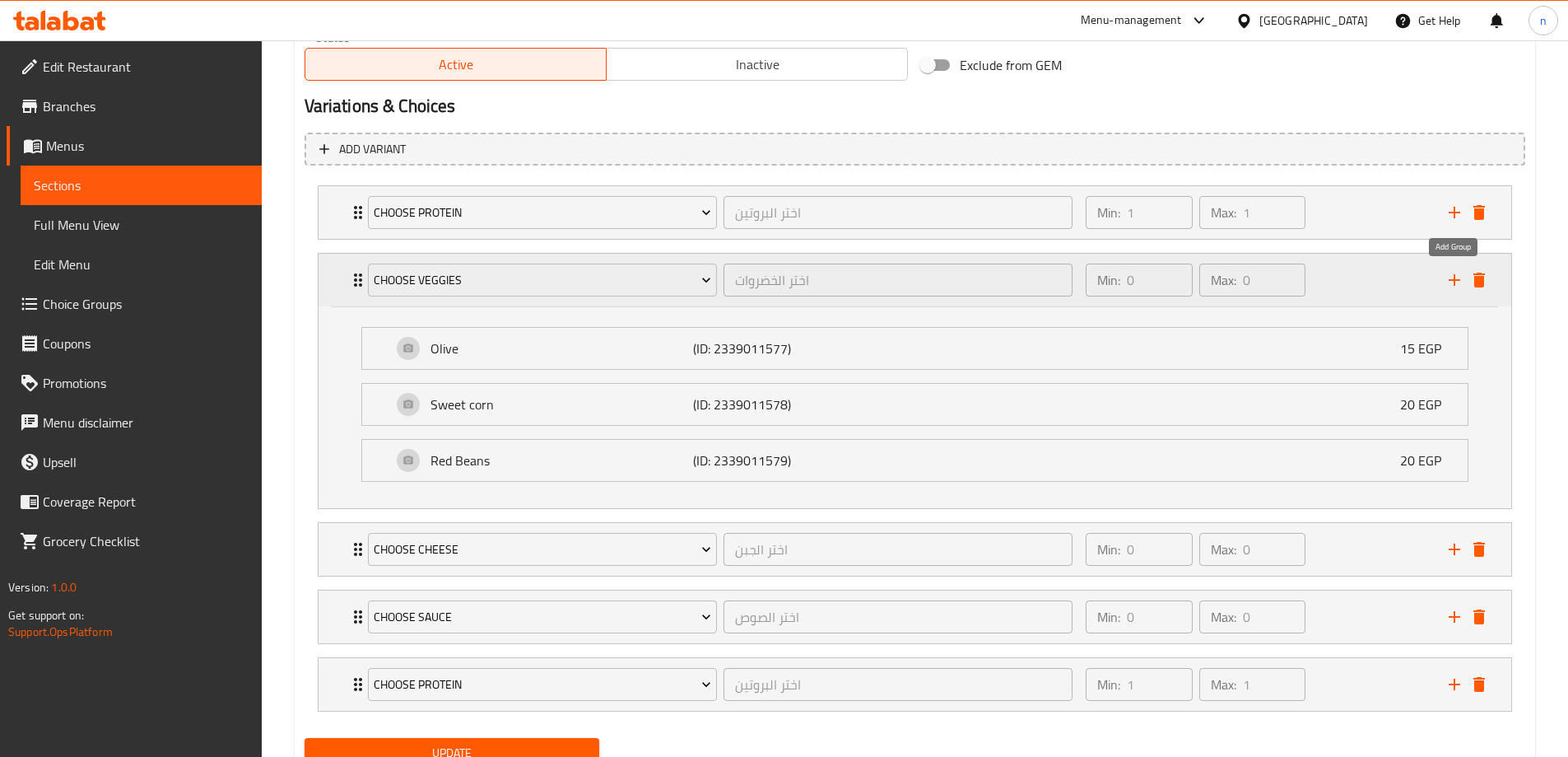
click at [1453, 279] on icon "add" at bounding box center [1455, 280] width 12 height 12
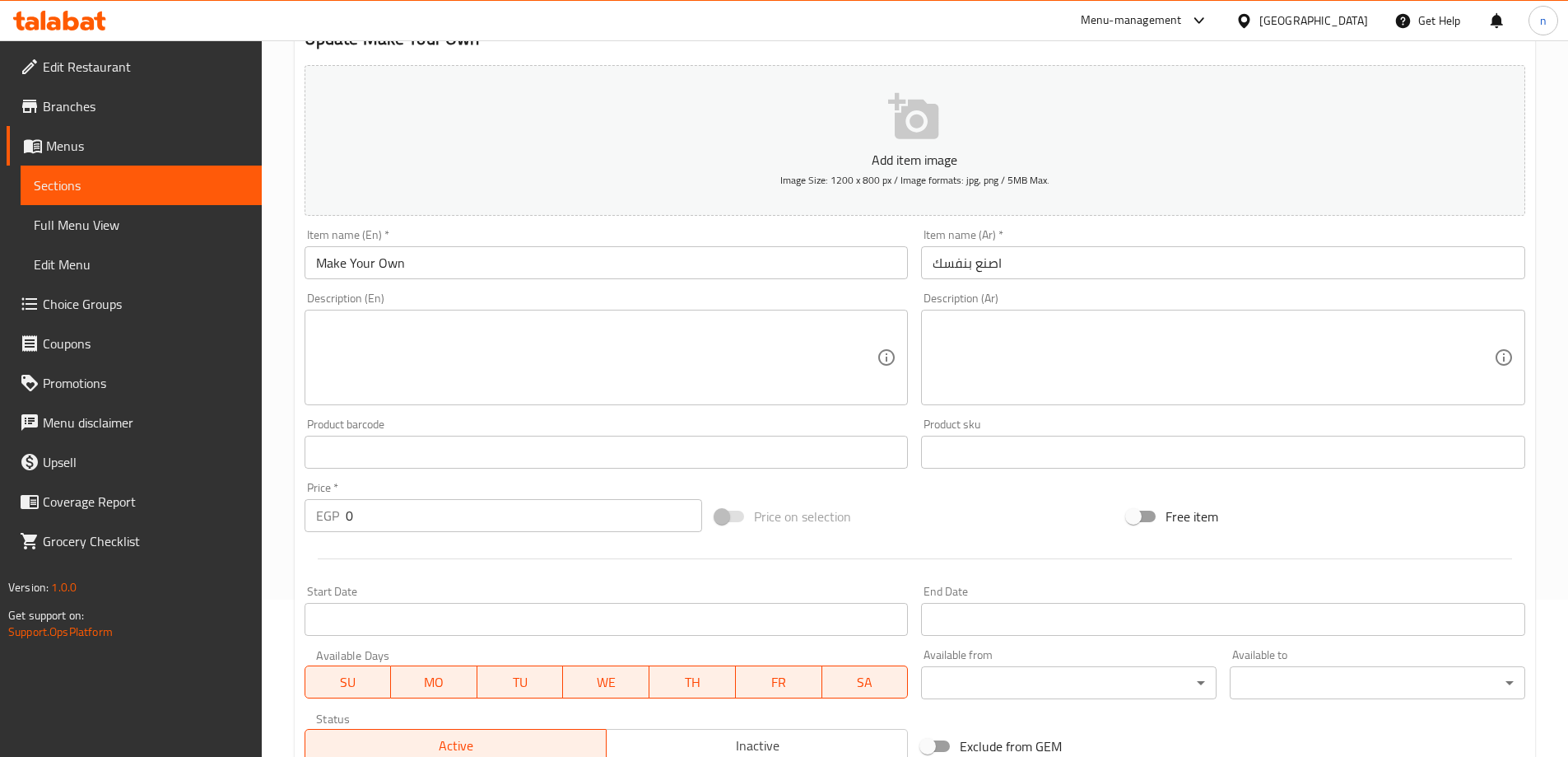
scroll to position [0, 0]
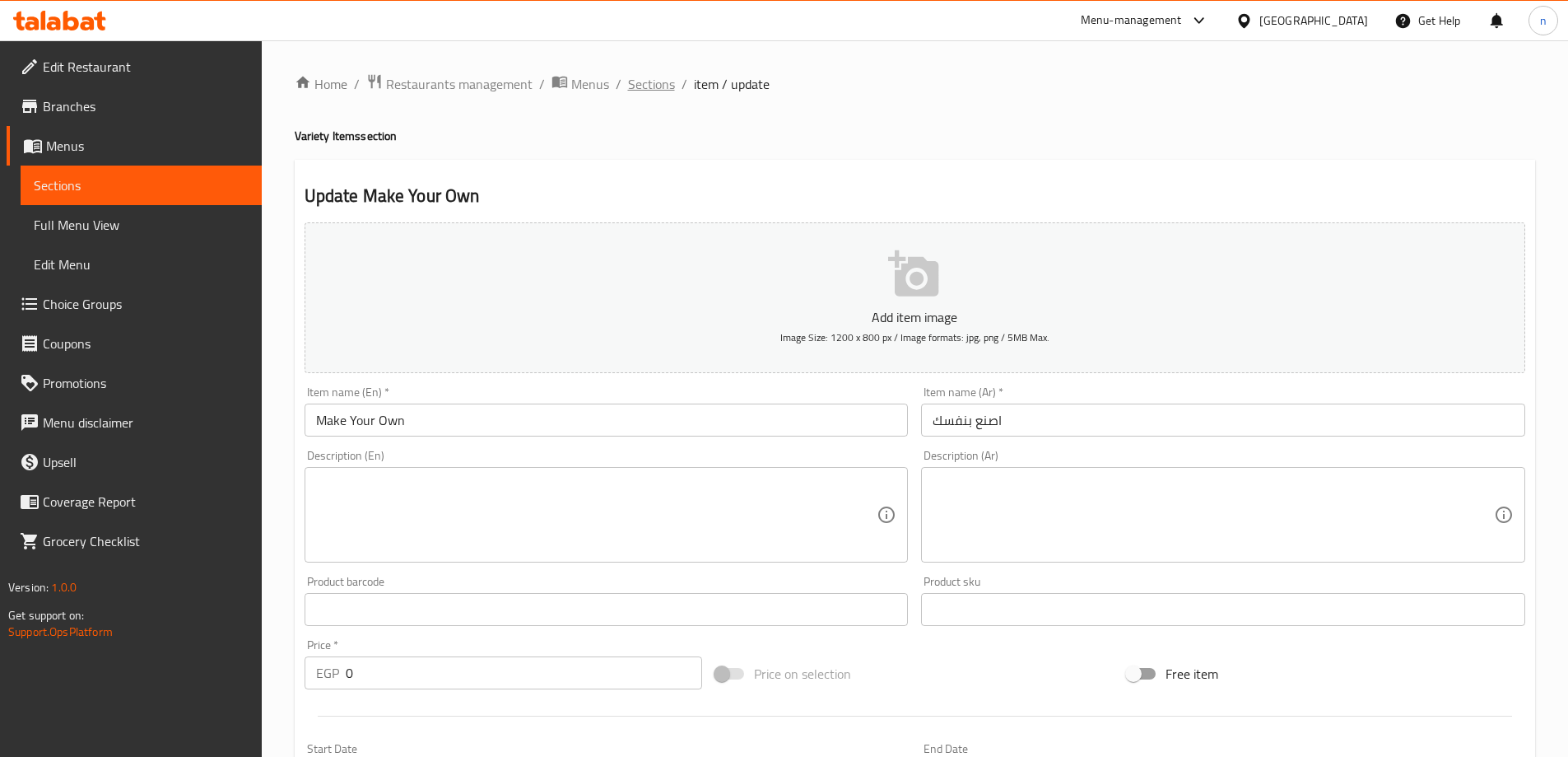
click at [644, 84] on span "Sections" at bounding box center [652, 84] width 47 height 20
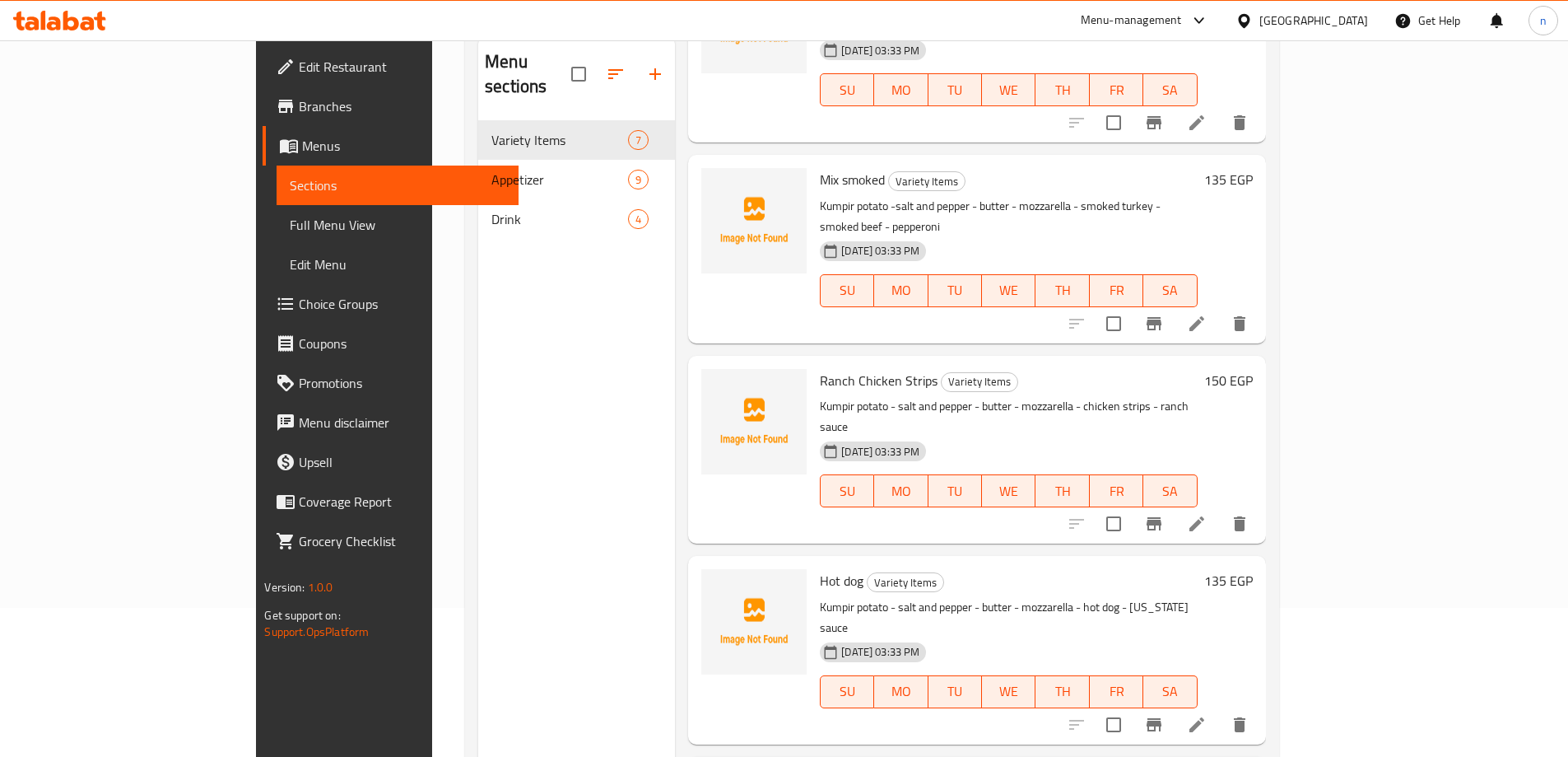
scroll to position [230, 0]
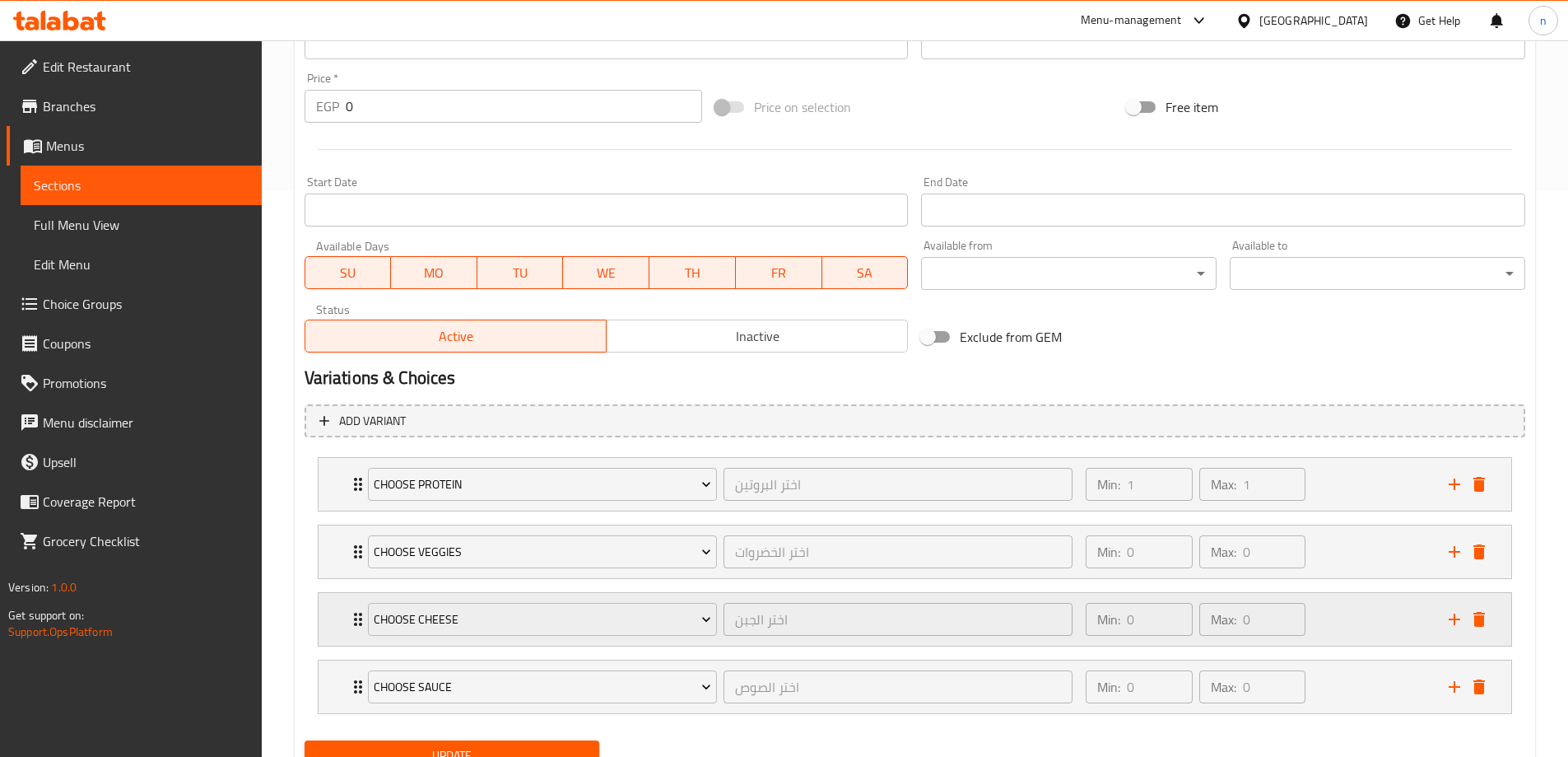
scroll to position [636, 0]
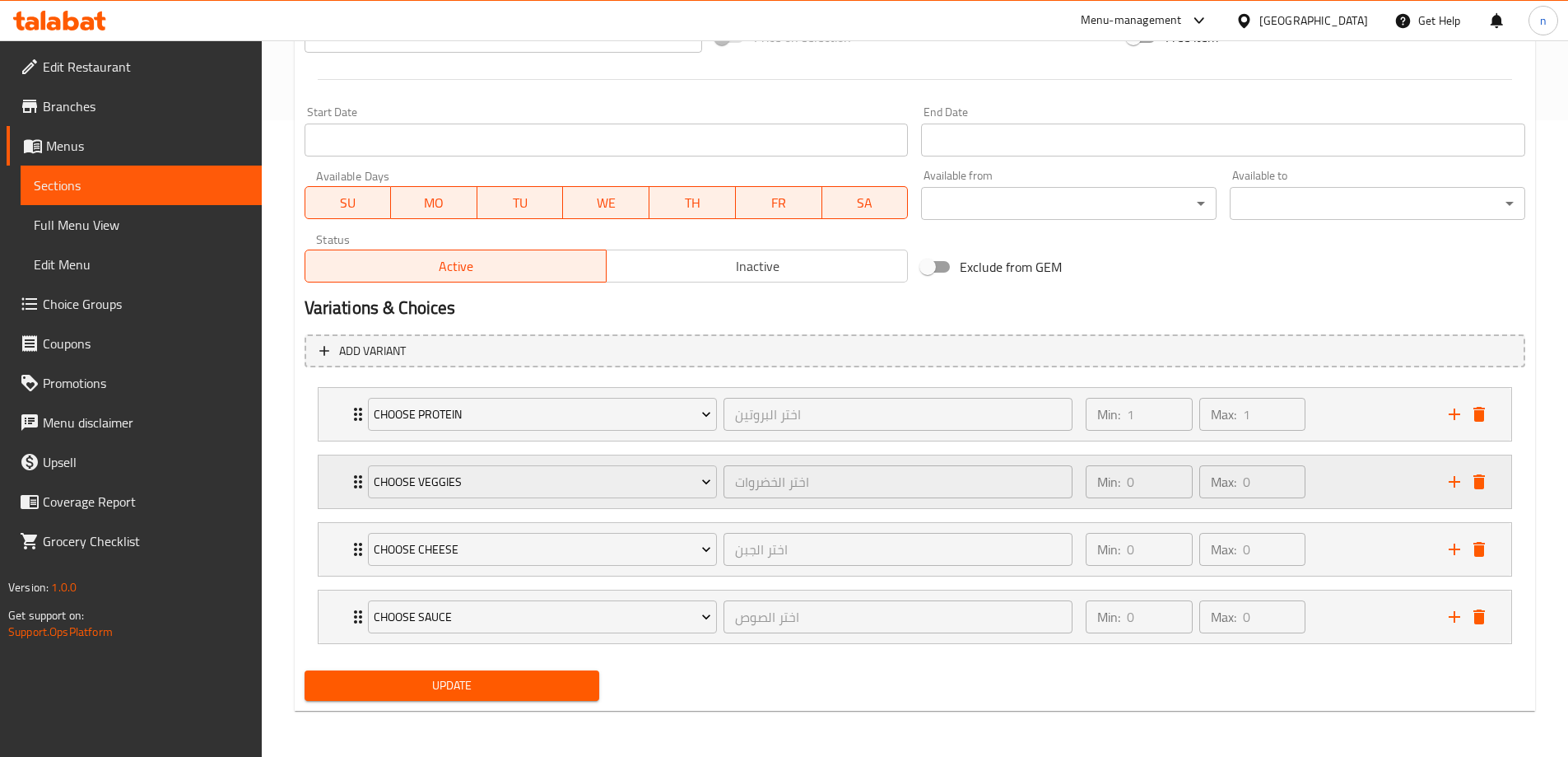
click at [1368, 485] on div "Min: 0 ​ Max: 0 ​" at bounding box center [1256, 481] width 362 height 53
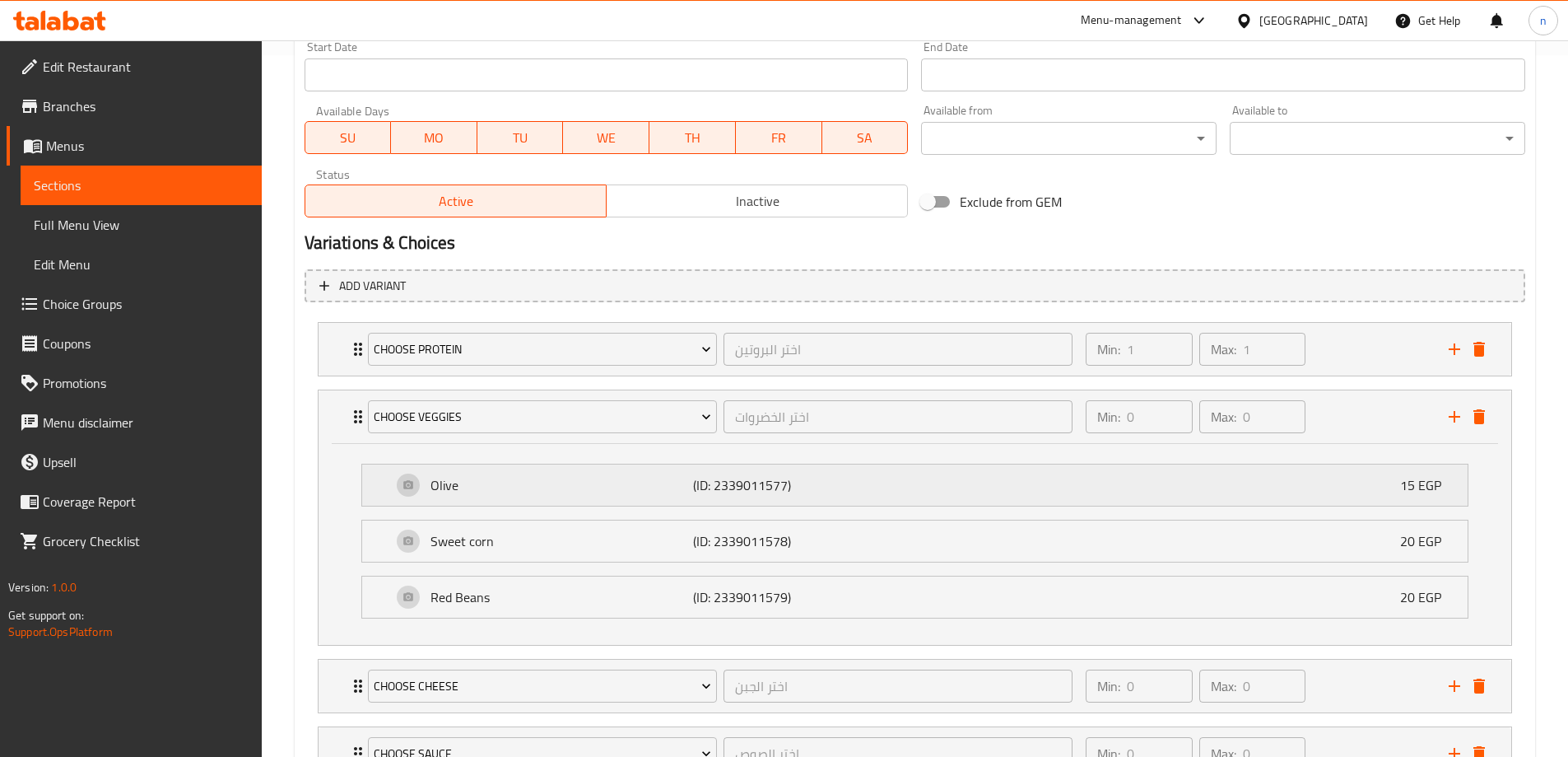
scroll to position [801, 0]
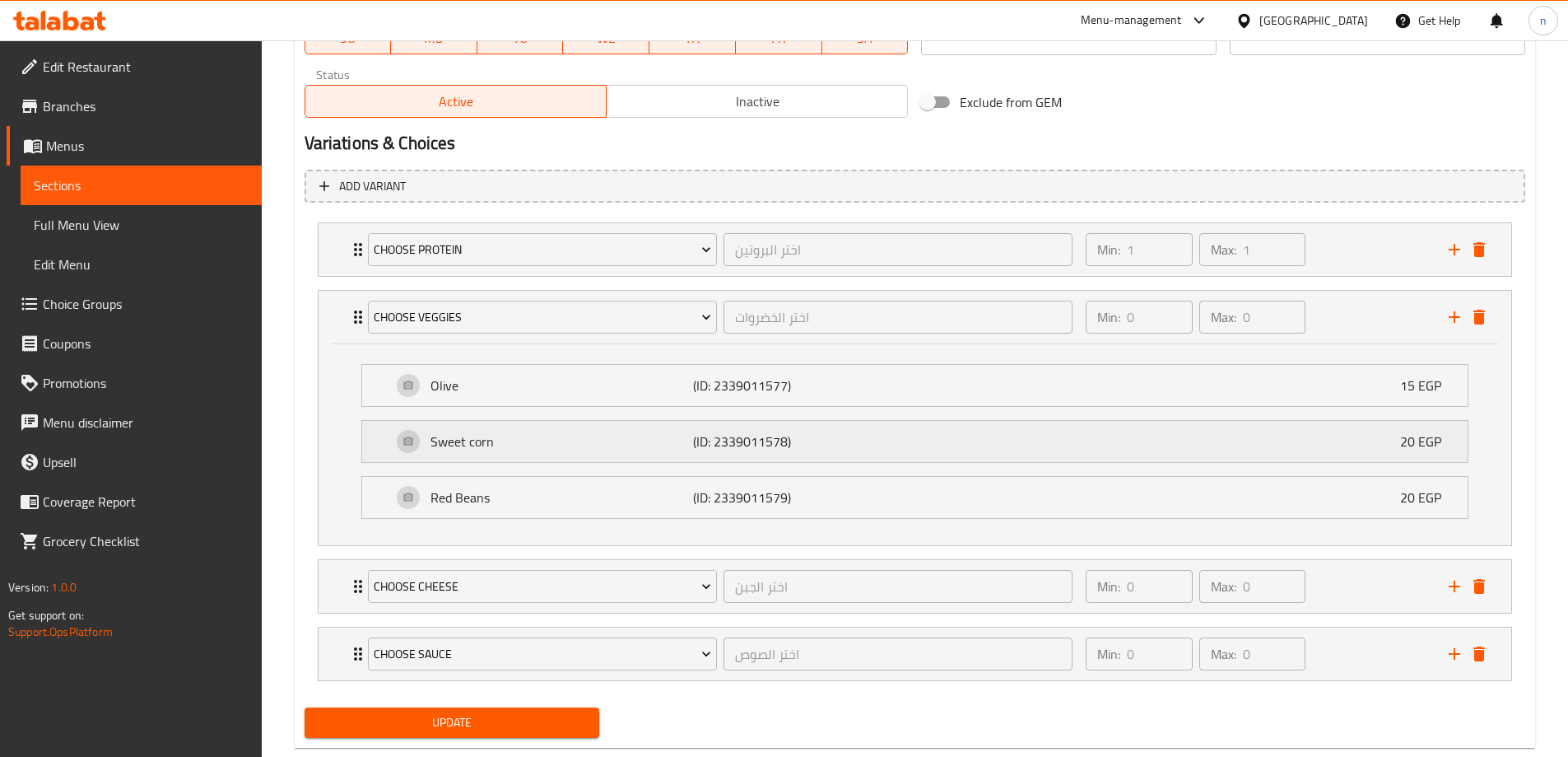
click at [1255, 446] on div "Sweet corn (ID: 2339011578) 20 EGP" at bounding box center [920, 441] width 1056 height 41
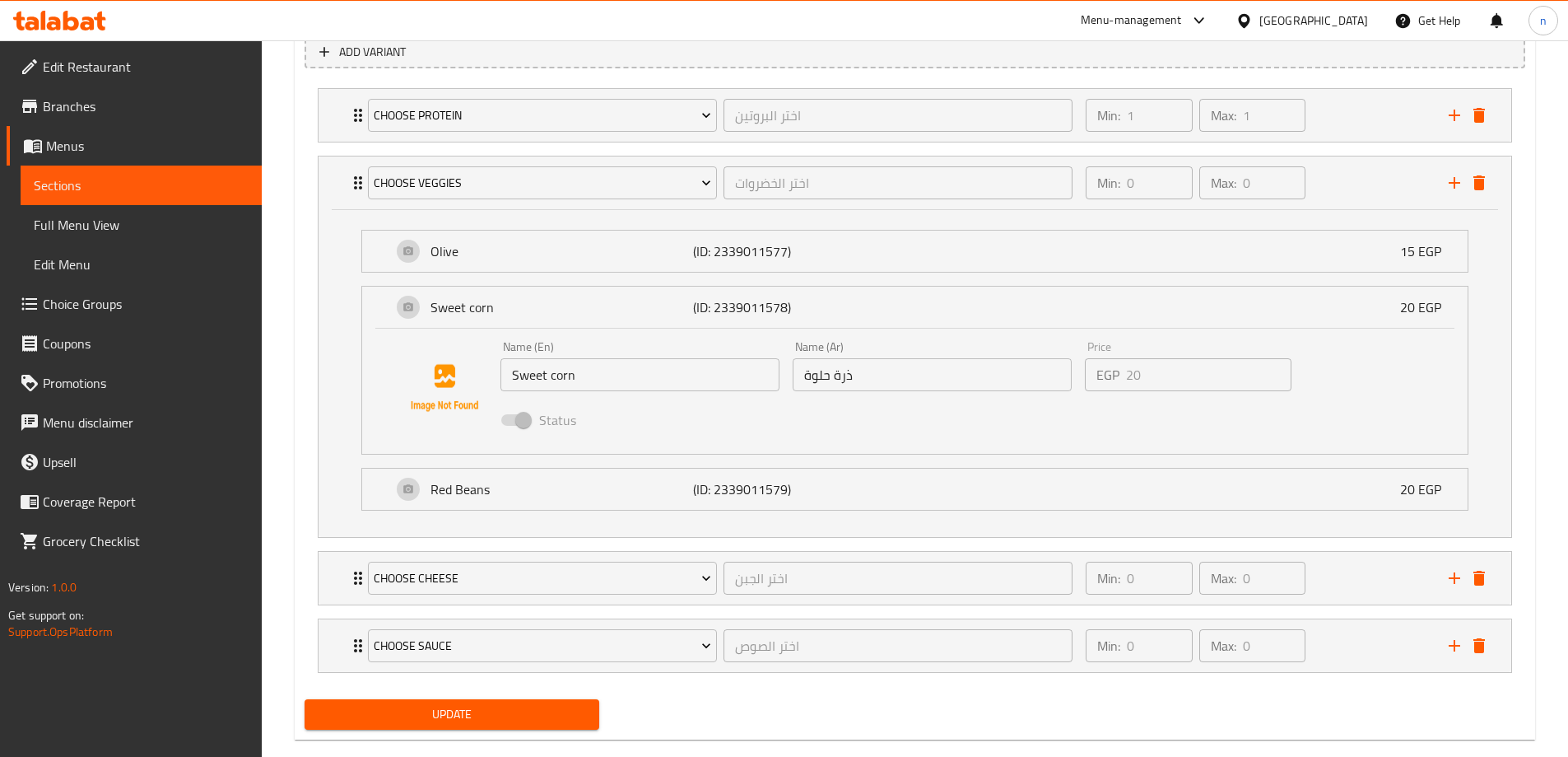
scroll to position [964, 0]
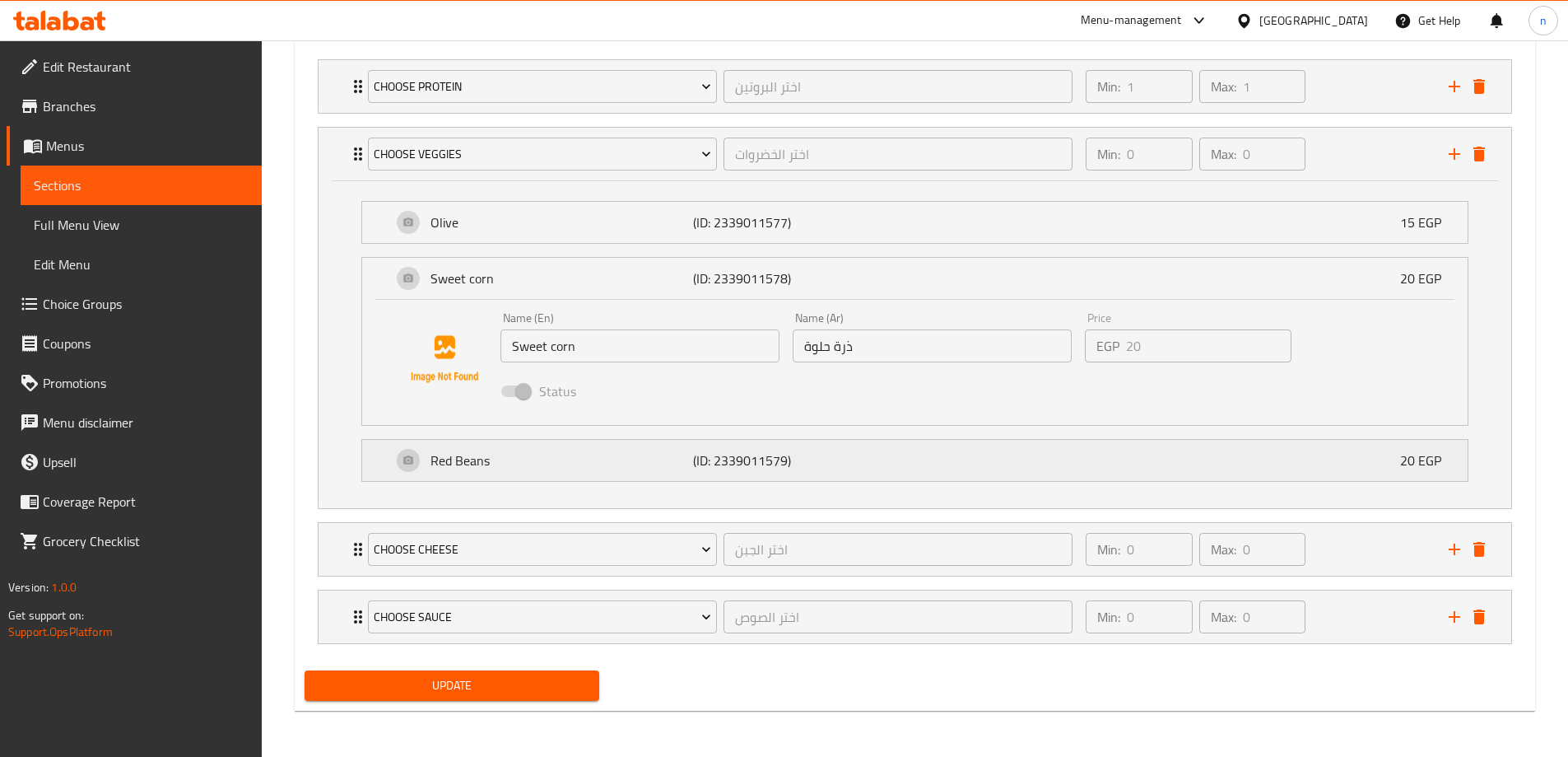
click at [1049, 469] on div "Red Beans (ID: 2339011579) 20 EGP" at bounding box center [920, 460] width 1056 height 41
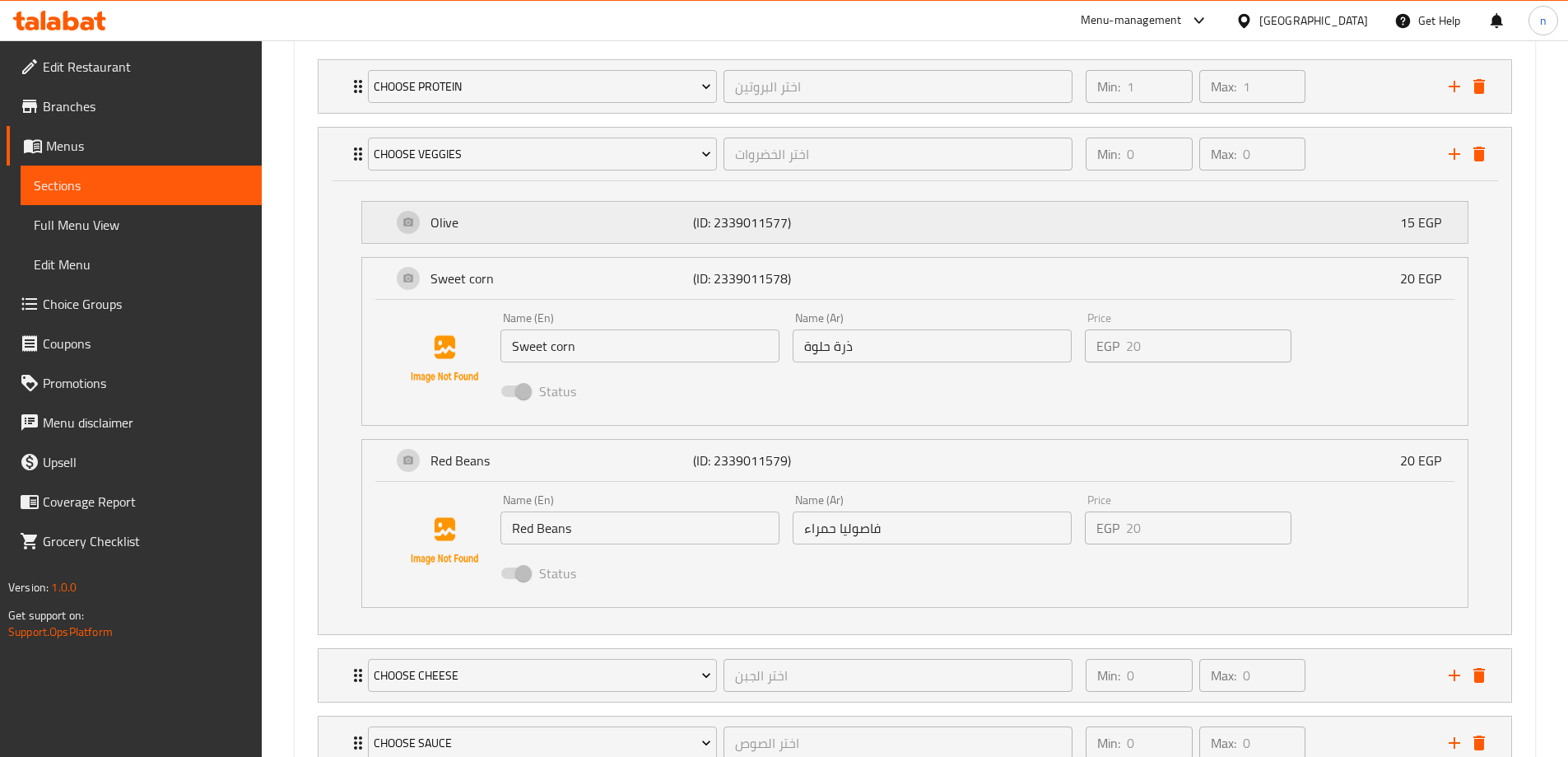
click at [1105, 235] on div "Olive (ID: 2339011577) 15 EGP" at bounding box center [920, 223] width 1056 height 41
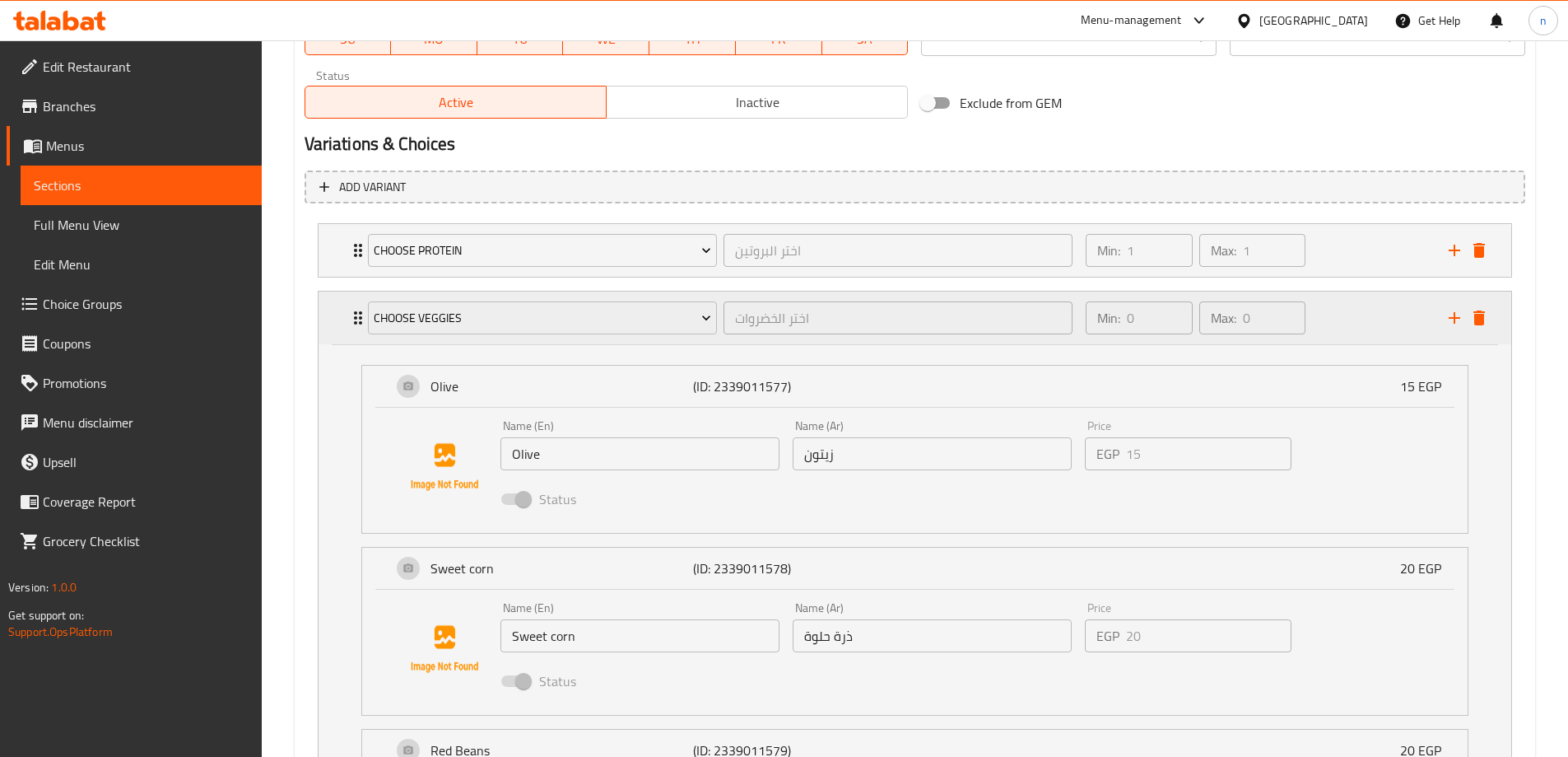
scroll to position [799, 0]
click at [1449, 315] on icon "add" at bounding box center [1455, 319] width 20 height 20
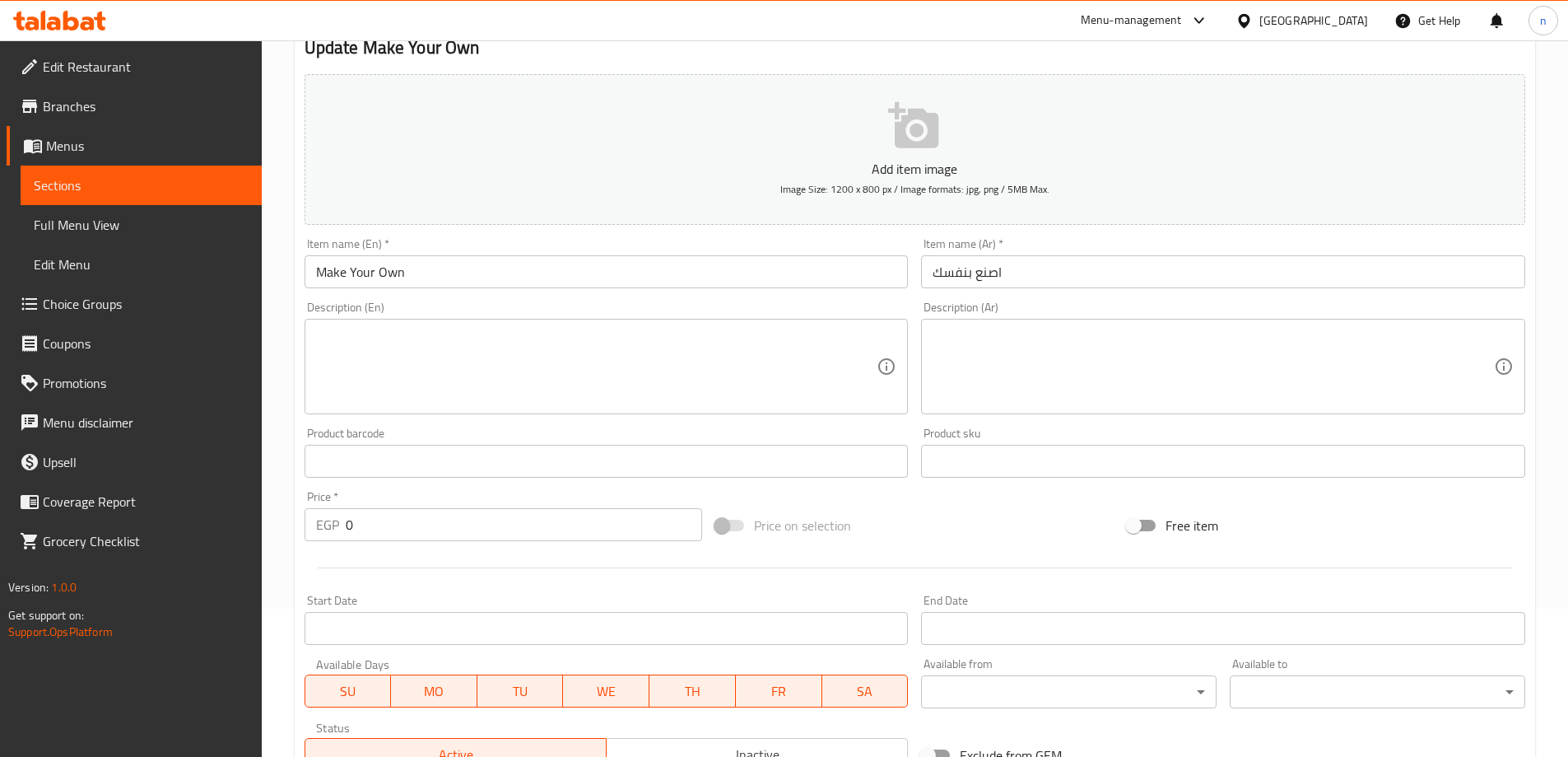
scroll to position [0, 0]
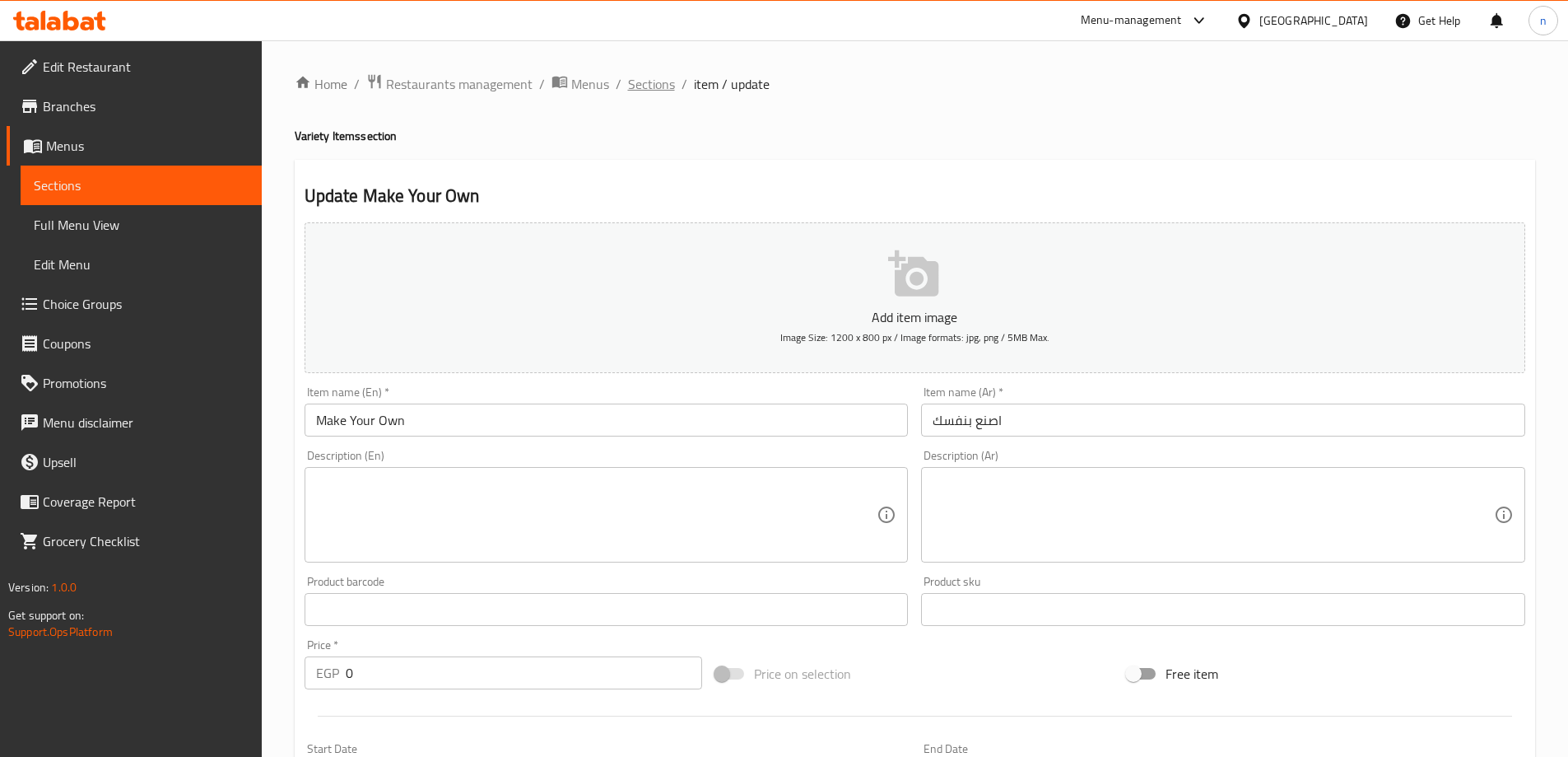
click at [653, 90] on span "Sections" at bounding box center [652, 84] width 47 height 20
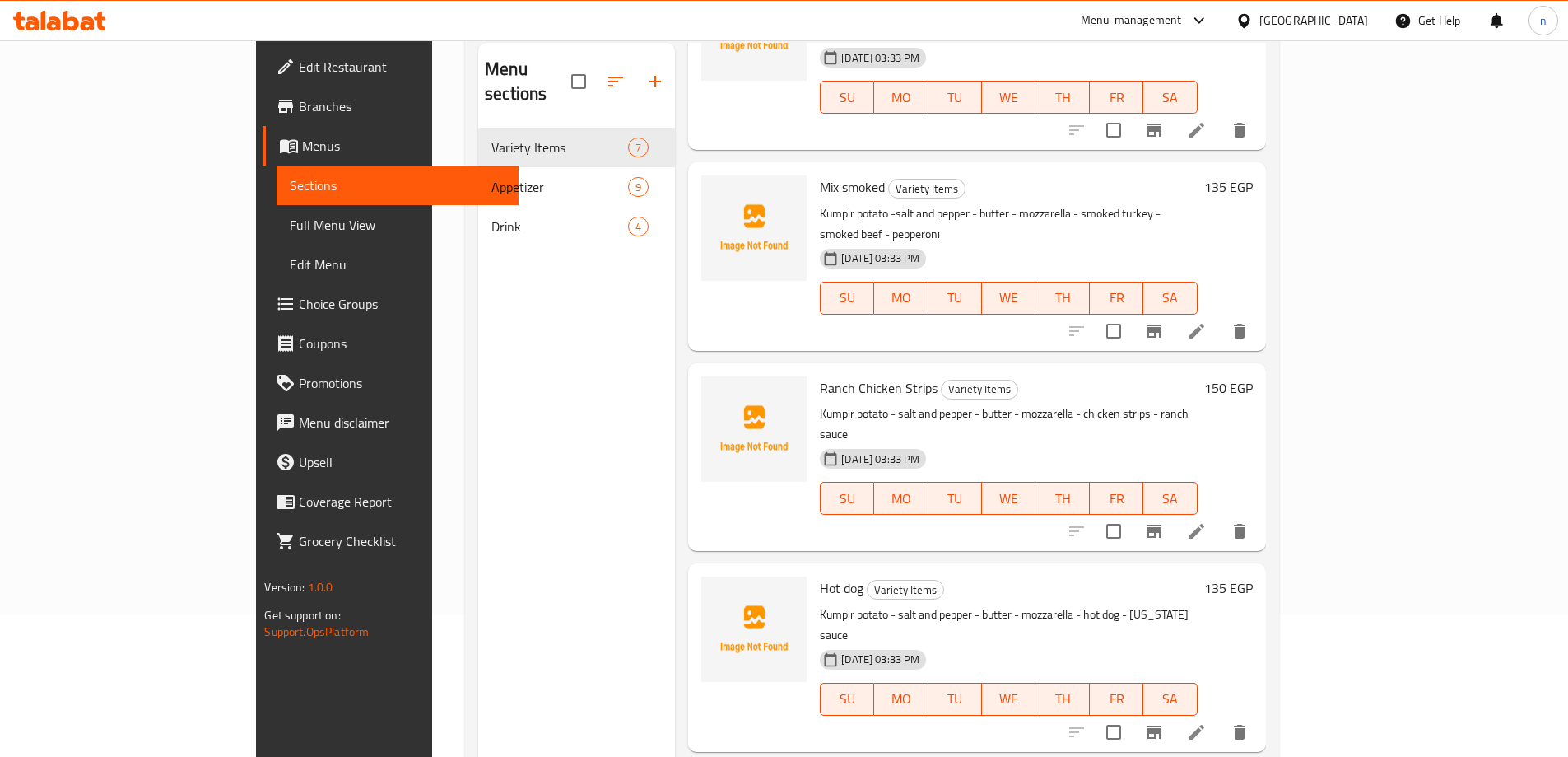
scroll to position [230, 0]
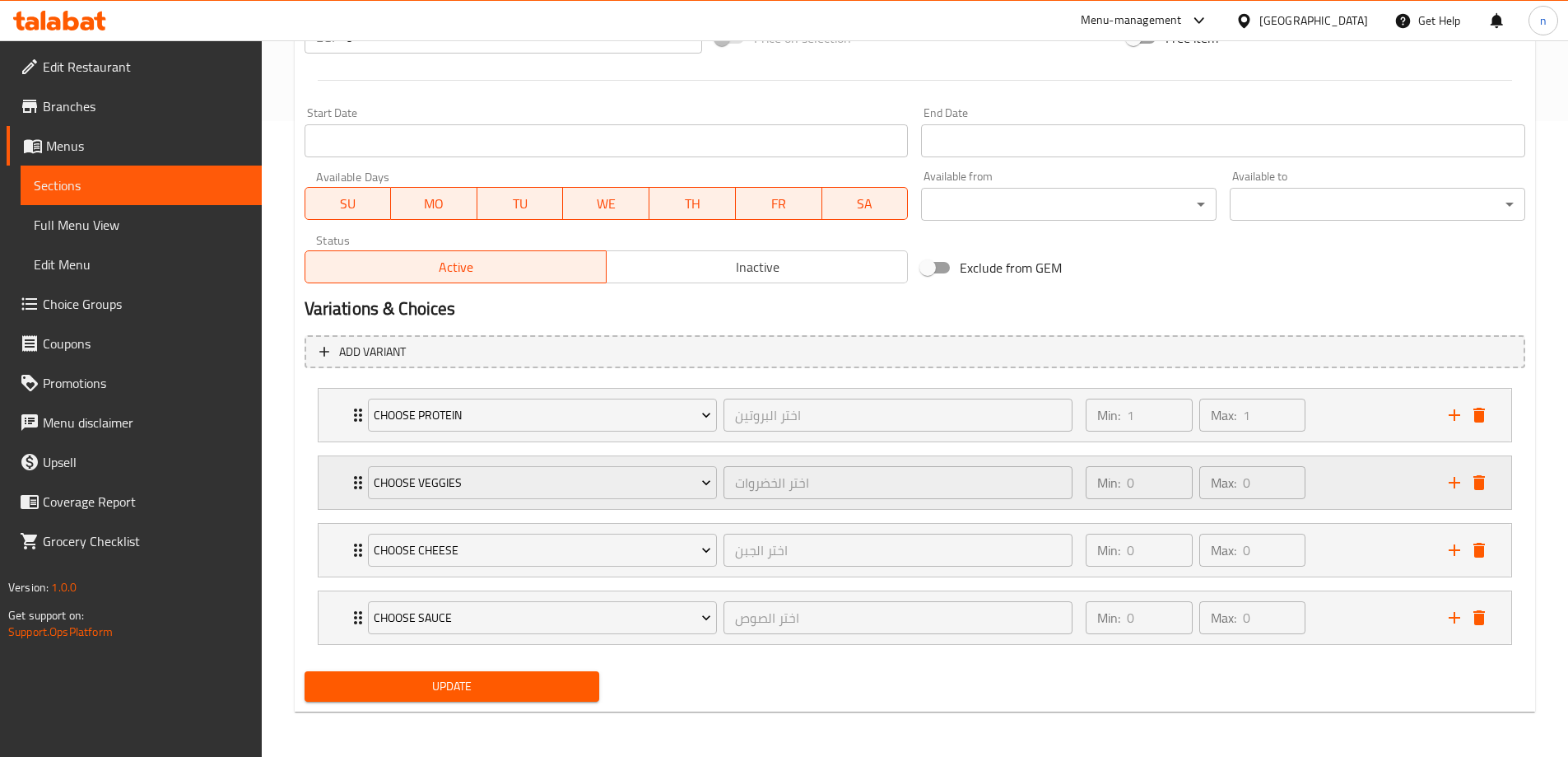
scroll to position [636, 0]
click at [1331, 483] on div "Min: 0 ​ Max: 0 ​" at bounding box center [1256, 481] width 362 height 53
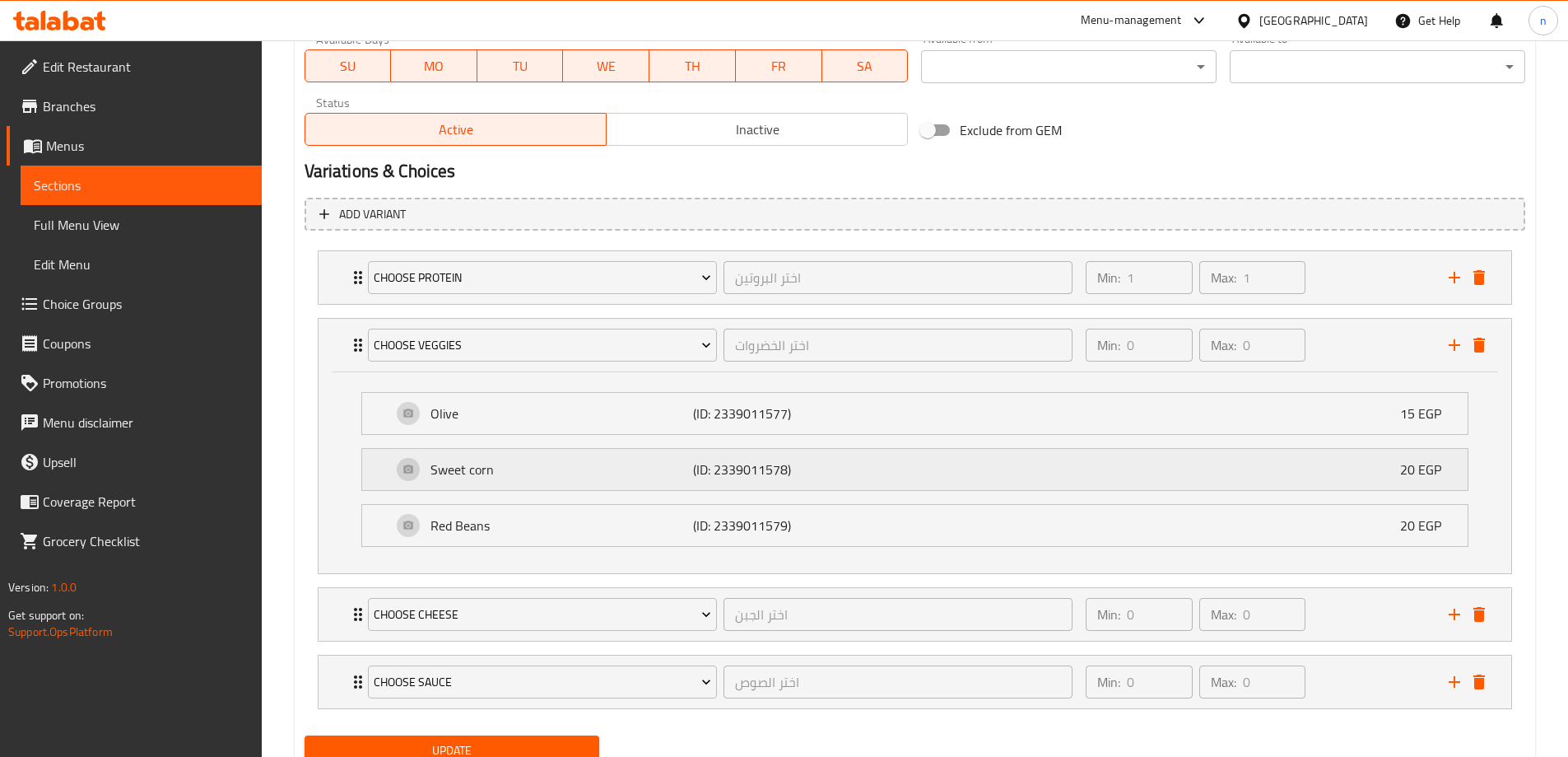
scroll to position [838, 0]
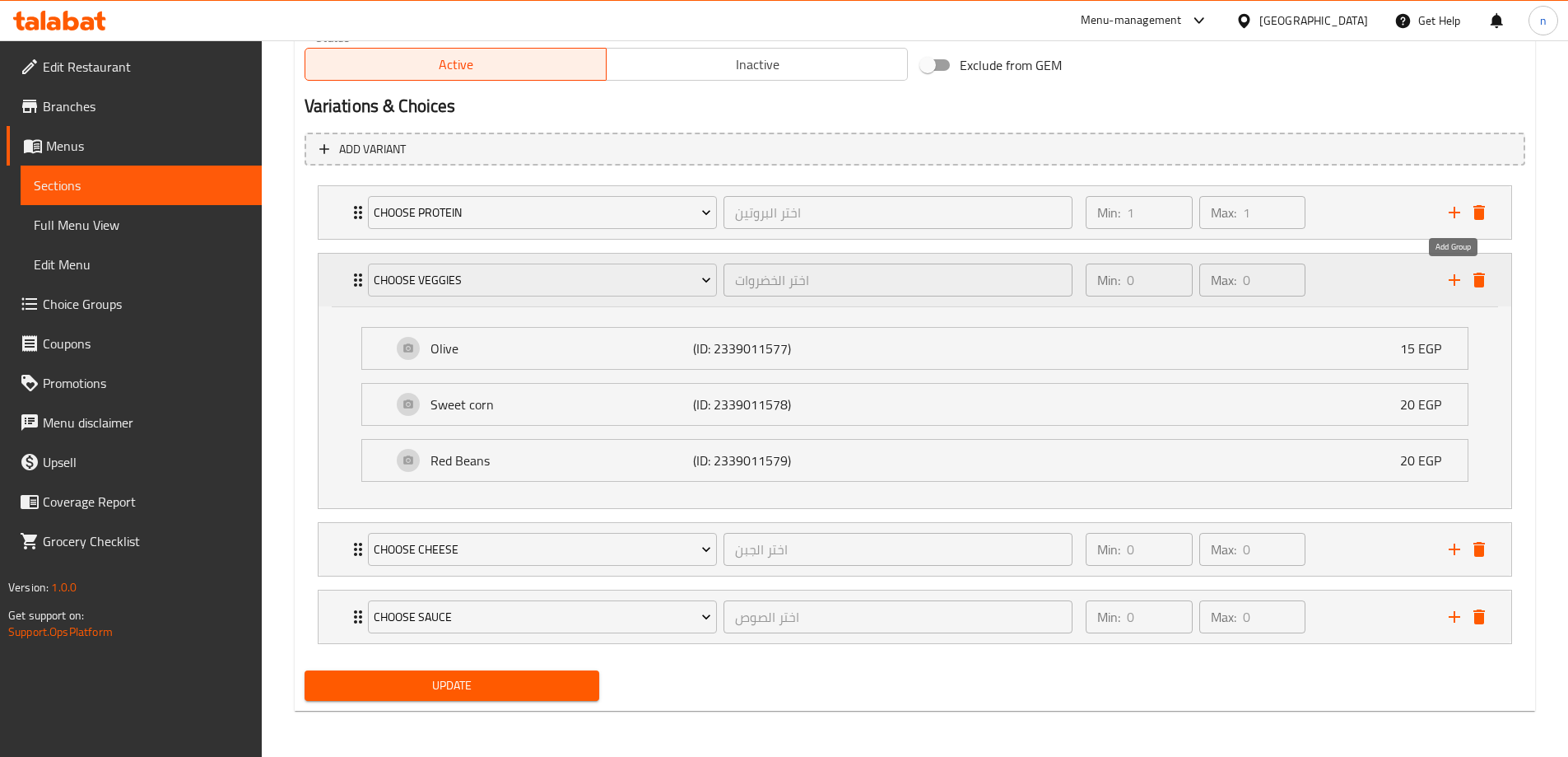
click at [1455, 281] on icon "add" at bounding box center [1455, 280] width 12 height 12
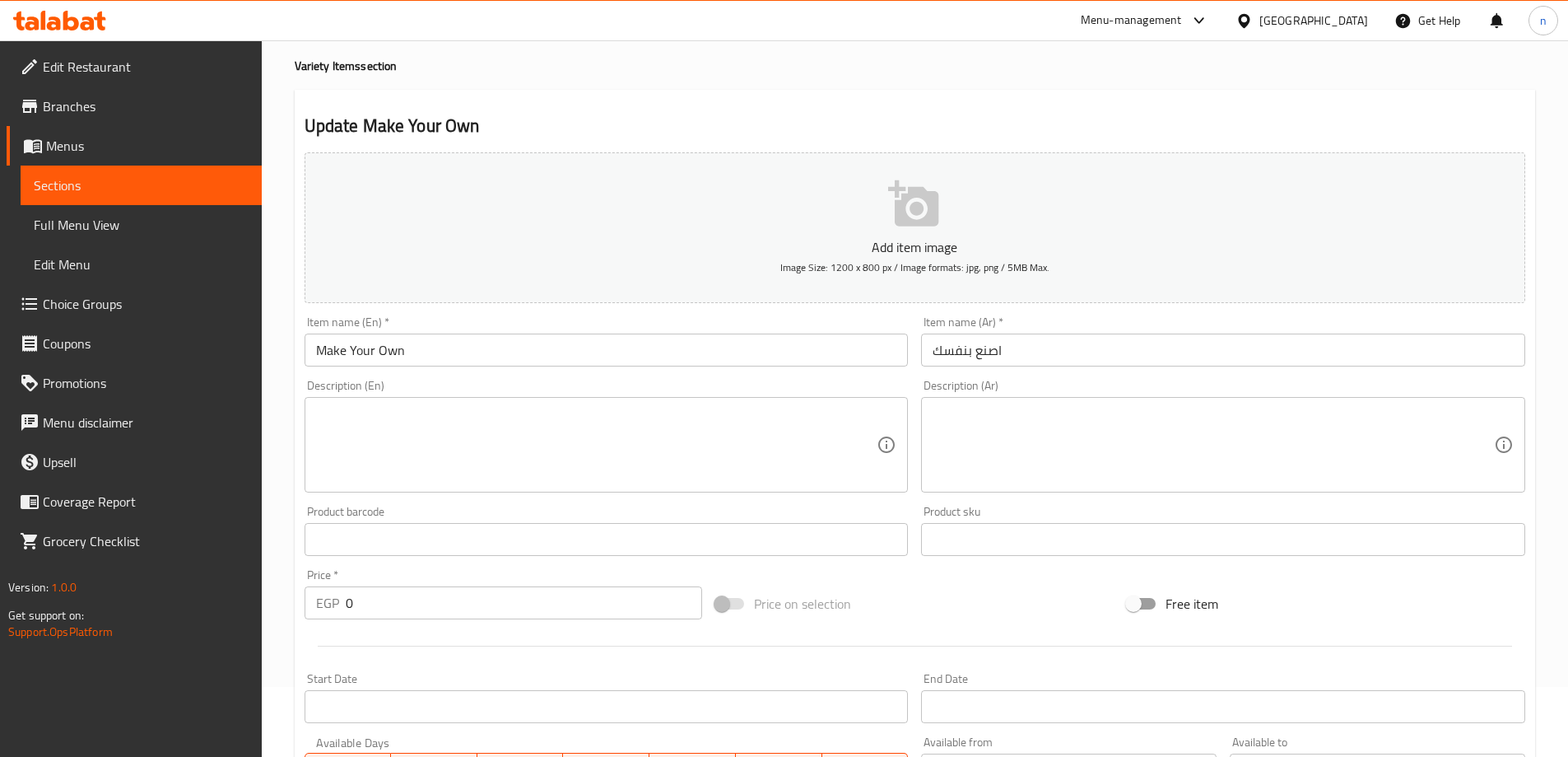
scroll to position [0, 0]
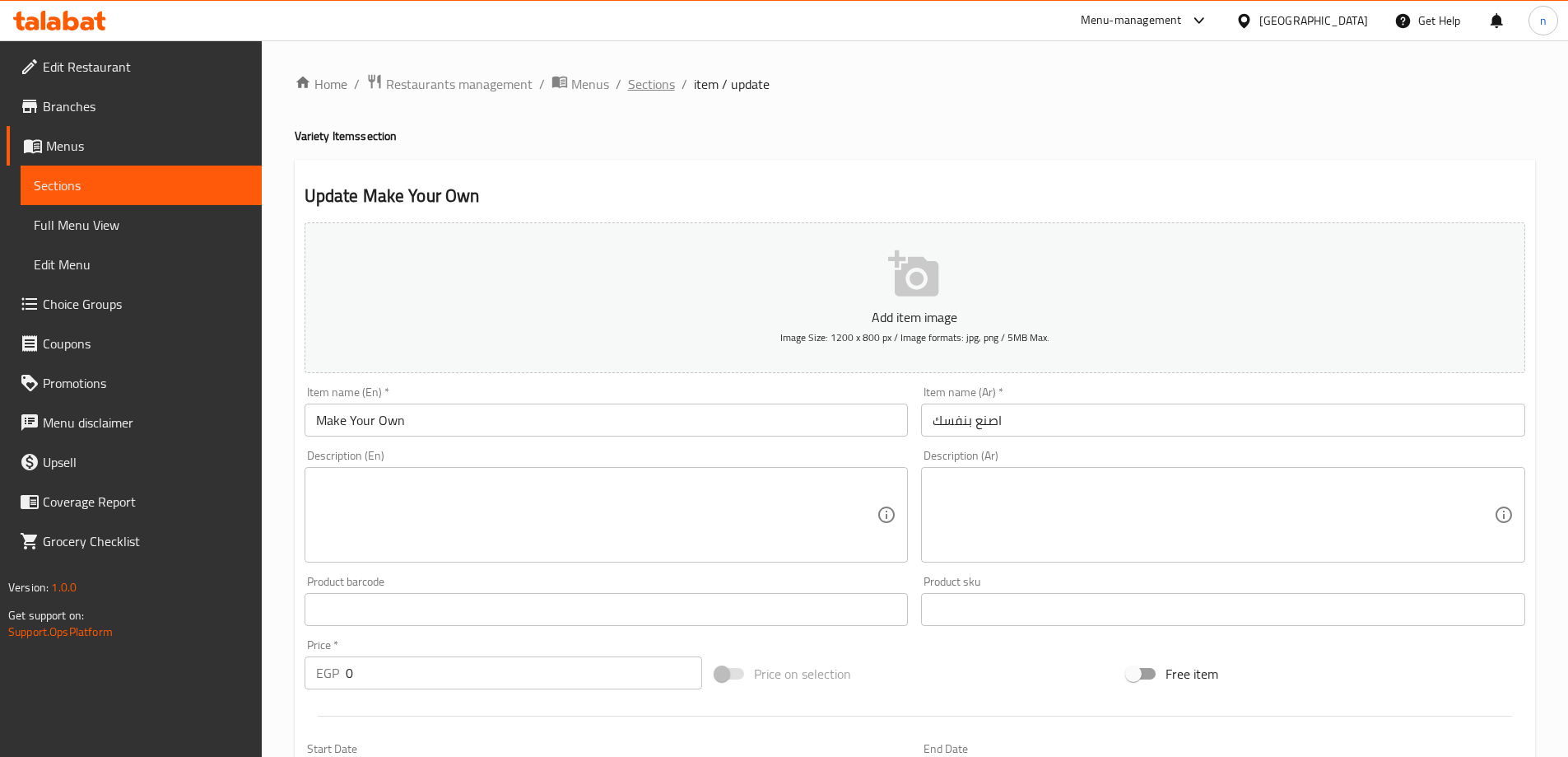
click at [659, 88] on span "Sections" at bounding box center [652, 84] width 47 height 20
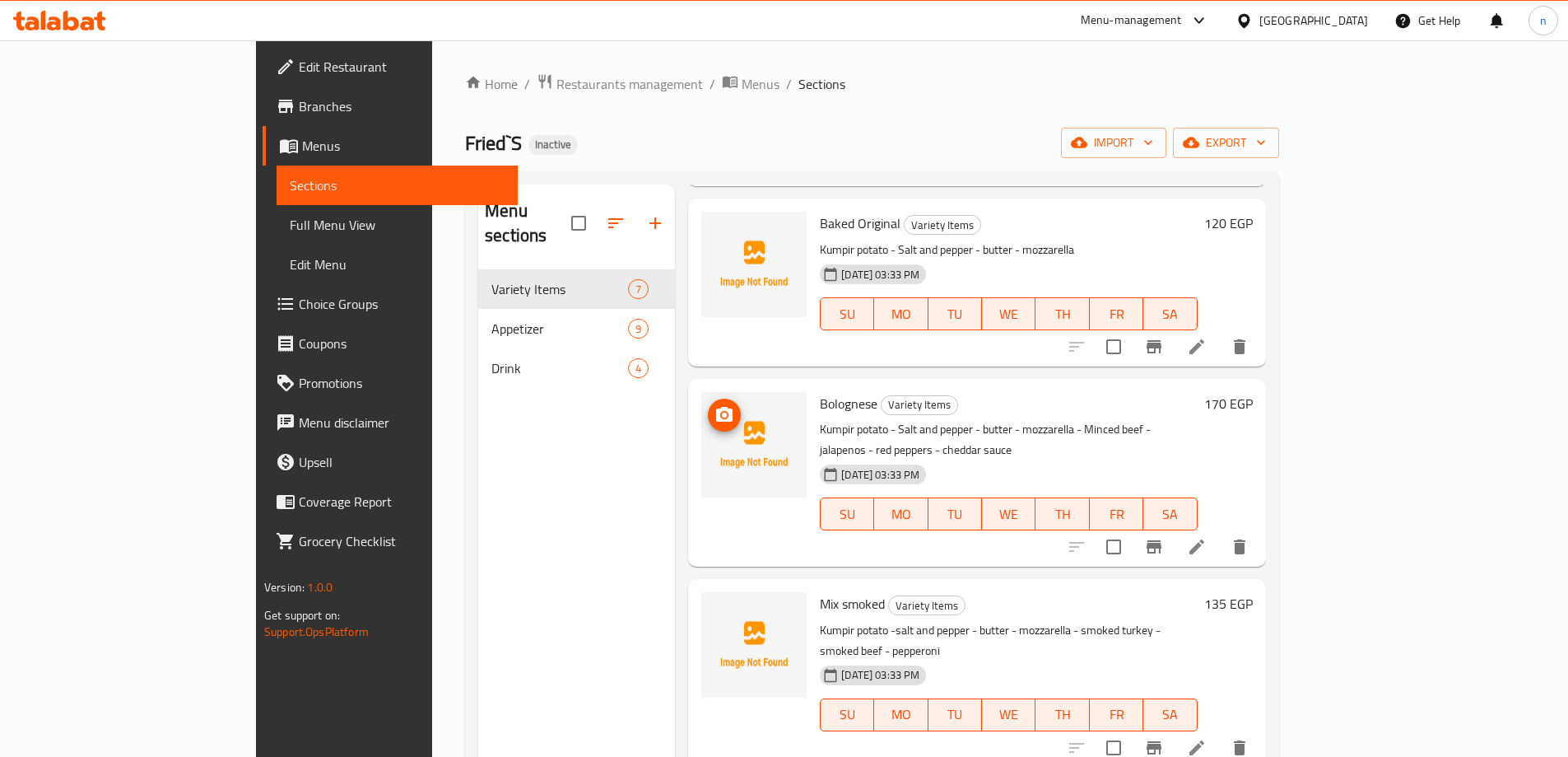
scroll to position [412, 0]
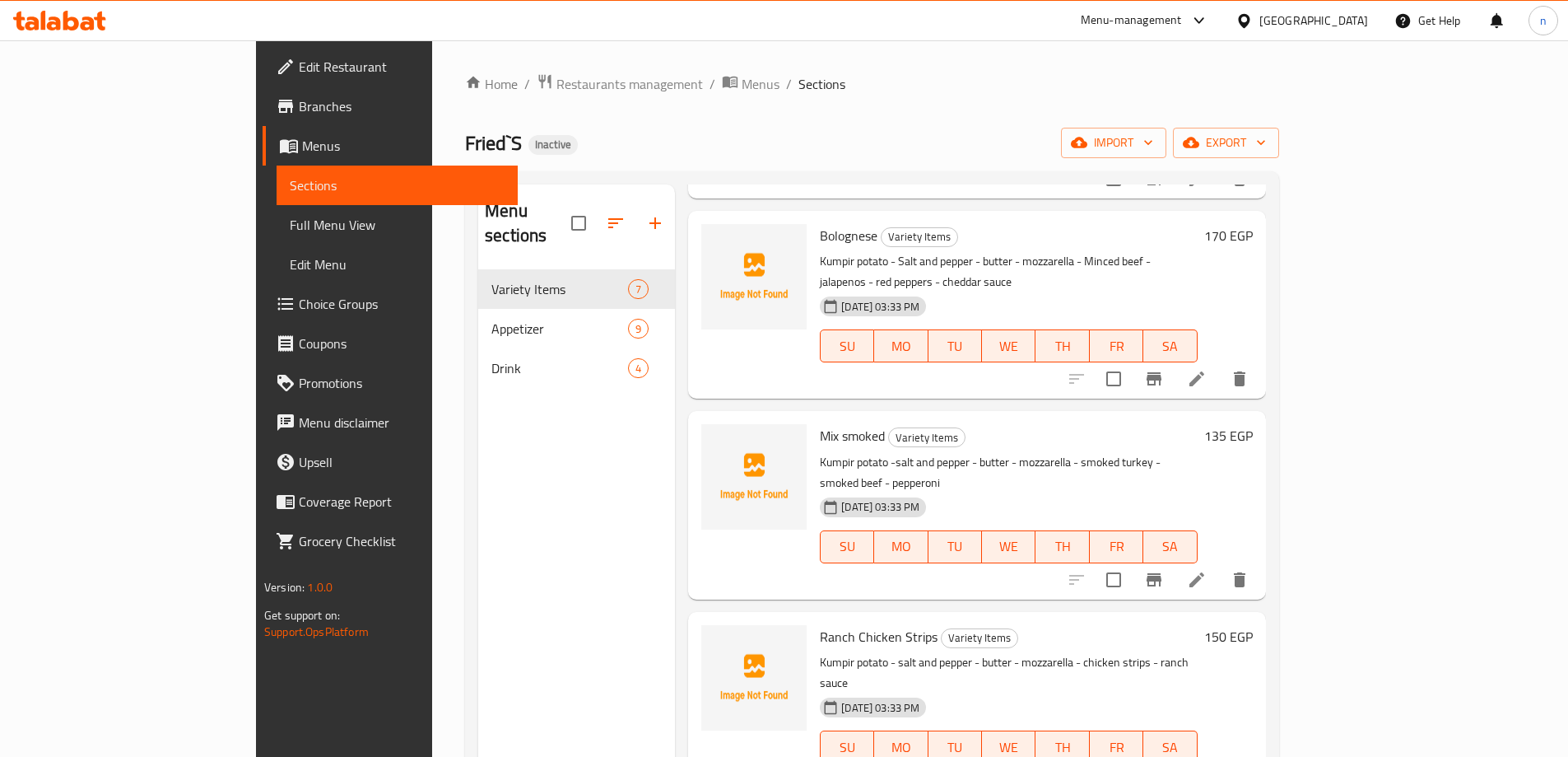
drag, startPoint x: 673, startPoint y: 375, endPoint x: 662, endPoint y: 375, distance: 11.0
drag, startPoint x: 662, startPoint y: 375, endPoint x: 183, endPoint y: 298, distance: 485.1
click at [299, 298] on span "Choice Groups" at bounding box center [402, 304] width 206 height 20
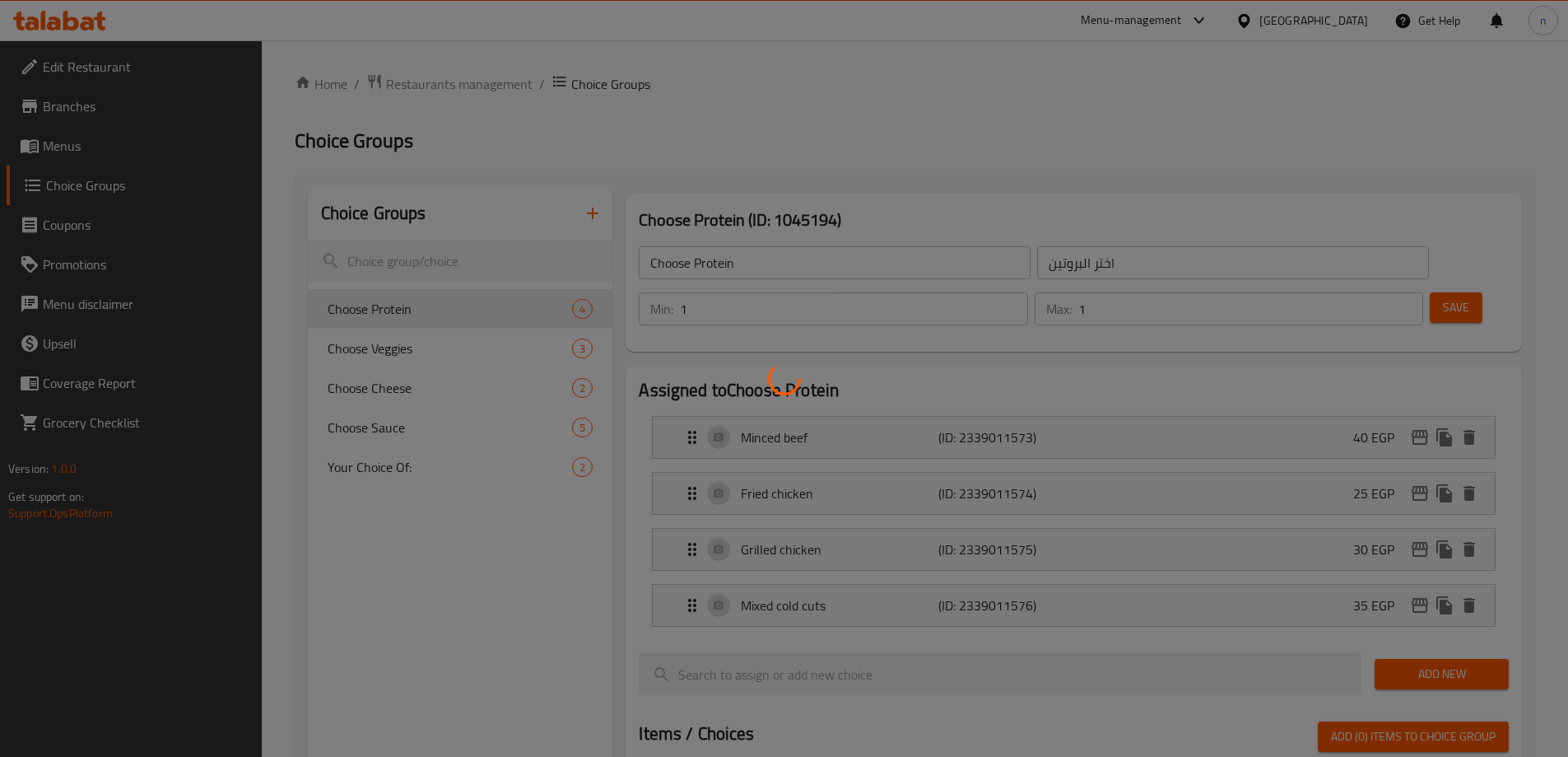
click at [130, 316] on div at bounding box center [784, 378] width 1568 height 757
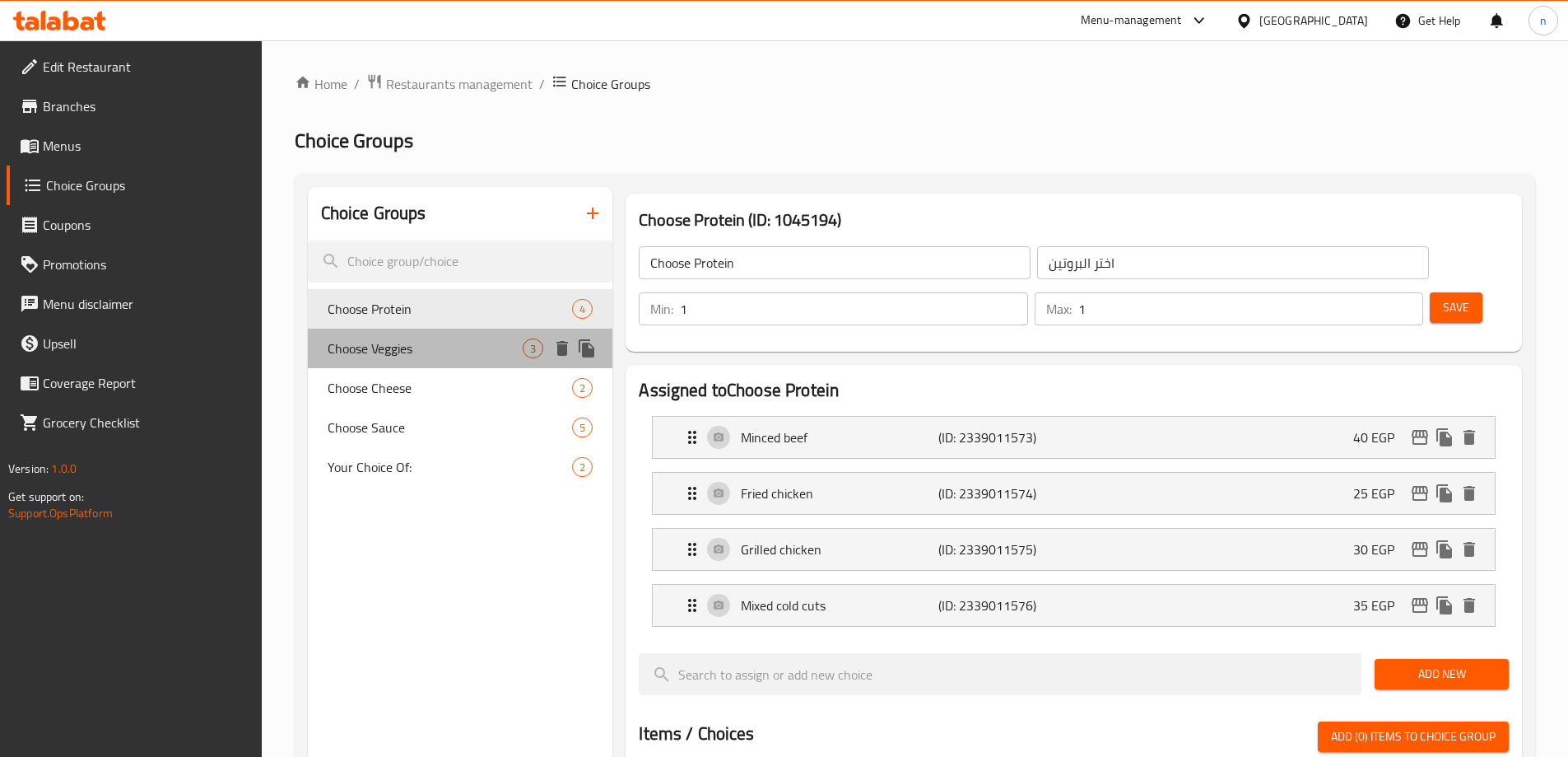
click at [447, 341] on span "Choose Veggies" at bounding box center [426, 348] width 196 height 20
type input "Choose Veggies"
type input "اختر الخضروات"
type input "0"
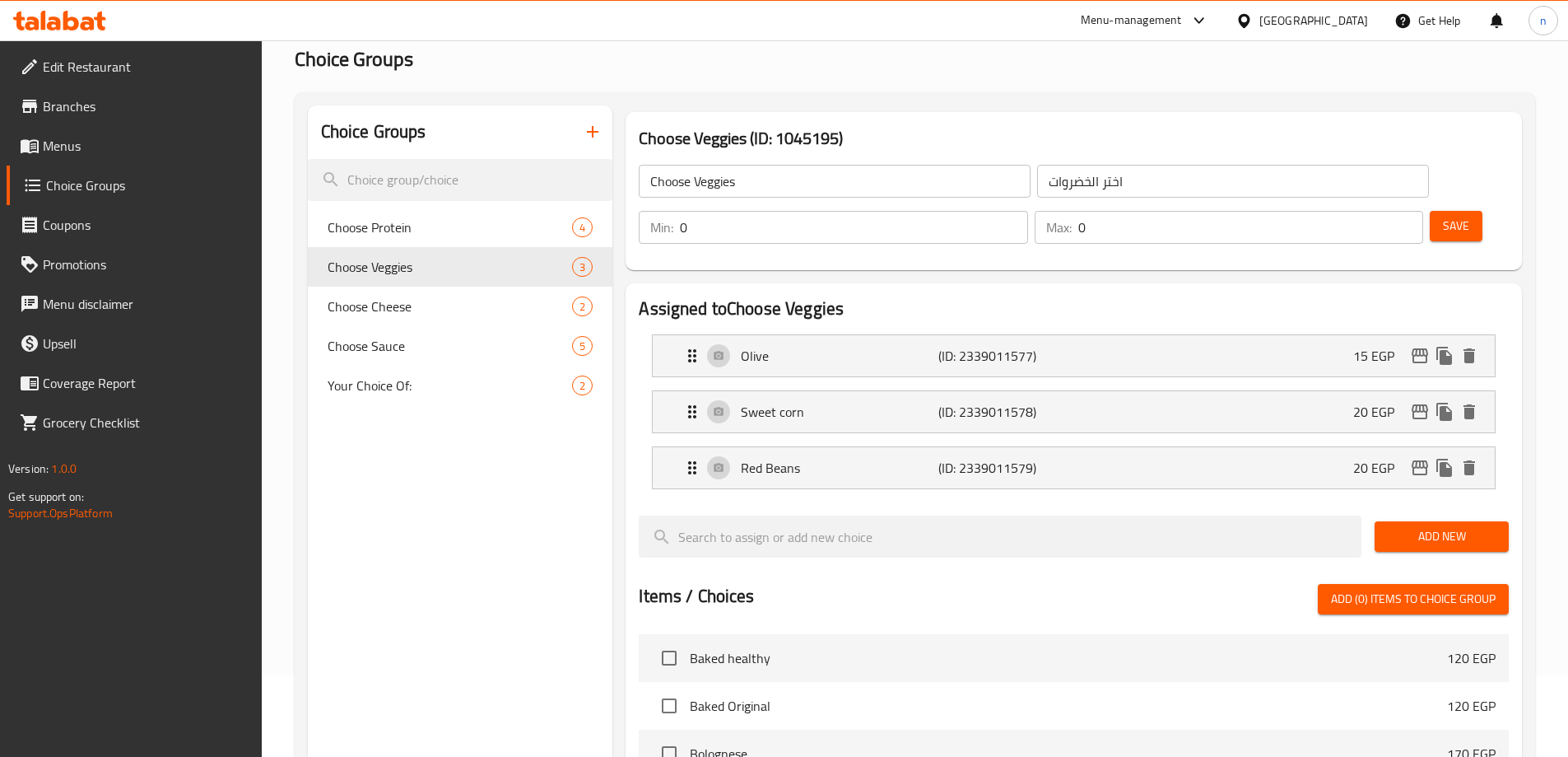
scroll to position [82, 0]
click at [1481, 526] on span "Add New" at bounding box center [1442, 535] width 108 height 21
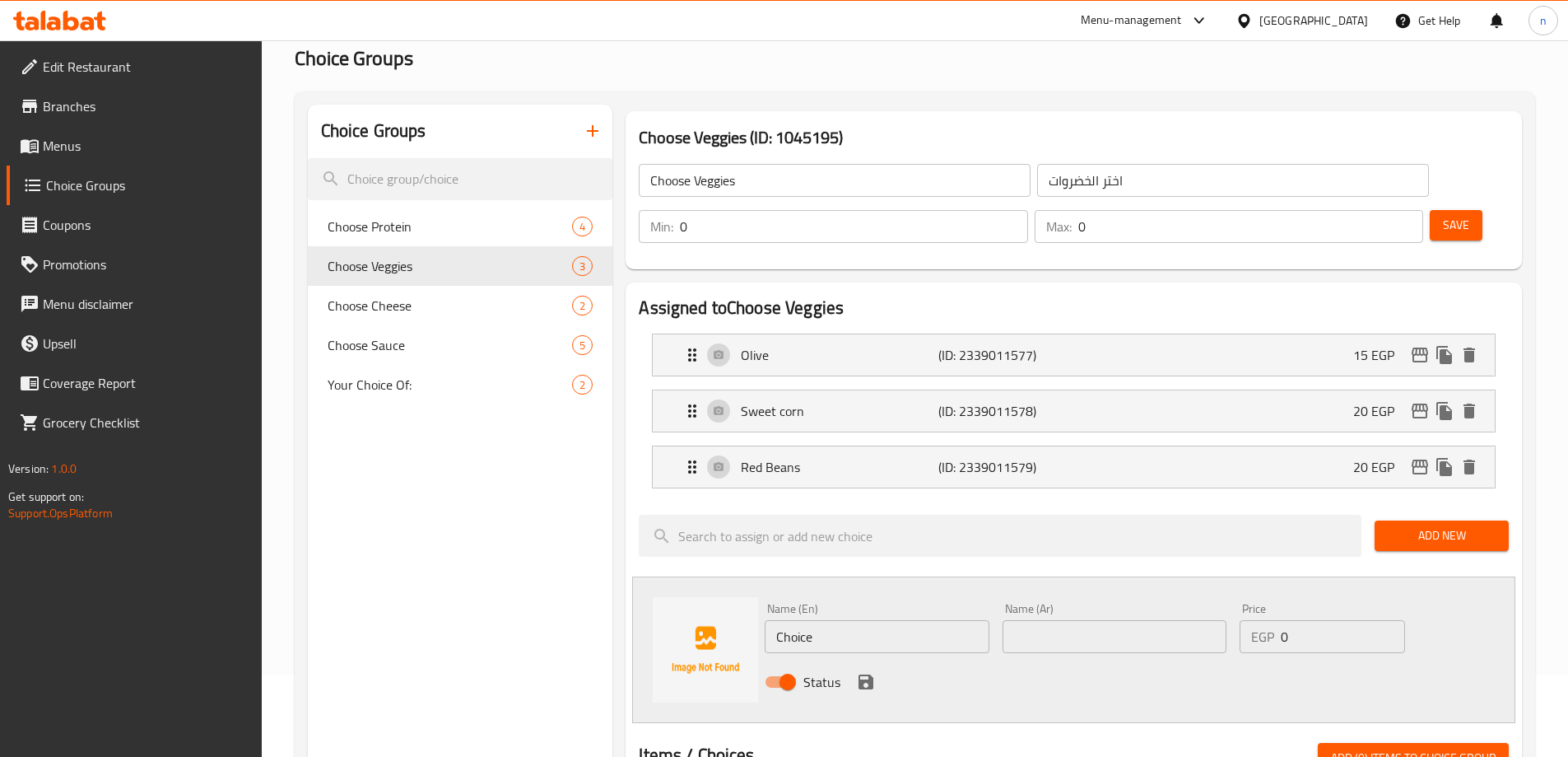
click at [873, 620] on input "Choice" at bounding box center [877, 636] width 224 height 33
paste input "Jalapeno"
type input "Jalapeno"
click at [1081, 620] on input "text" at bounding box center [1115, 636] width 224 height 33
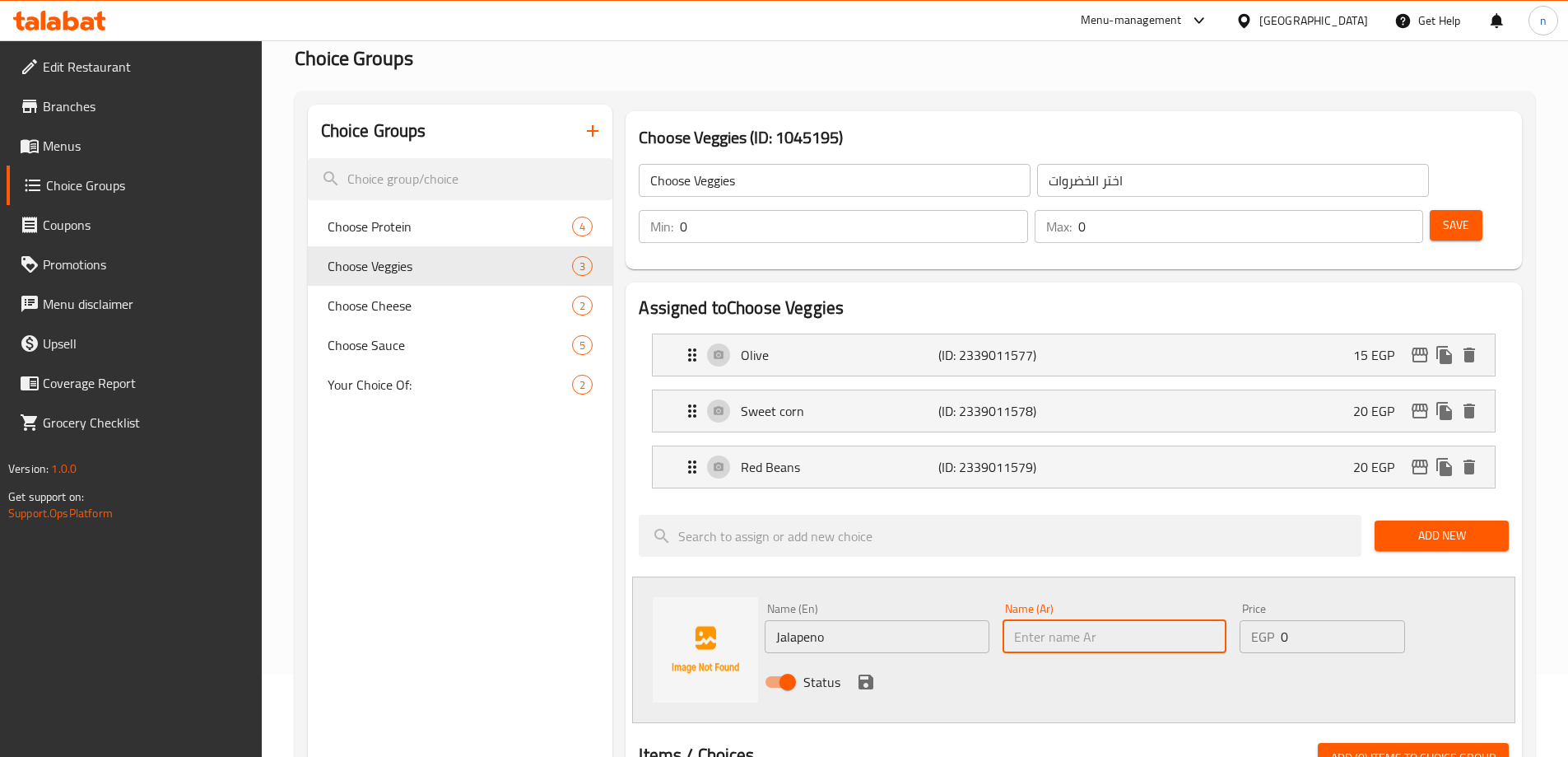
click at [1086, 620] on input "text" at bounding box center [1115, 636] width 224 height 33
paste input "هالبينو"
type input "هالبينو"
click at [1321, 620] on input "0" at bounding box center [1342, 636] width 124 height 33
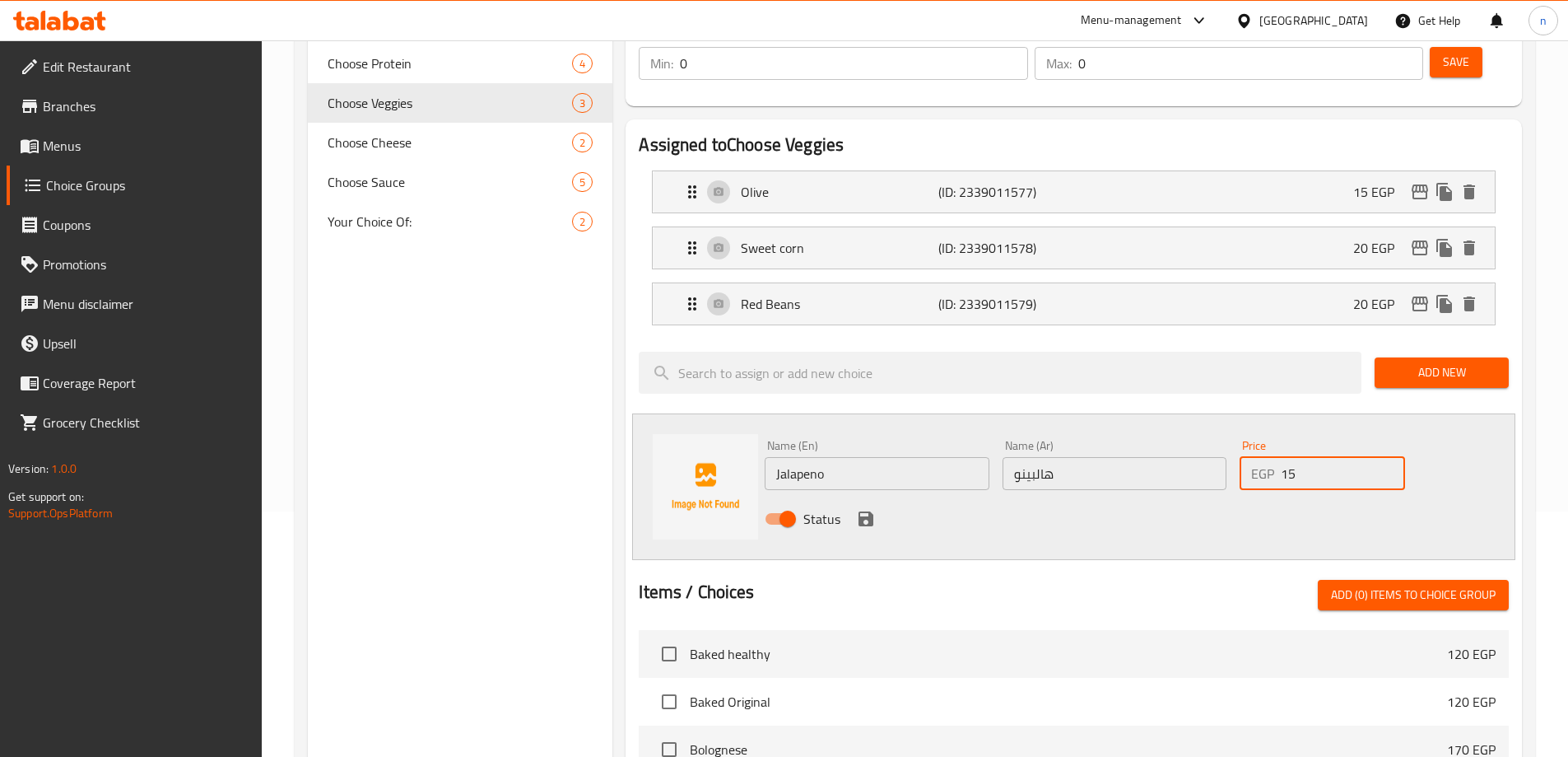
scroll to position [247, 0]
type input "15"
click at [865, 510] on icon "save" at bounding box center [866, 517] width 15 height 15
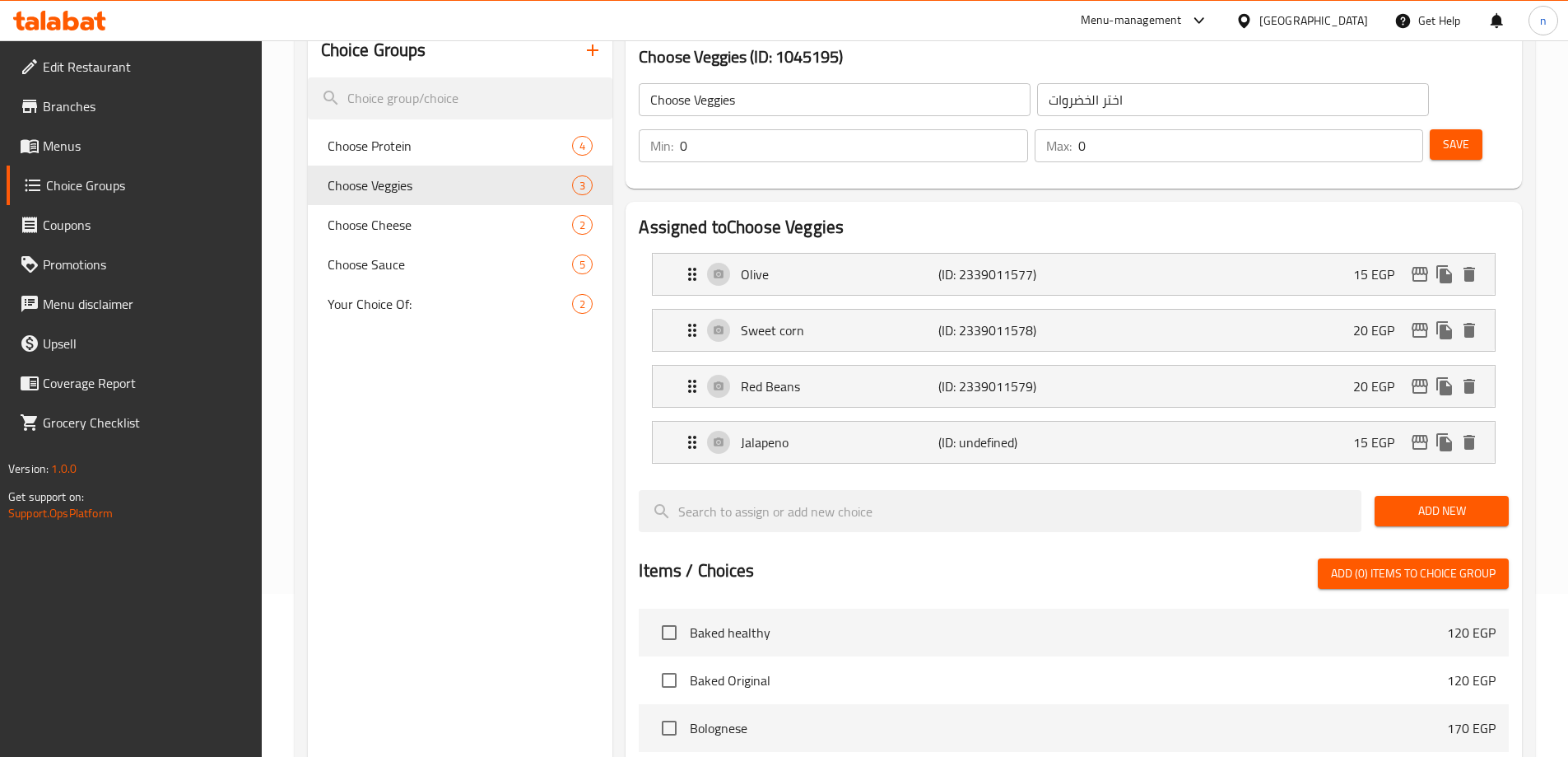
scroll to position [82, 0]
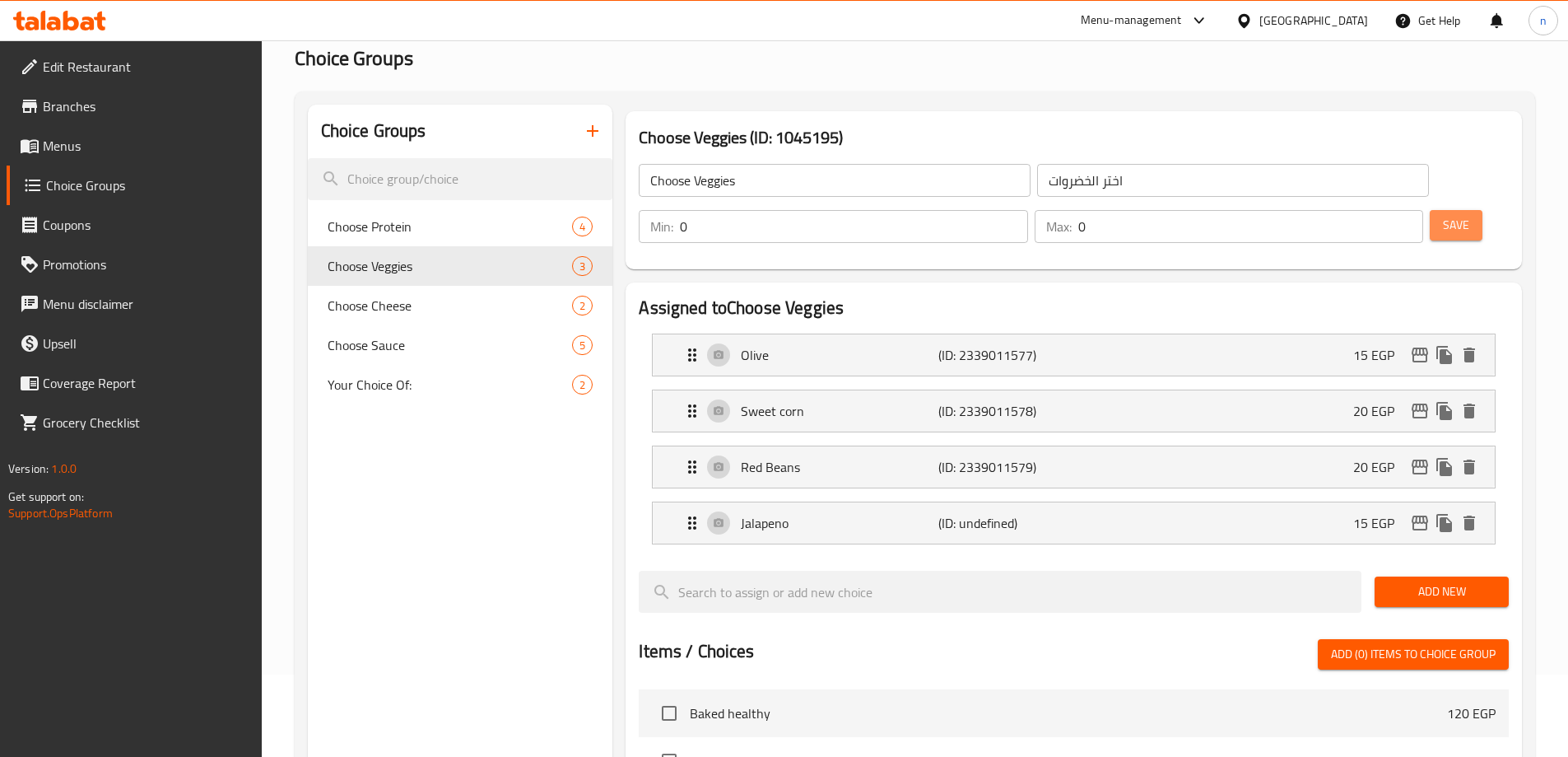
click at [1443, 215] on span "Save" at bounding box center [1456, 225] width 26 height 21
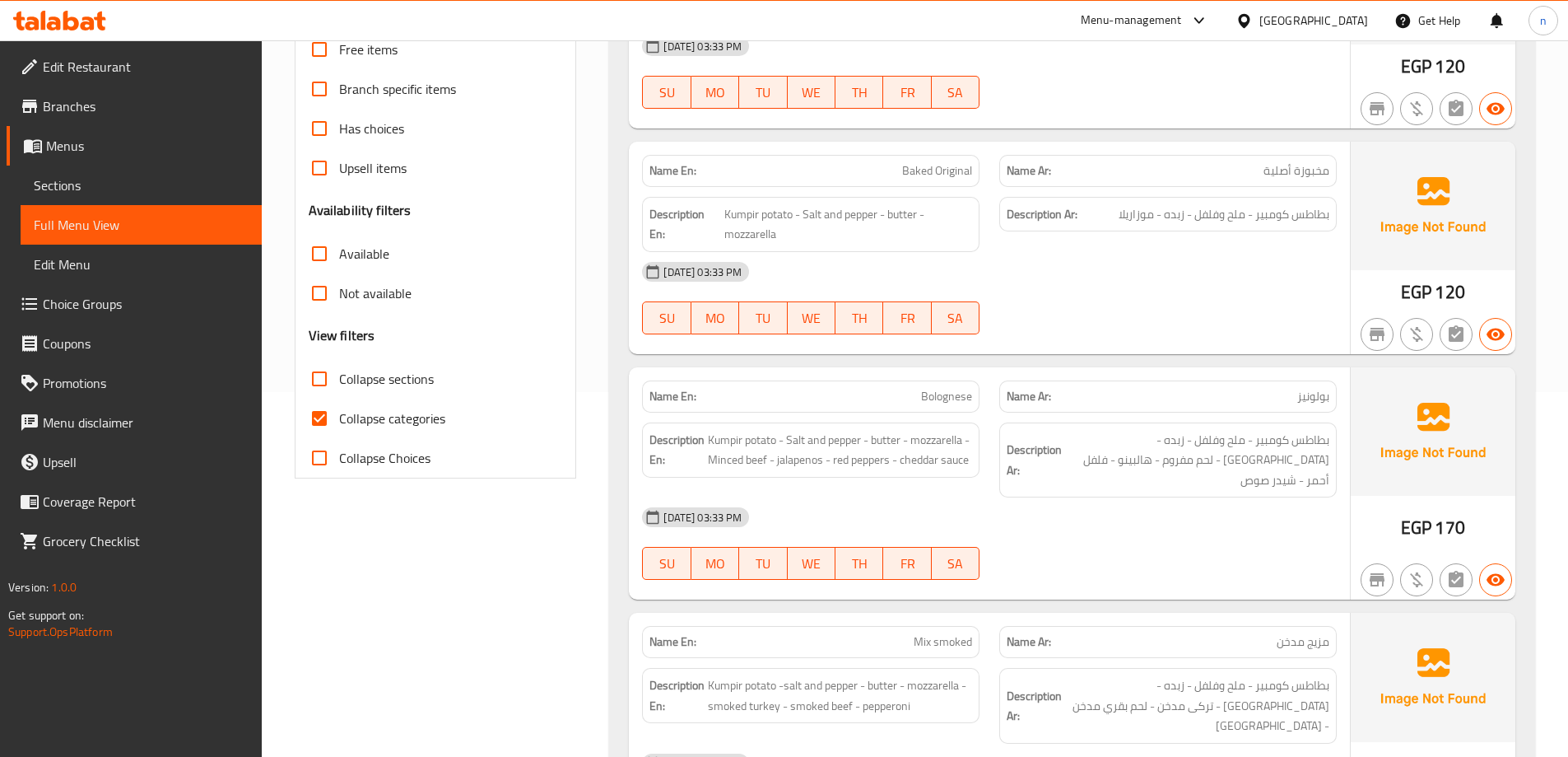
scroll to position [367, 0]
click at [321, 417] on input "Collapse categories" at bounding box center [320, 417] width 39 height 39
checkbox input "false"
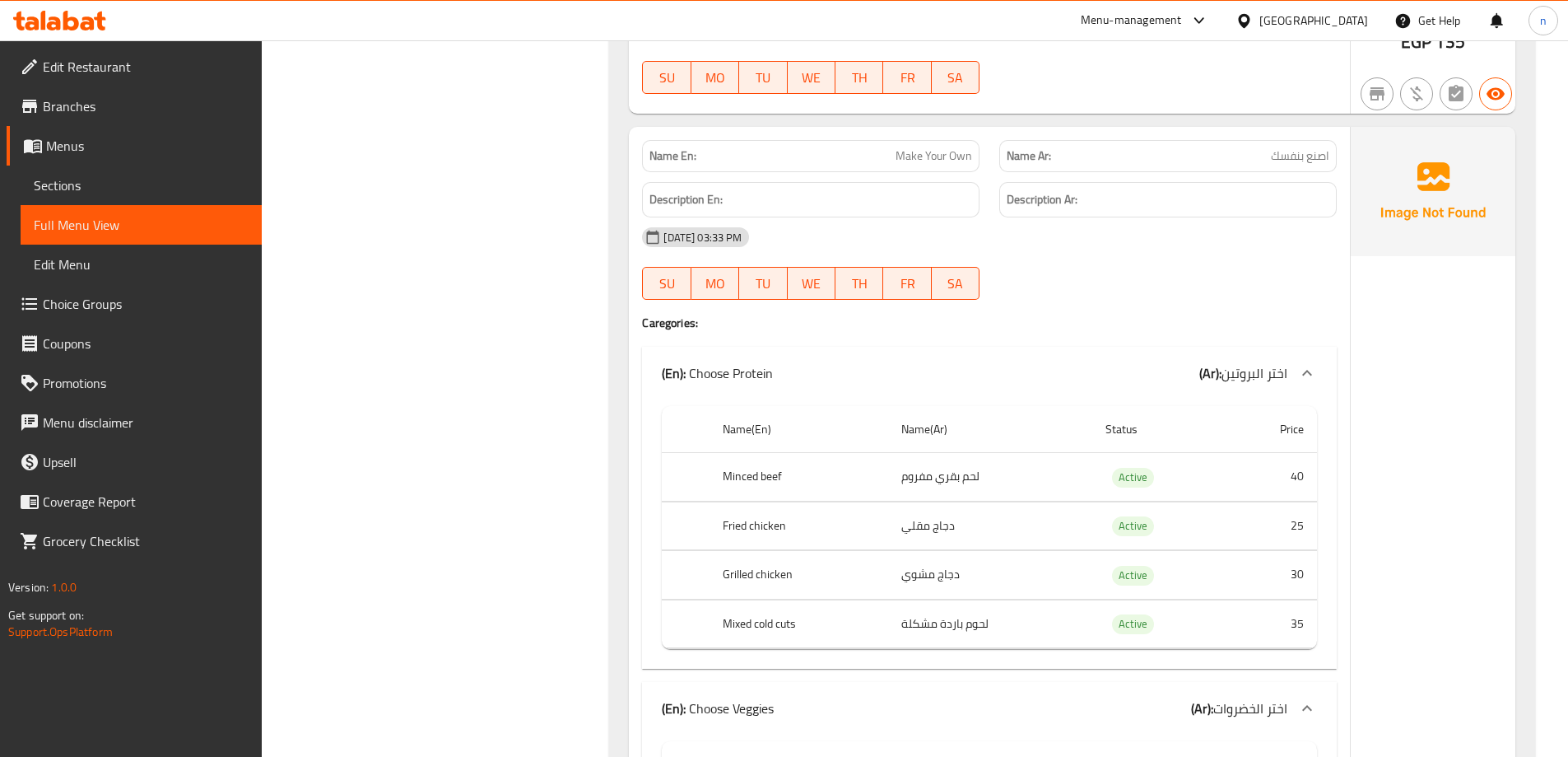
scroll to position [1238, 0]
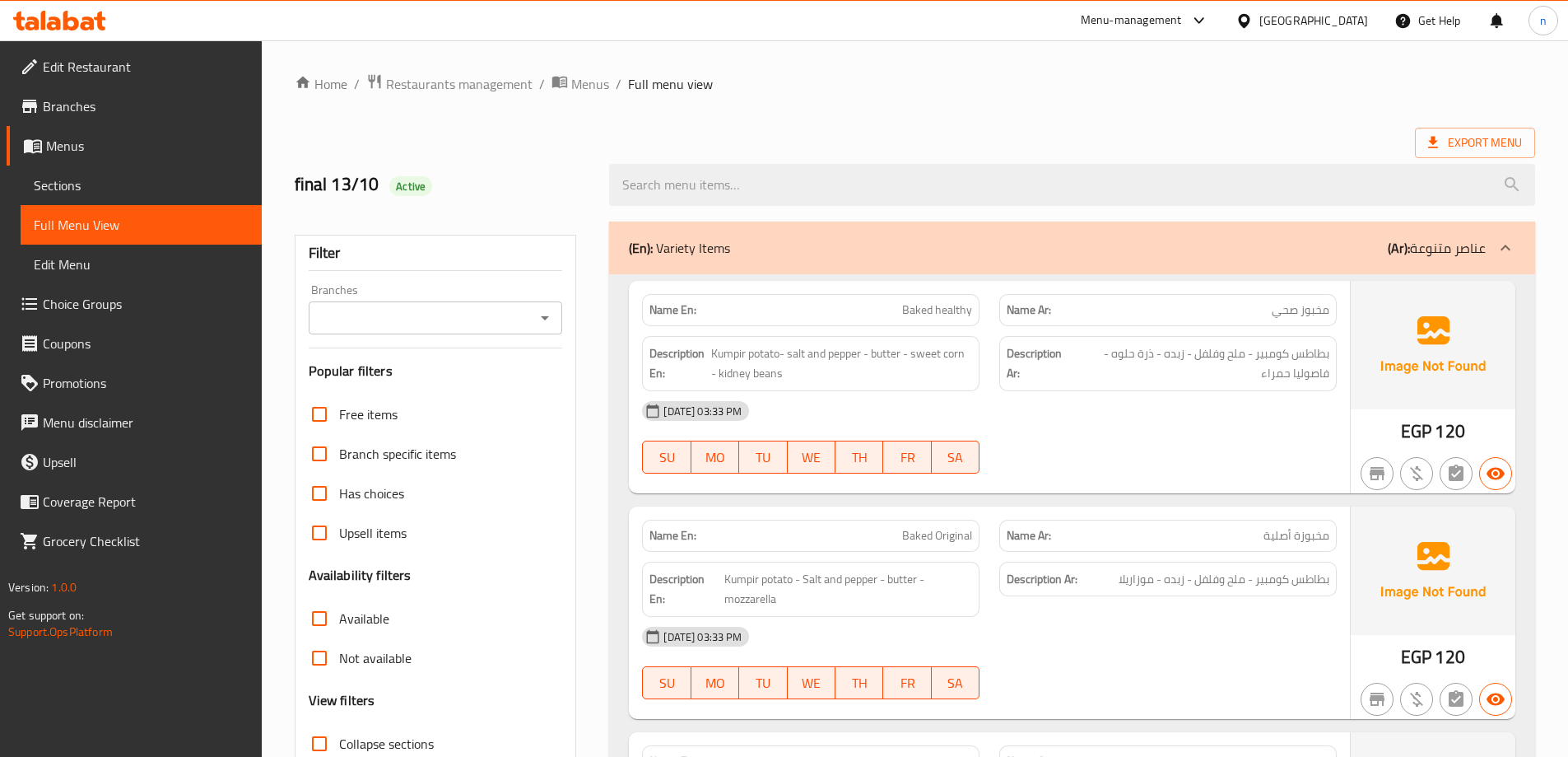
scroll to position [412, 0]
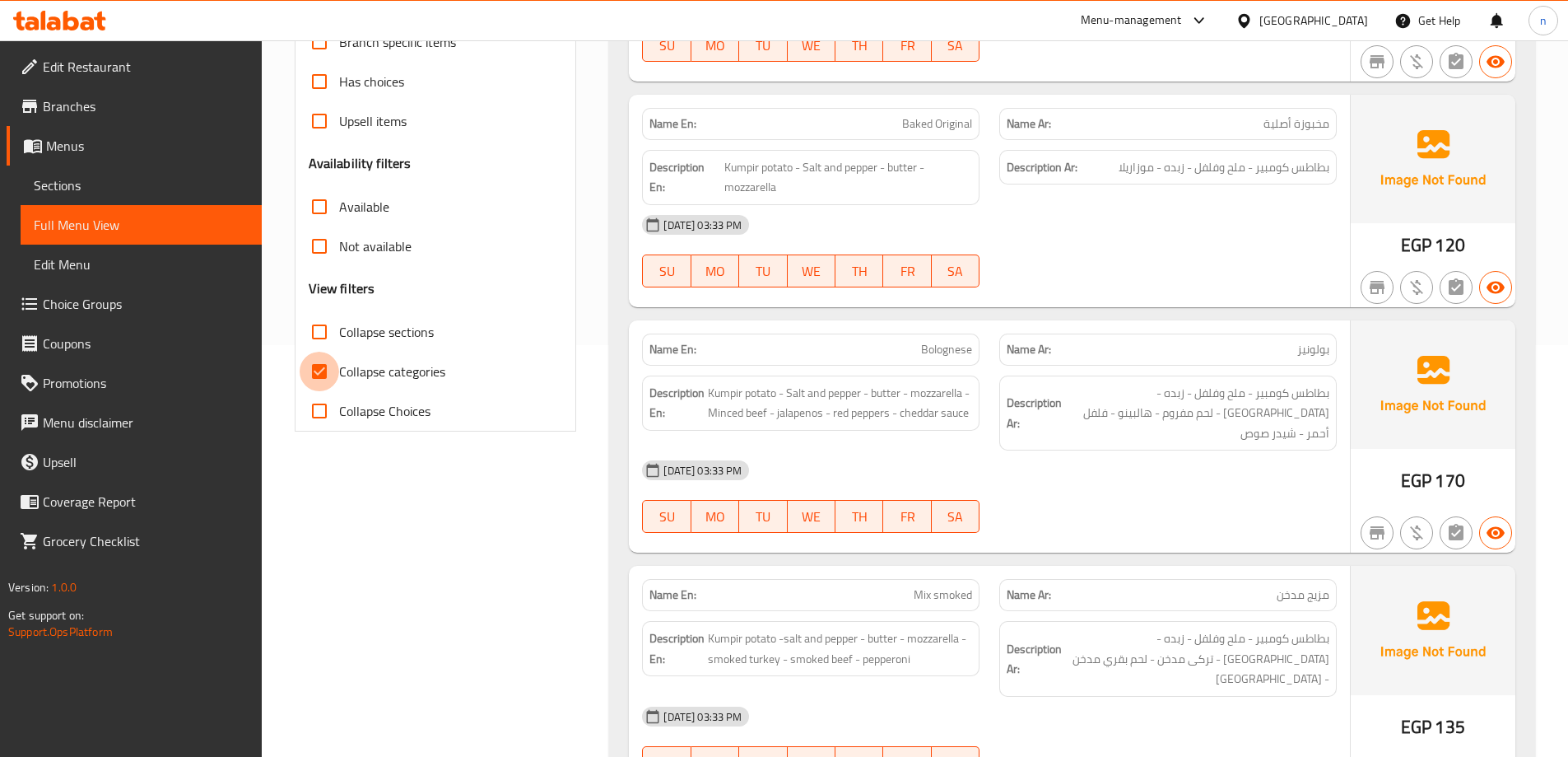
click at [316, 371] on input "Collapse categories" at bounding box center [320, 372] width 39 height 39
checkbox input "false"
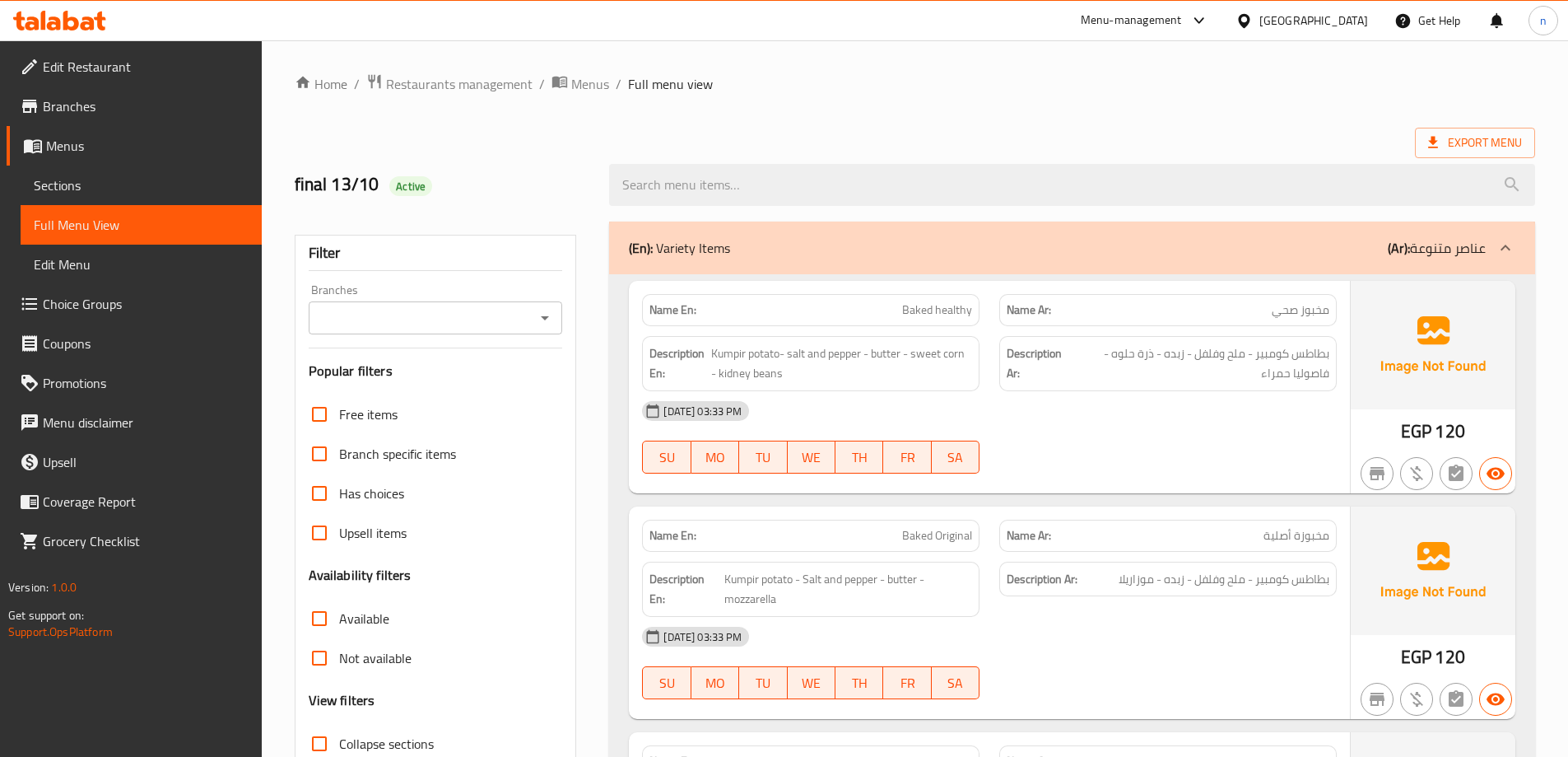
scroll to position [247, 0]
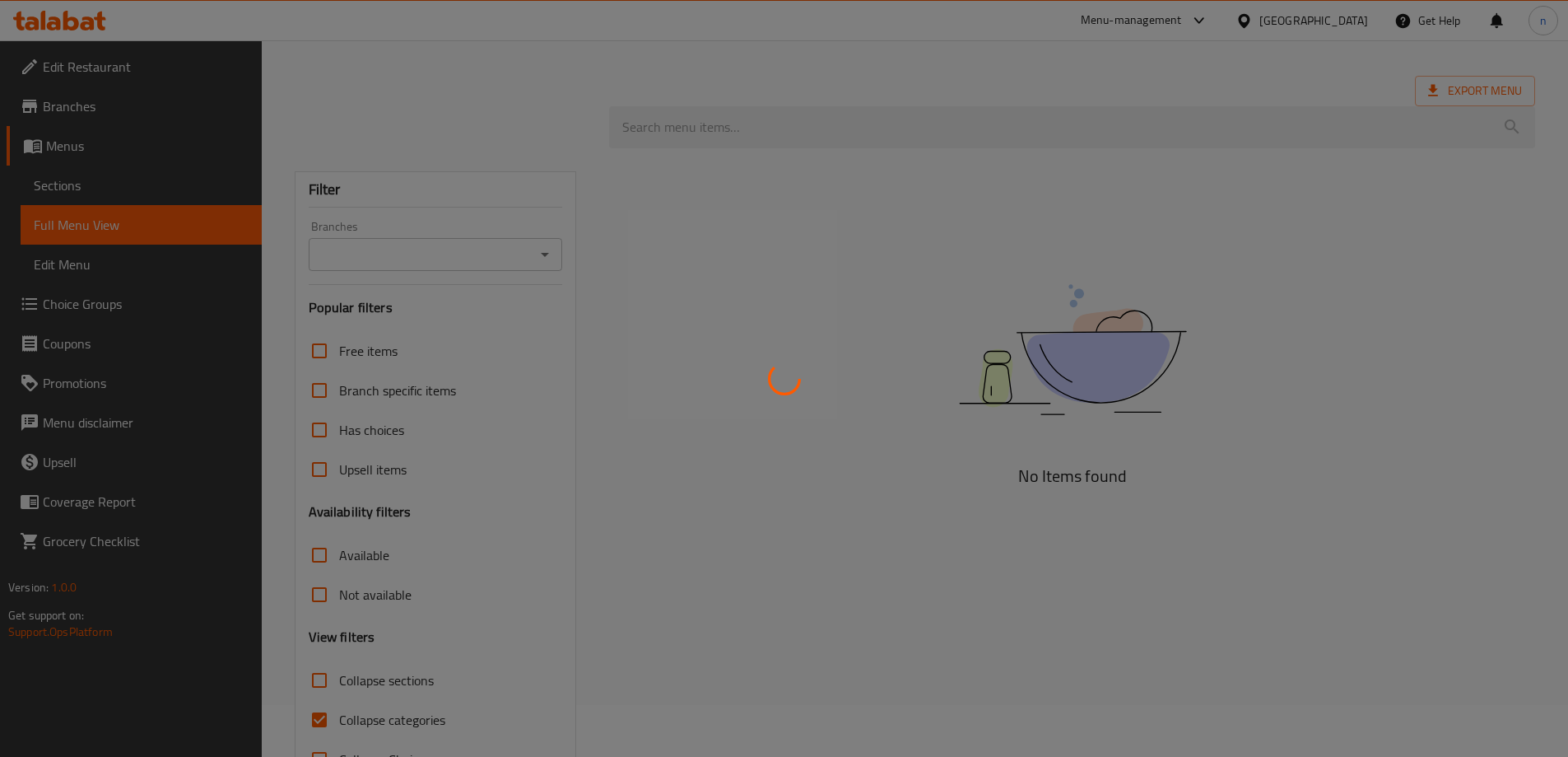
scroll to position [120, 0]
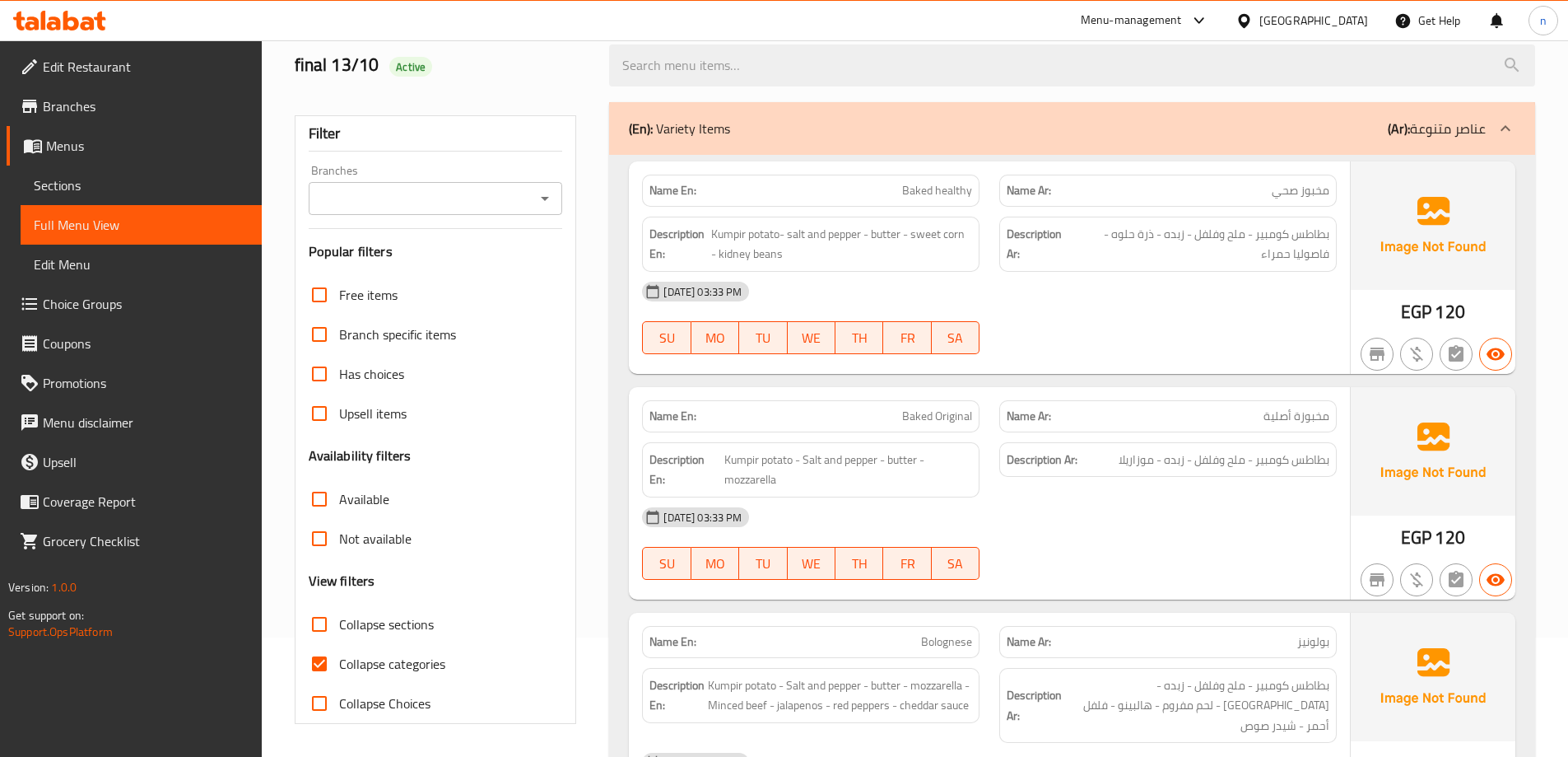
click at [316, 660] on input "Collapse categories" at bounding box center [320, 664] width 39 height 39
checkbox input "false"
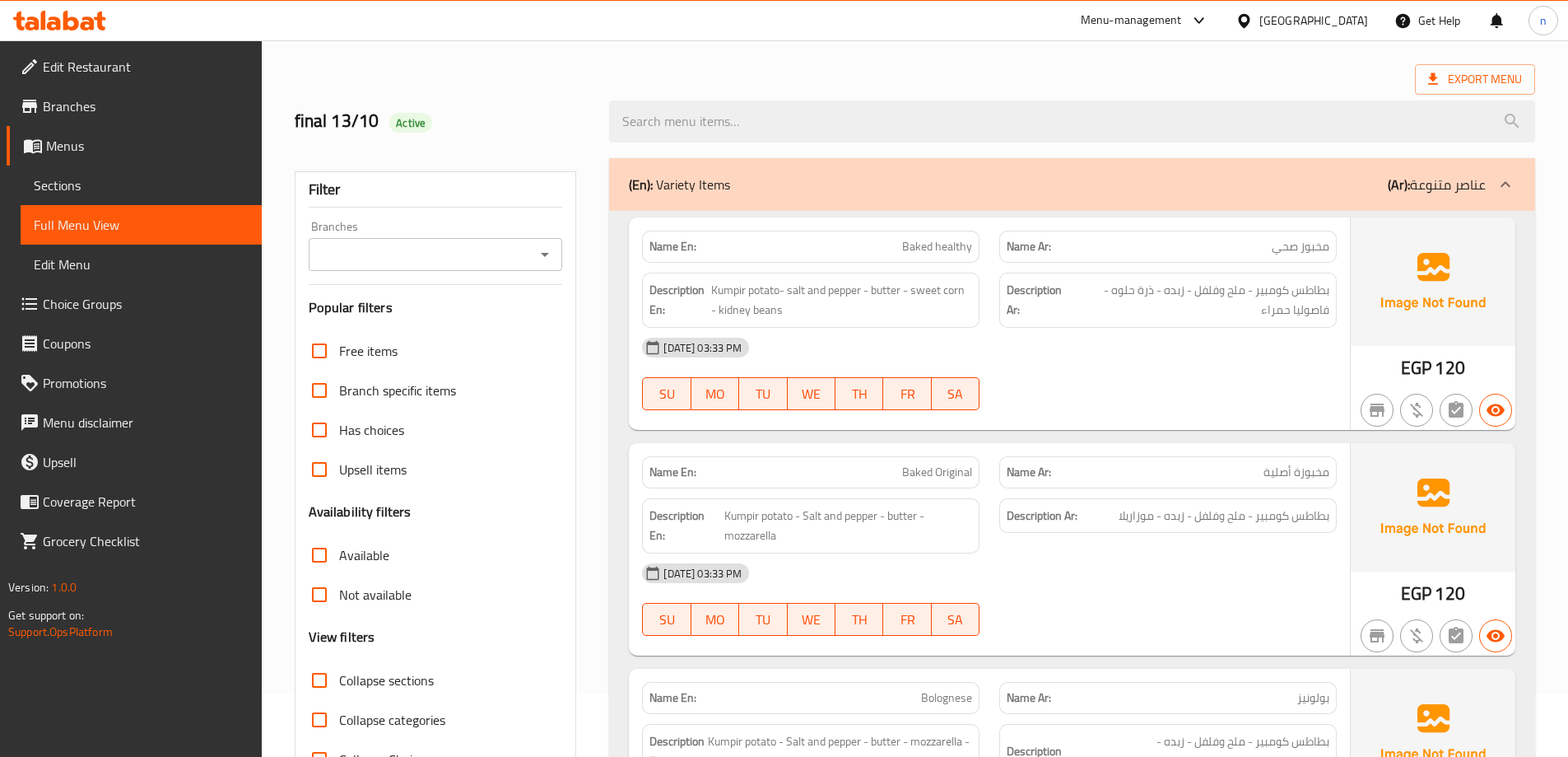
scroll to position [0, 0]
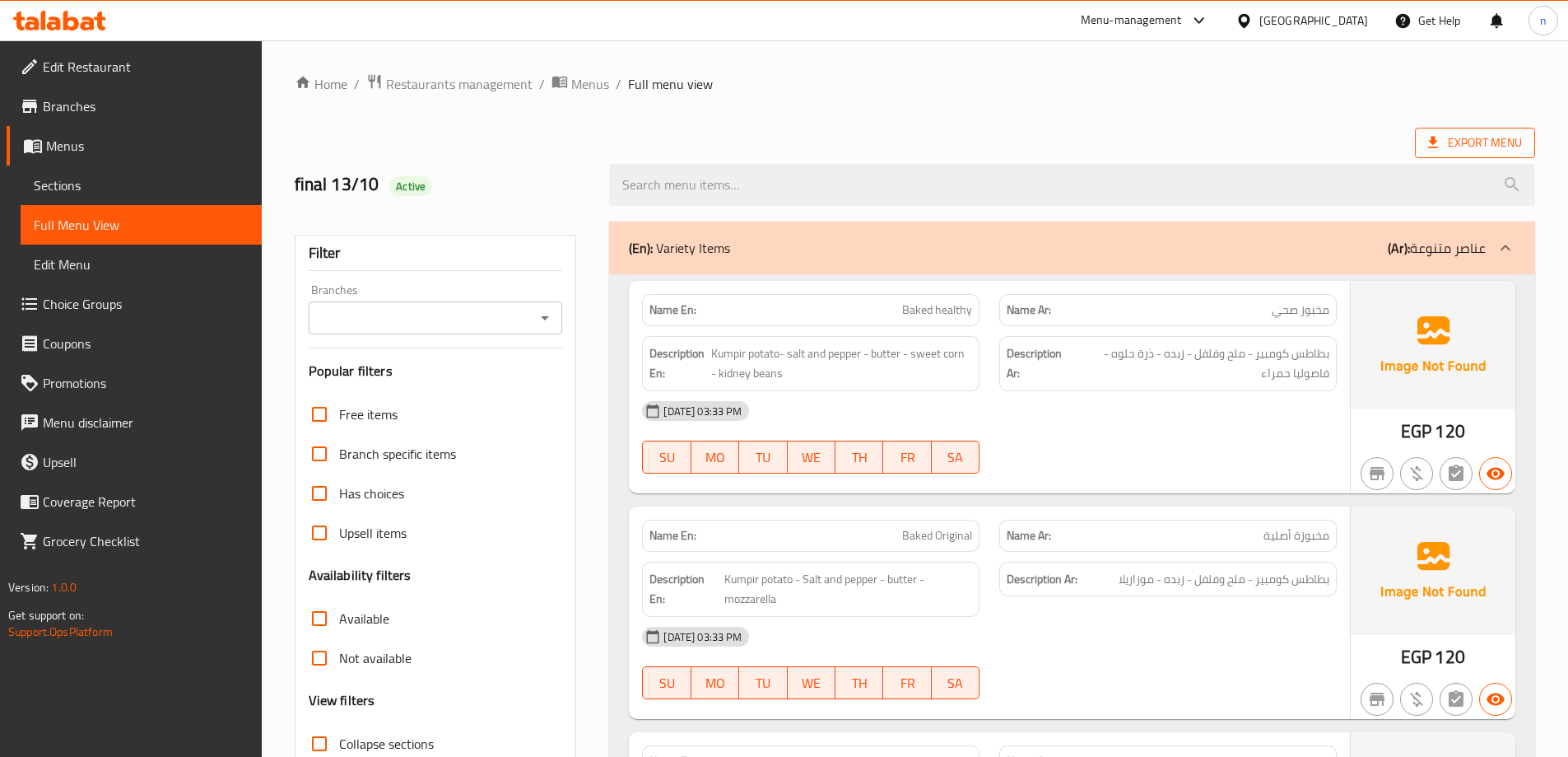
click at [1484, 154] on span "Export Menu" at bounding box center [1475, 142] width 121 height 30
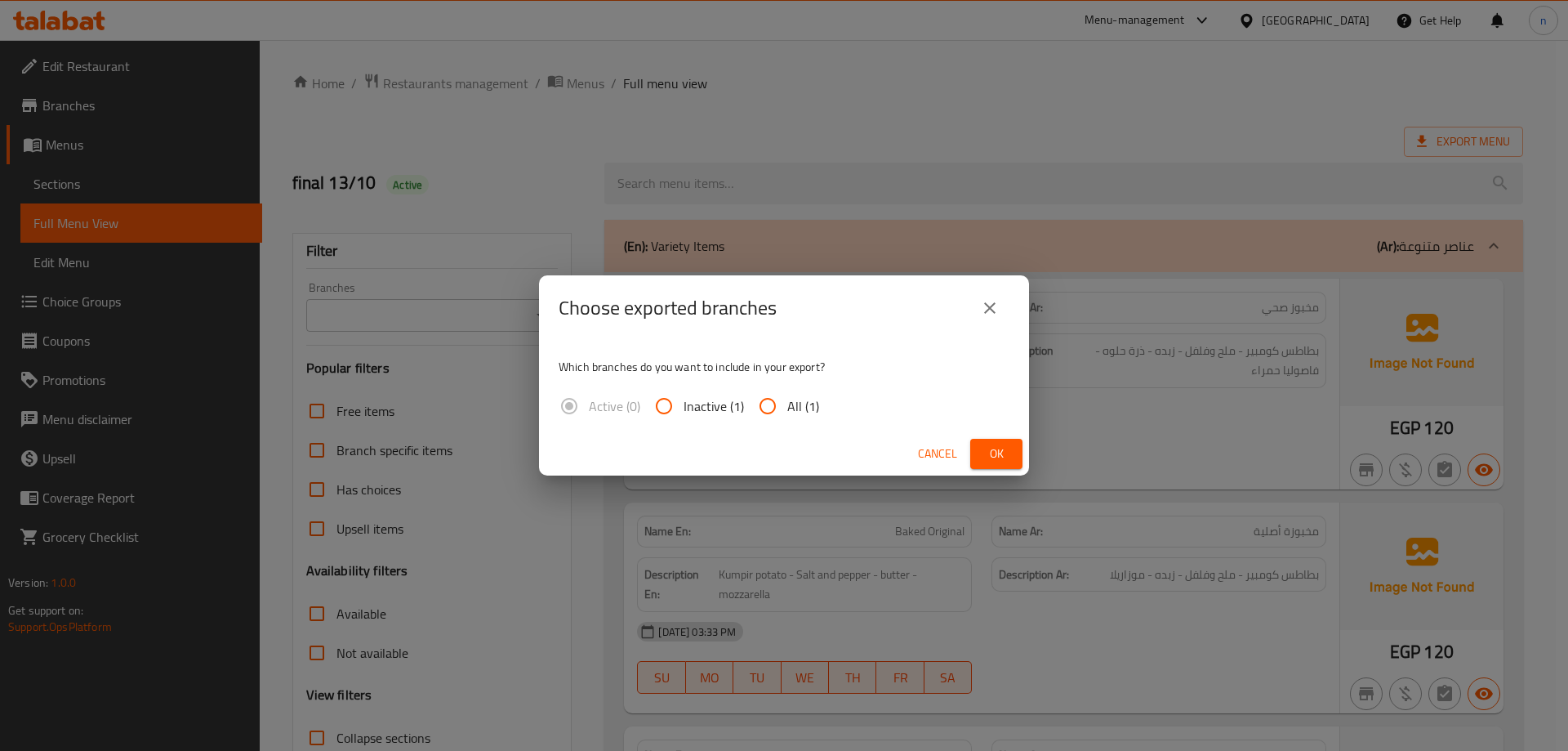
click at [767, 404] on input "All (1)" at bounding box center [767, 406] width 39 height 39
radio input "true"
click at [991, 457] on span "Ok" at bounding box center [996, 453] width 26 height 20
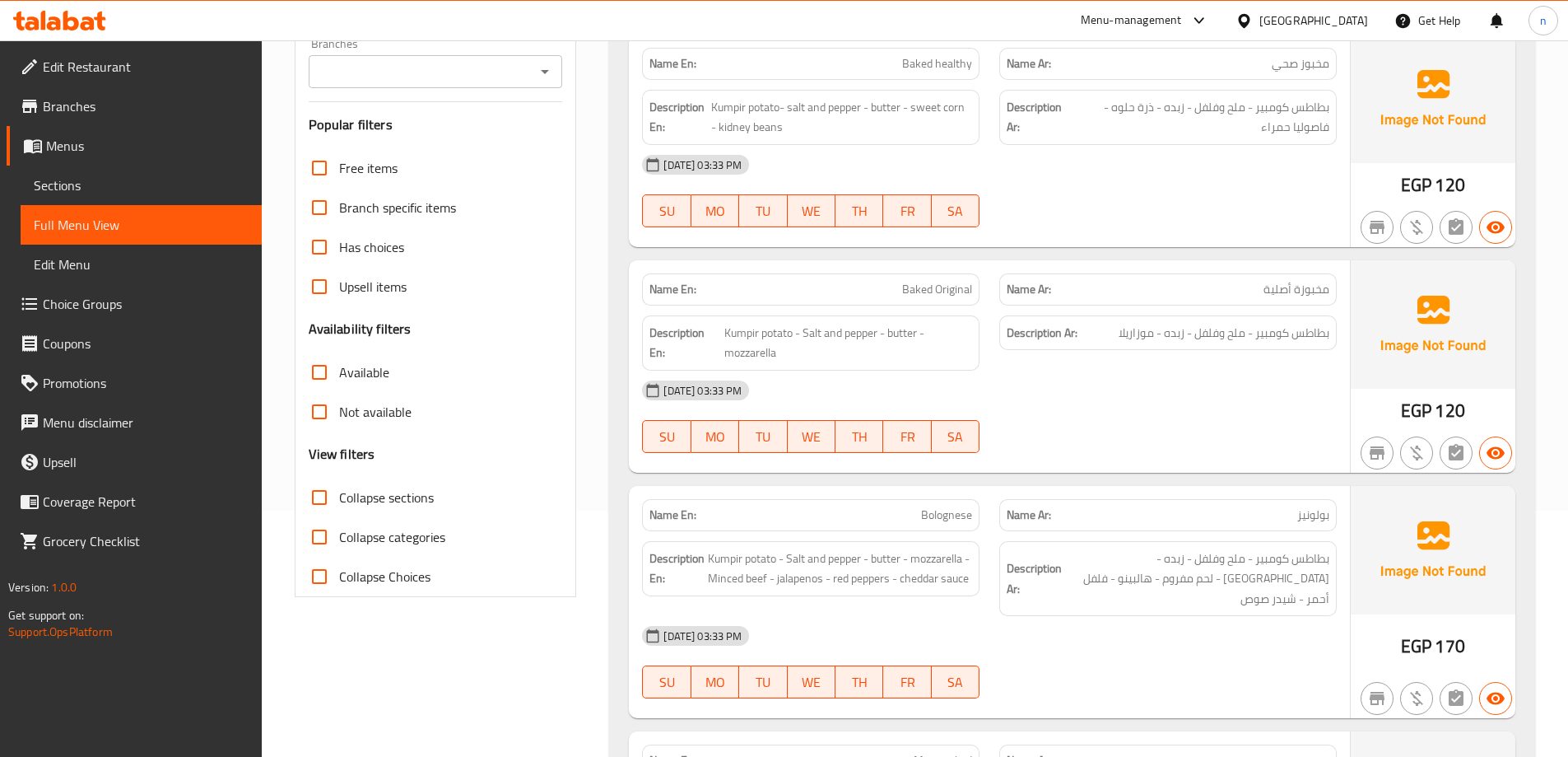
scroll to position [247, 0]
click at [125, 62] on span "Edit Restaurant" at bounding box center [146, 67] width 206 height 20
